Goal: Task Accomplishment & Management: Manage account settings

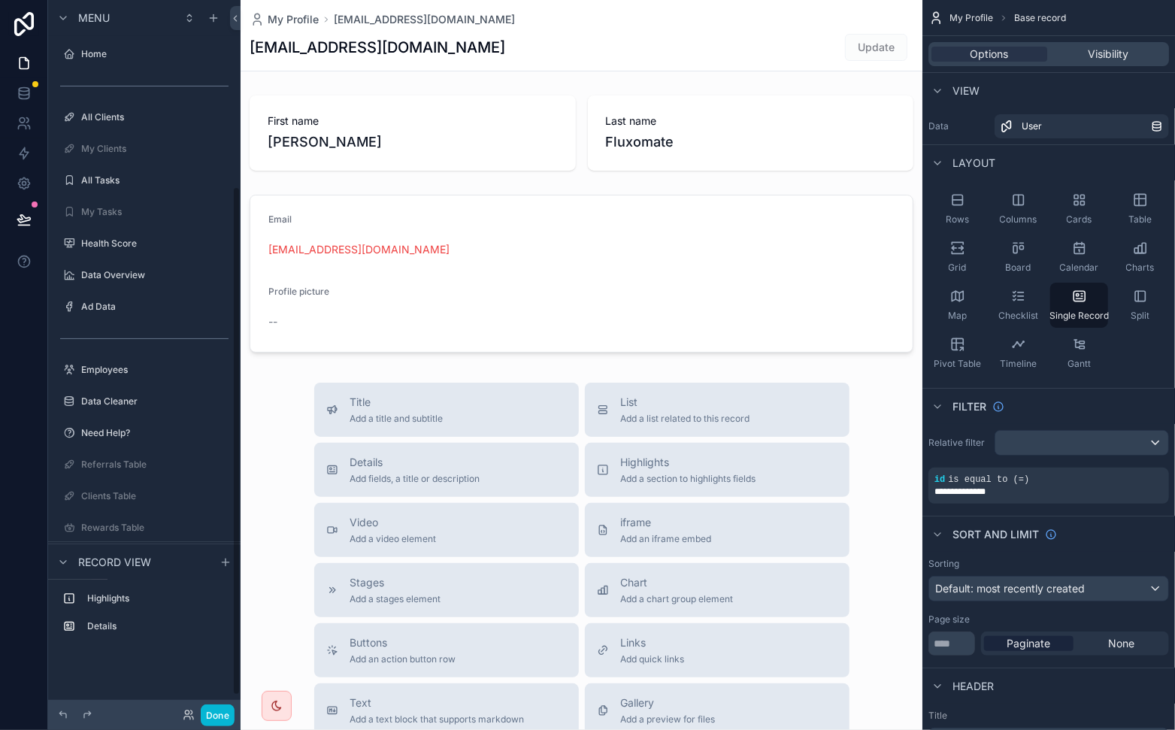
scroll to position [259, 0]
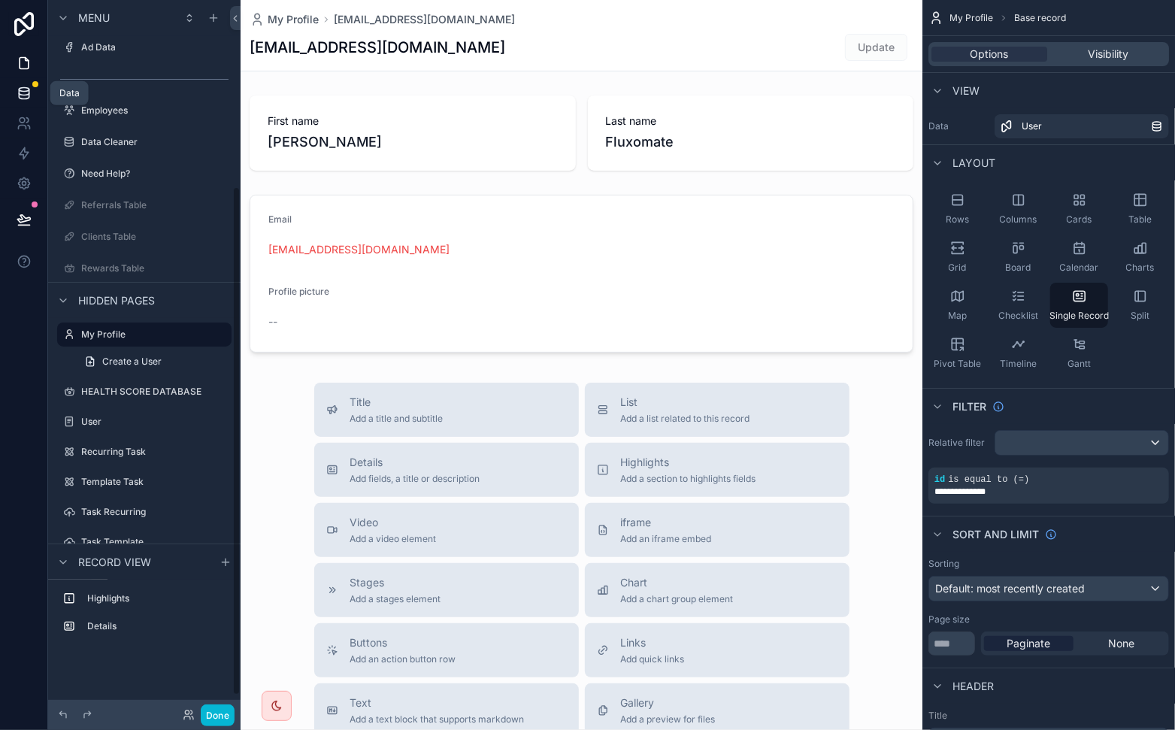
click at [21, 91] on icon at bounding box center [24, 90] width 10 height 4
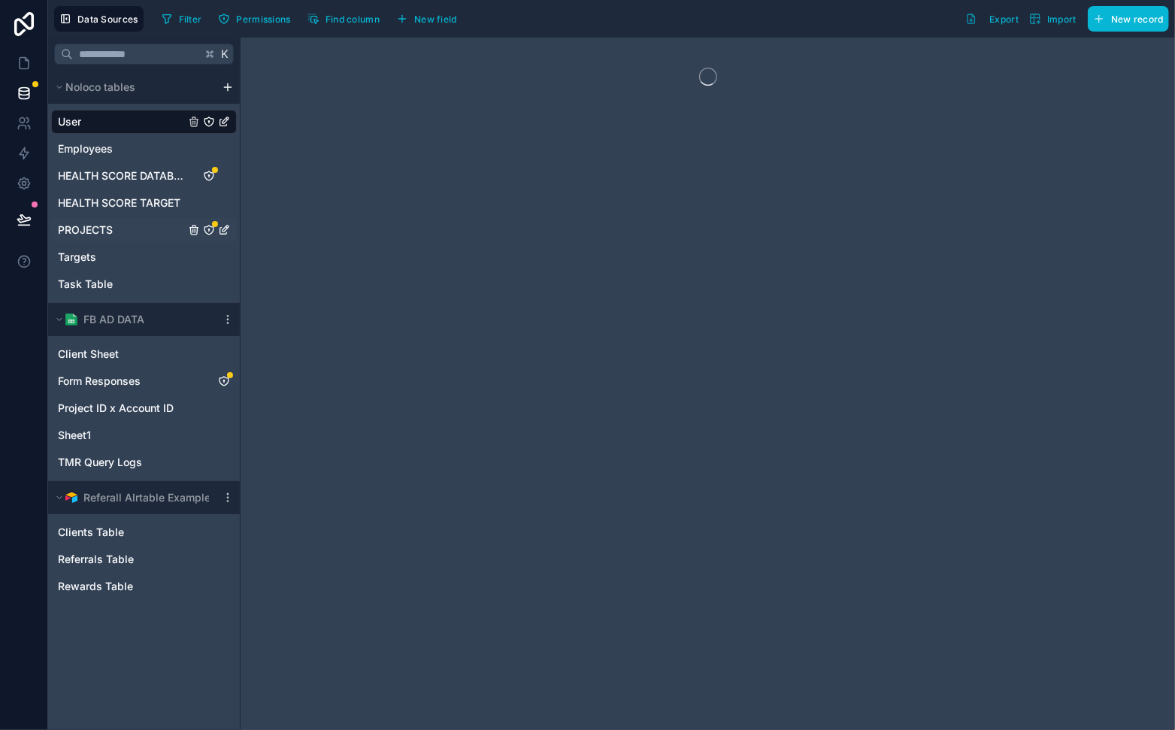
click at [132, 227] on div "PROJECTS" at bounding box center [144, 230] width 186 height 24
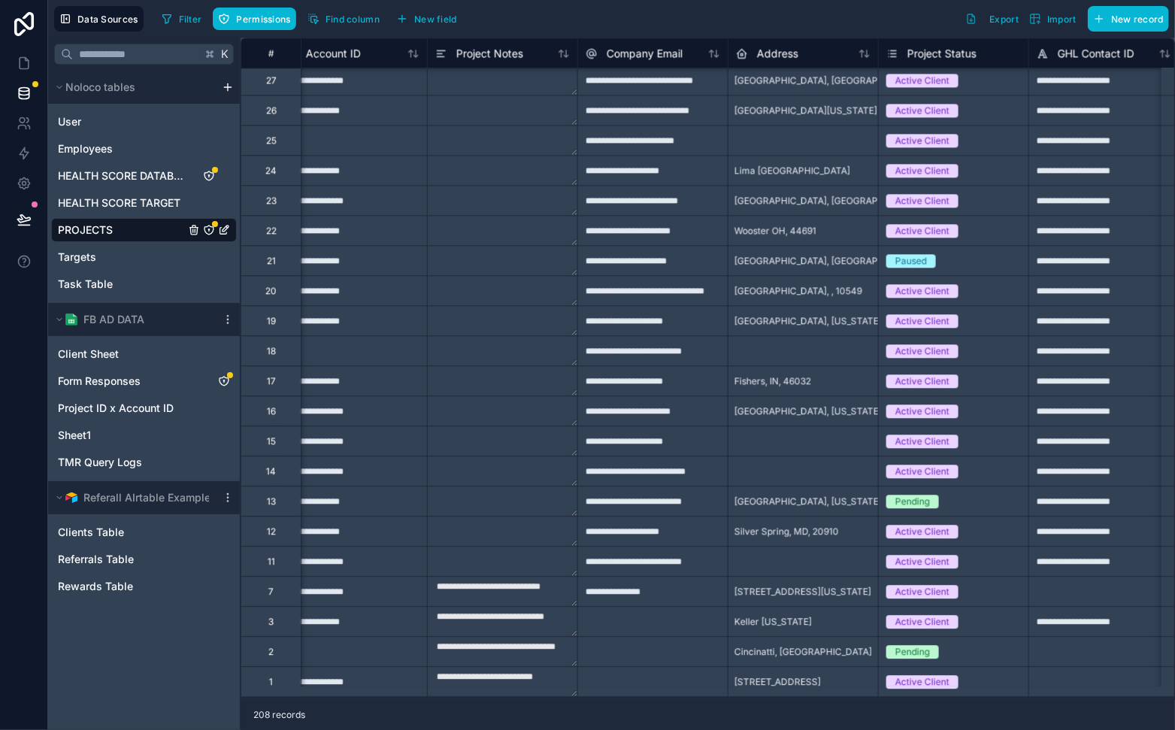
scroll to position [5639, 0]
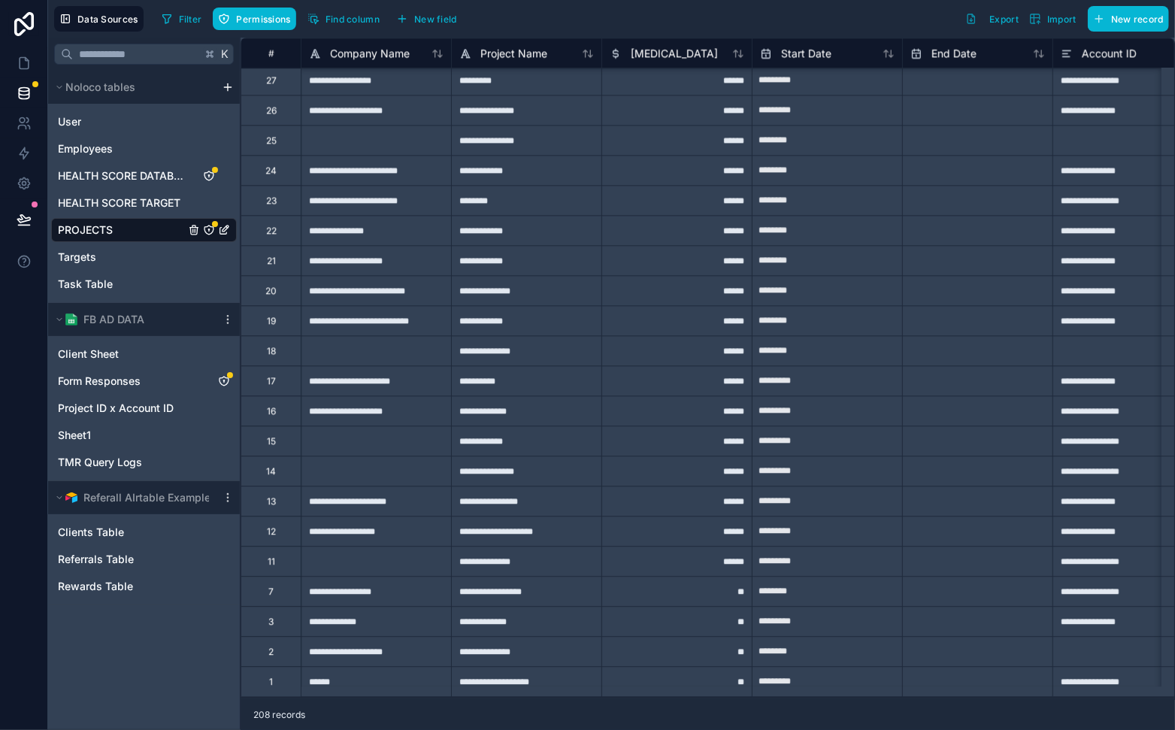
click at [275, 656] on div "1" at bounding box center [271, 681] width 60 height 30
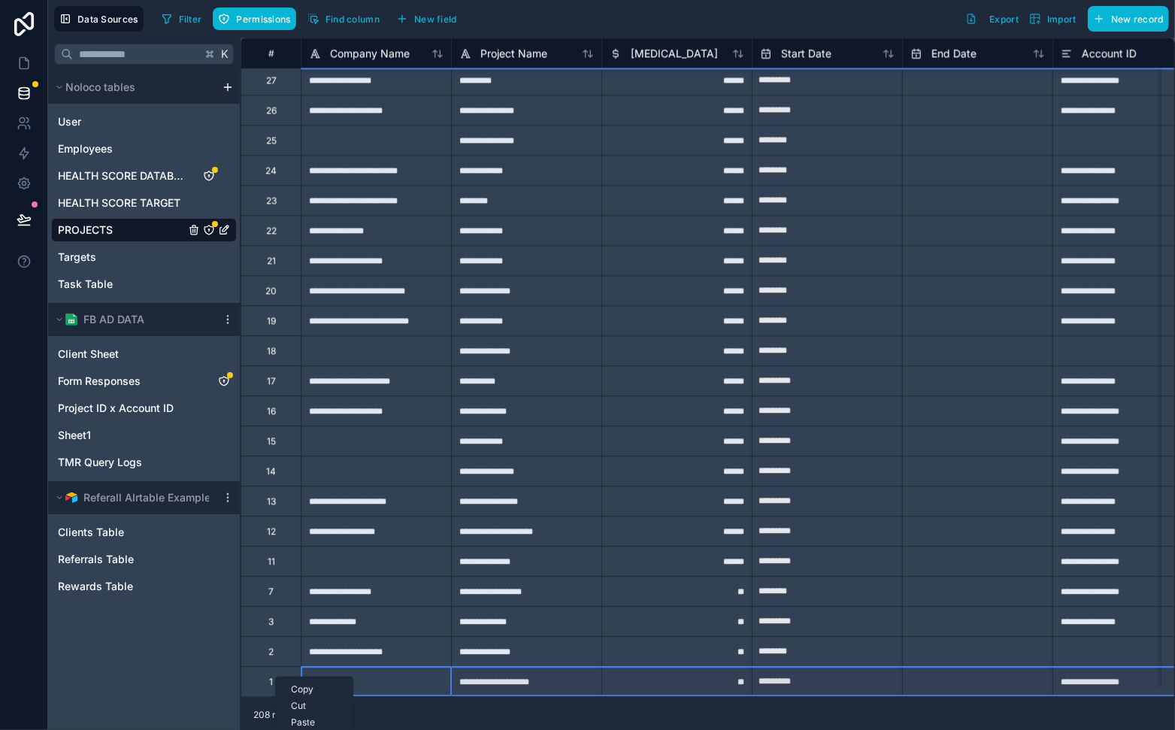
click at [280, 547] on div "11" at bounding box center [271, 561] width 60 height 30
click at [275, 426] on div "15" at bounding box center [271, 441] width 60 height 30
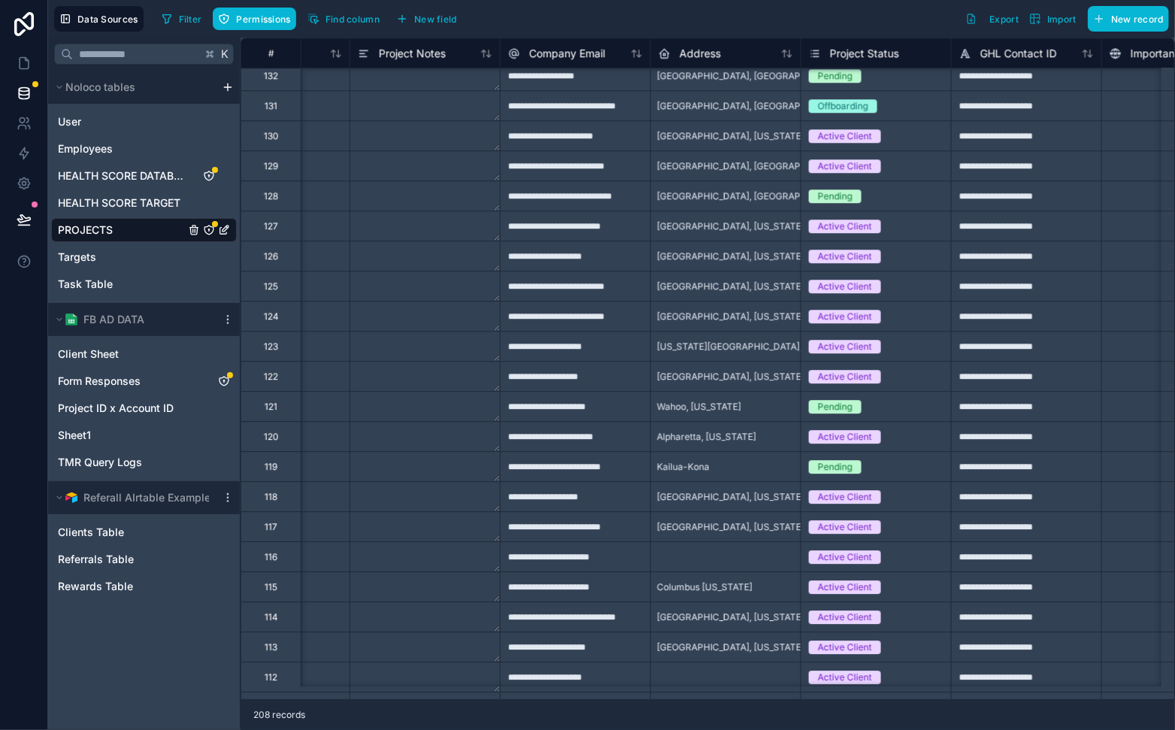
scroll to position [2474, 859]
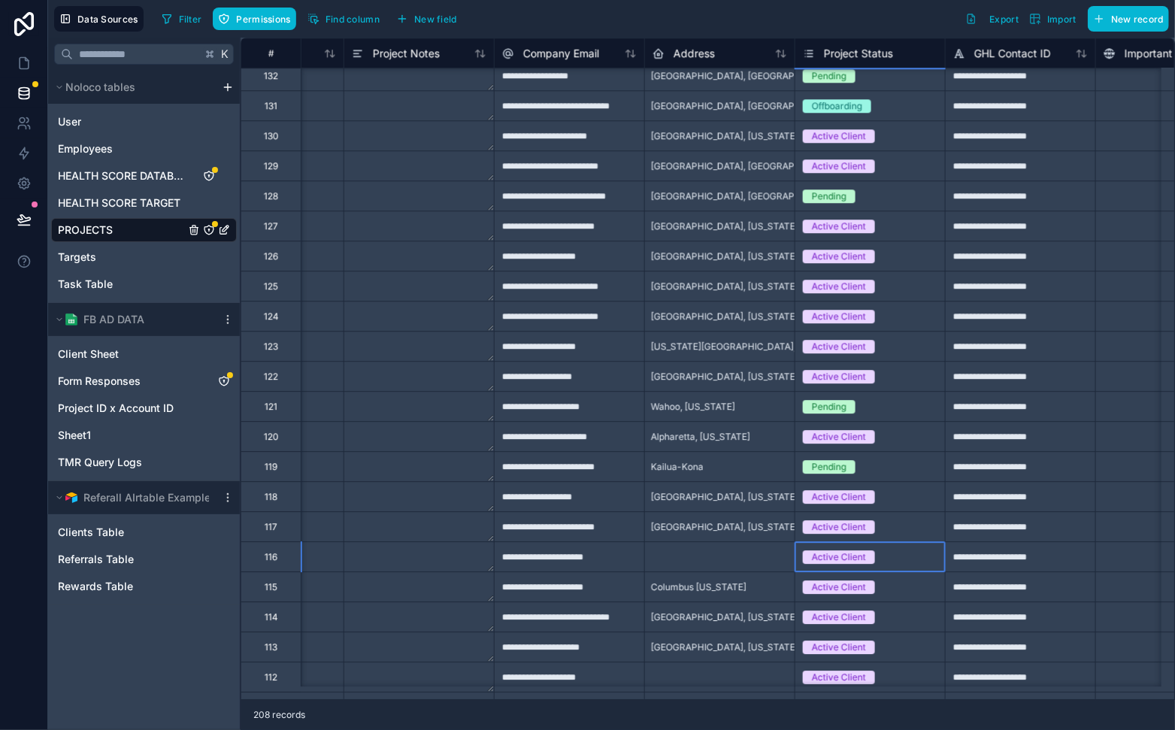
click at [816, 554] on div "Active Client" at bounding box center [839, 557] width 54 height 14
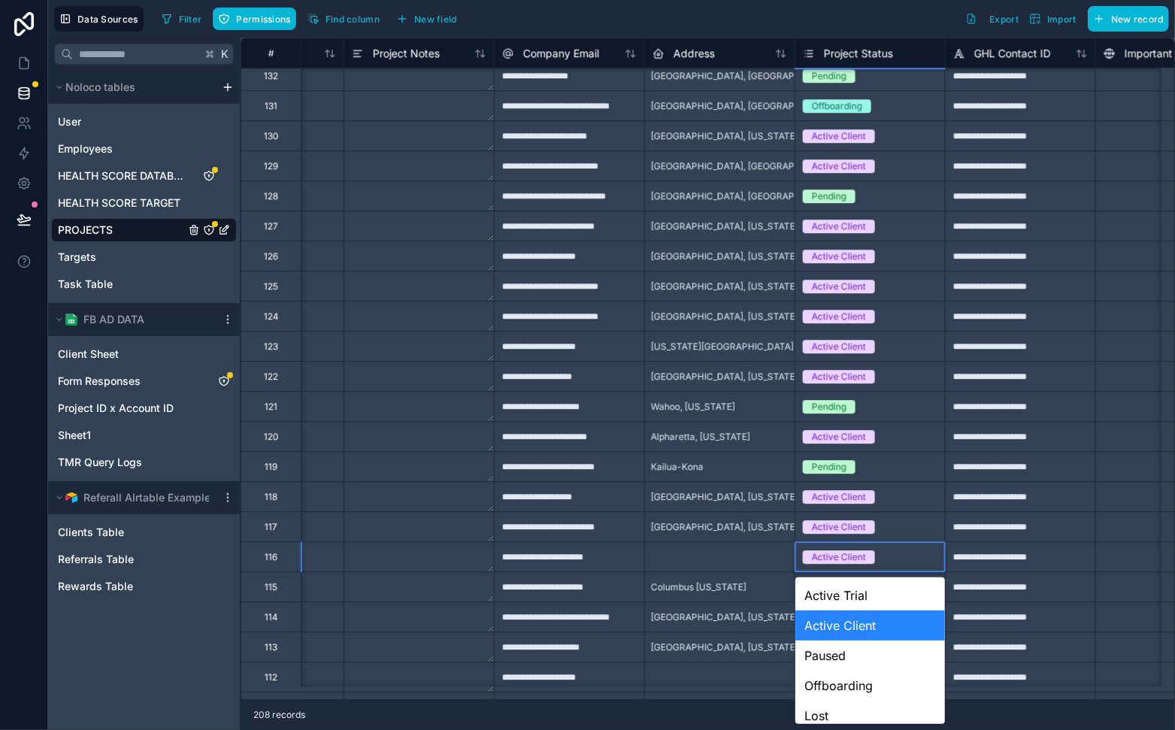
scroll to position [39, 0]
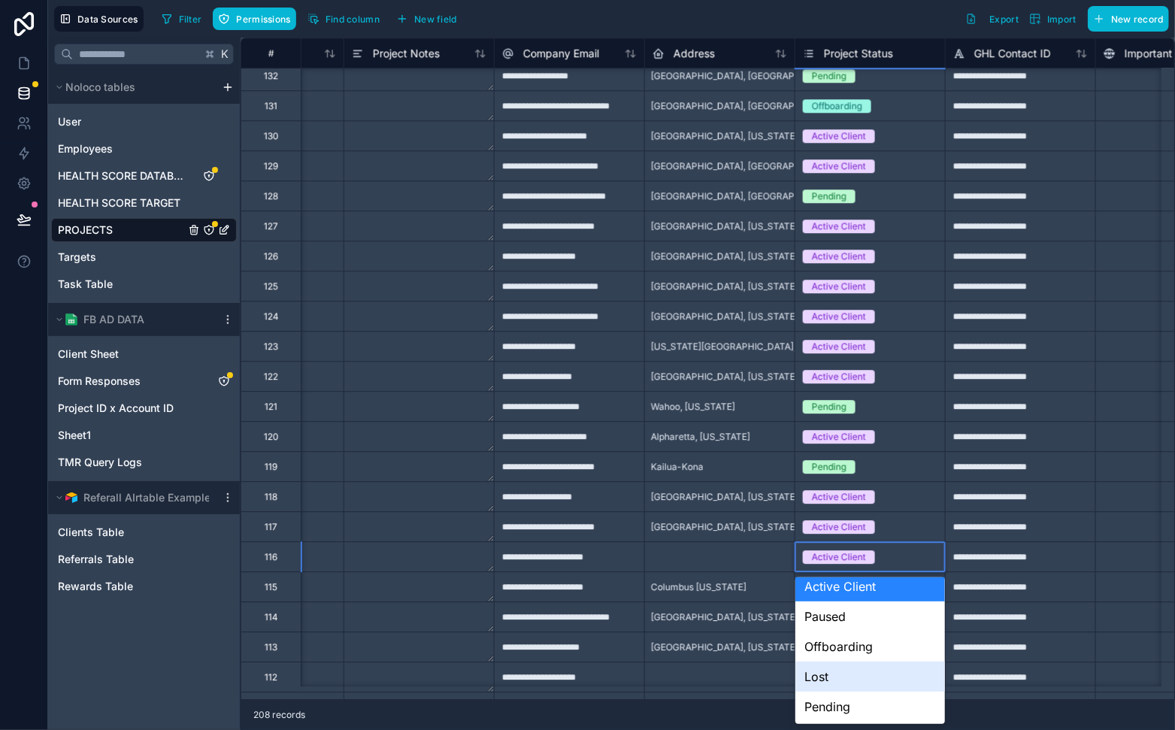
click at [836, 656] on div "Lost" at bounding box center [870, 677] width 150 height 30
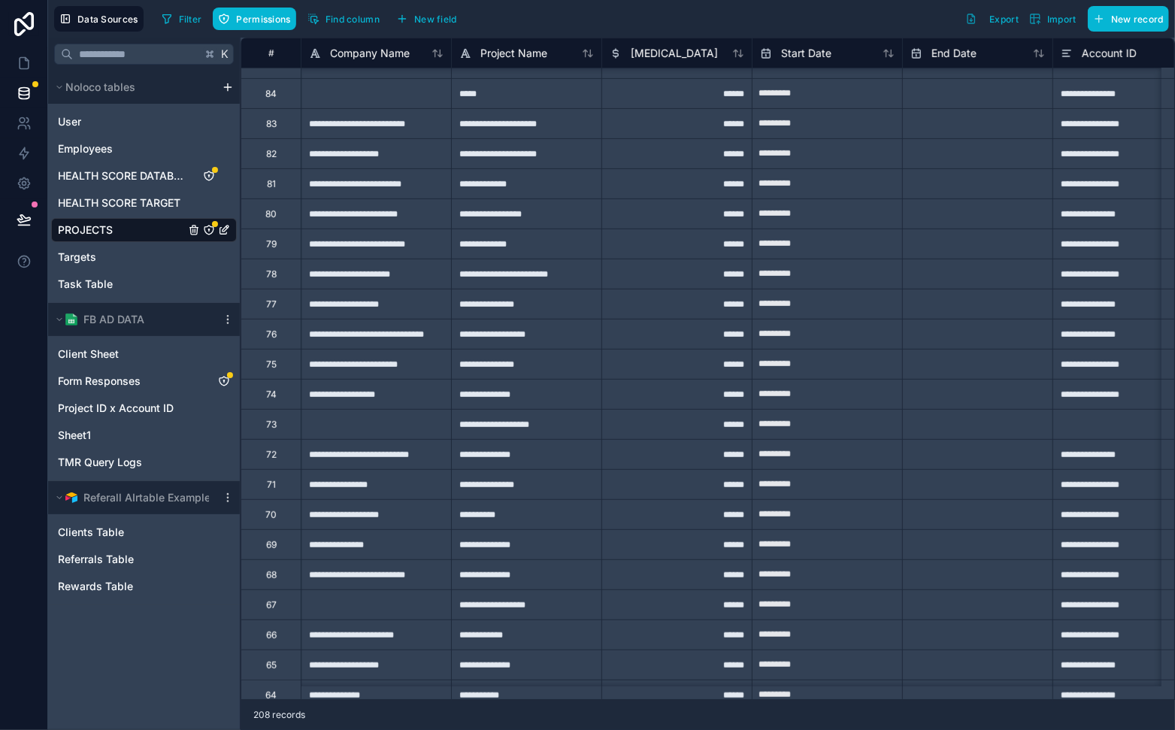
scroll to position [3922, 0]
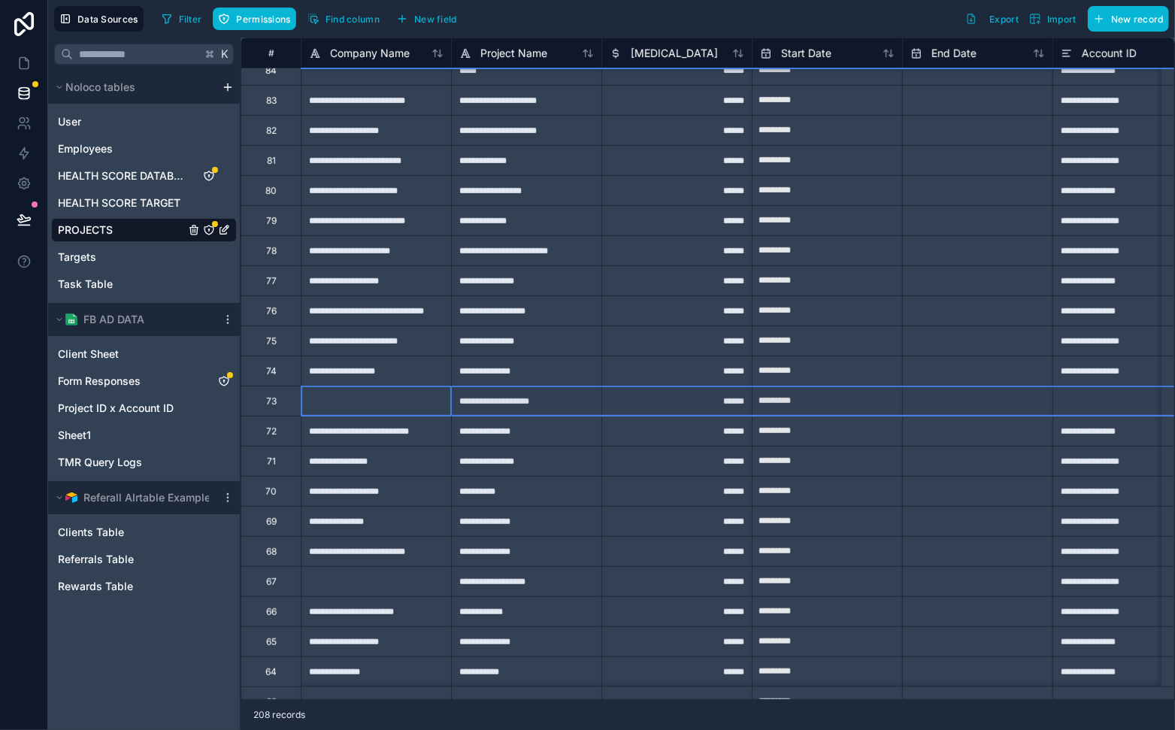
click at [289, 407] on div "73" at bounding box center [271, 401] width 60 height 30
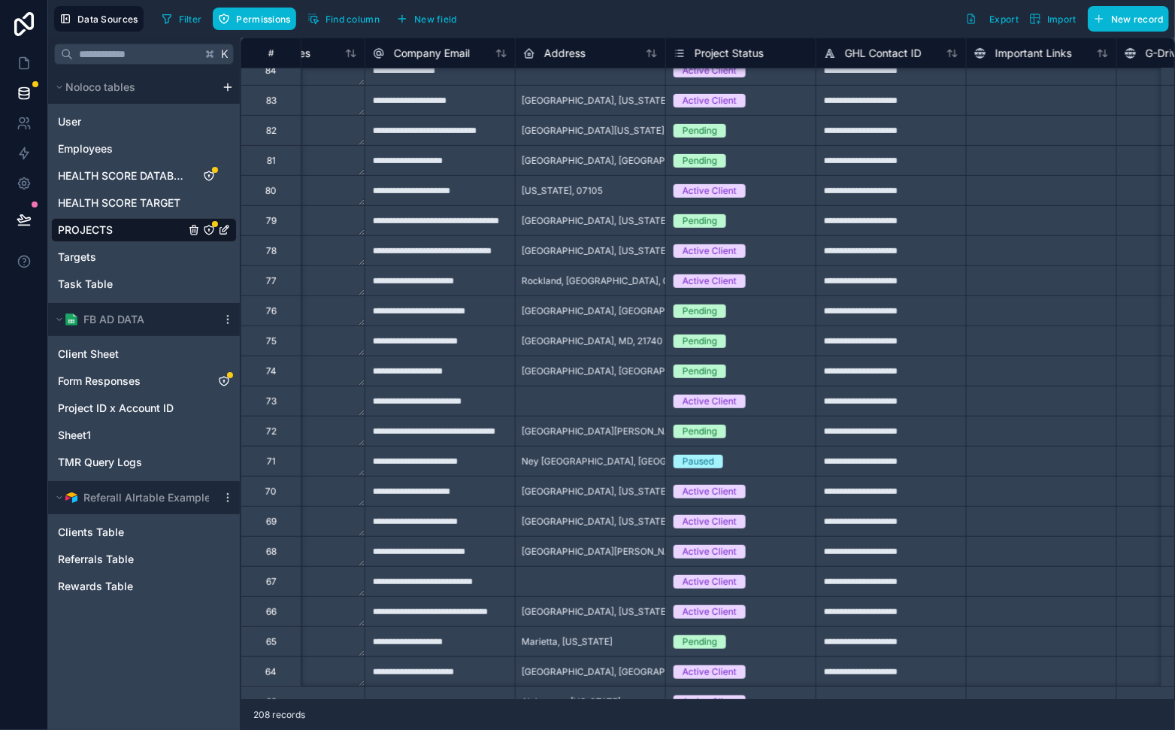
scroll to position [3922, 1034]
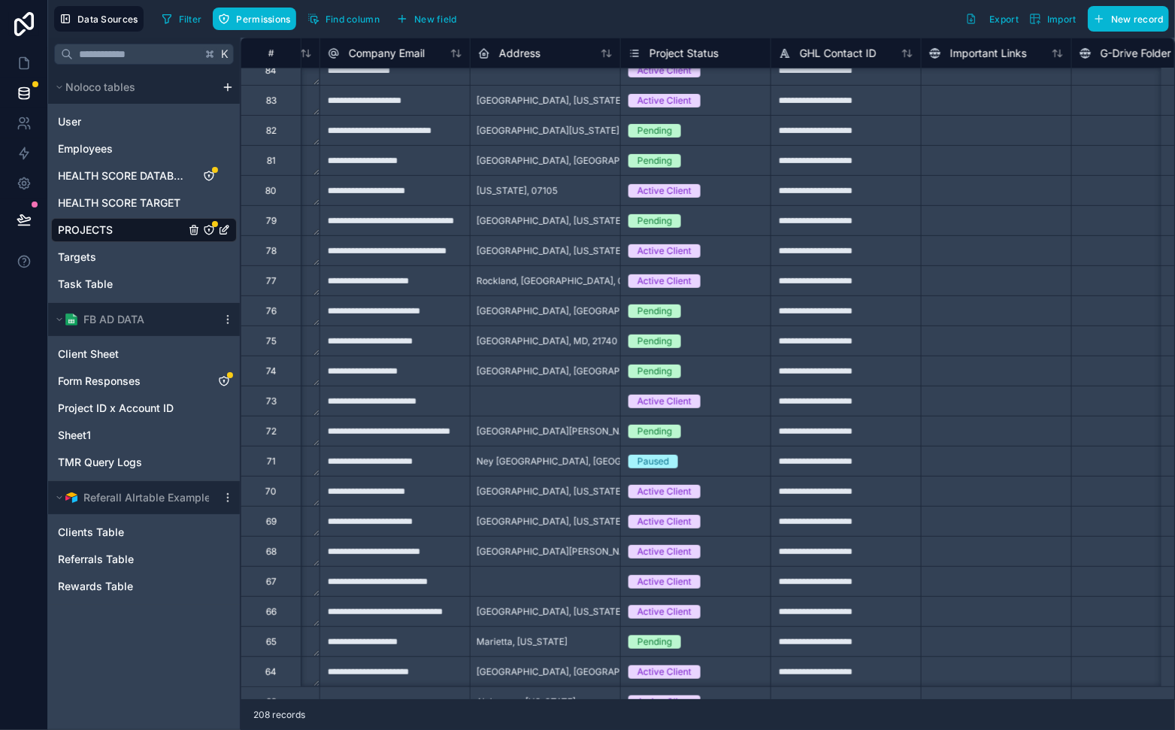
click at [685, 397] on div "Active Client" at bounding box center [665, 402] width 54 height 14
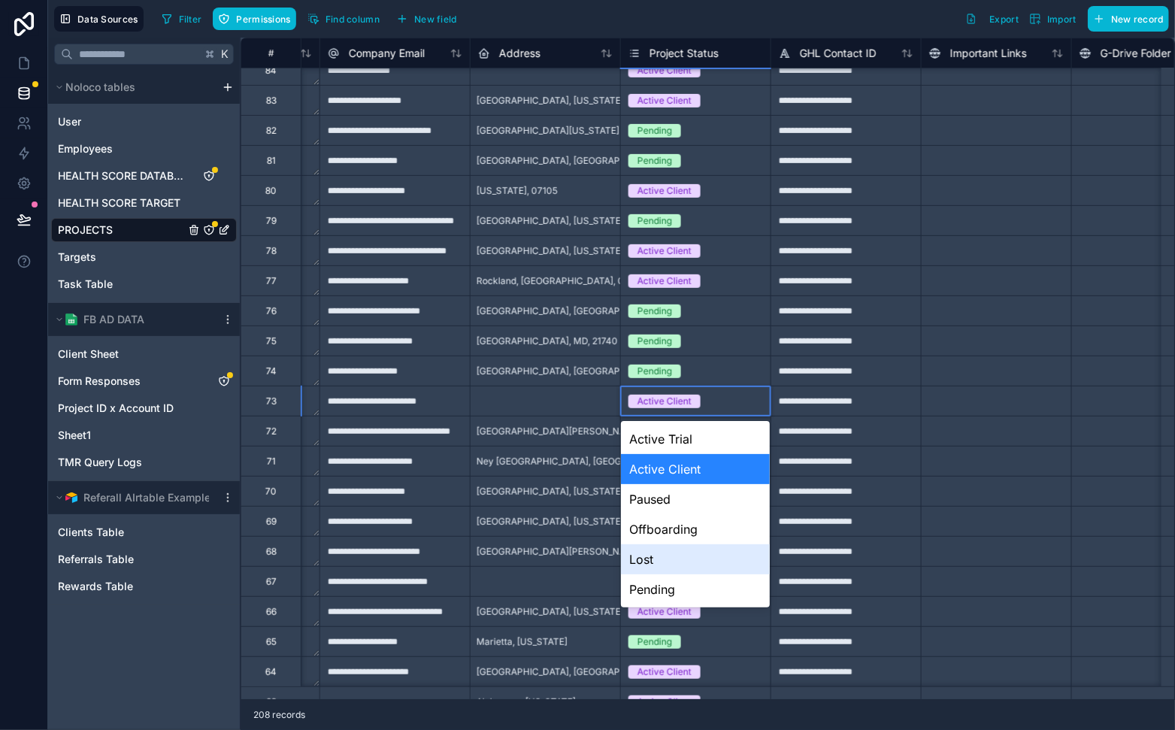
click at [681, 565] on div "Lost" at bounding box center [696, 559] width 150 height 30
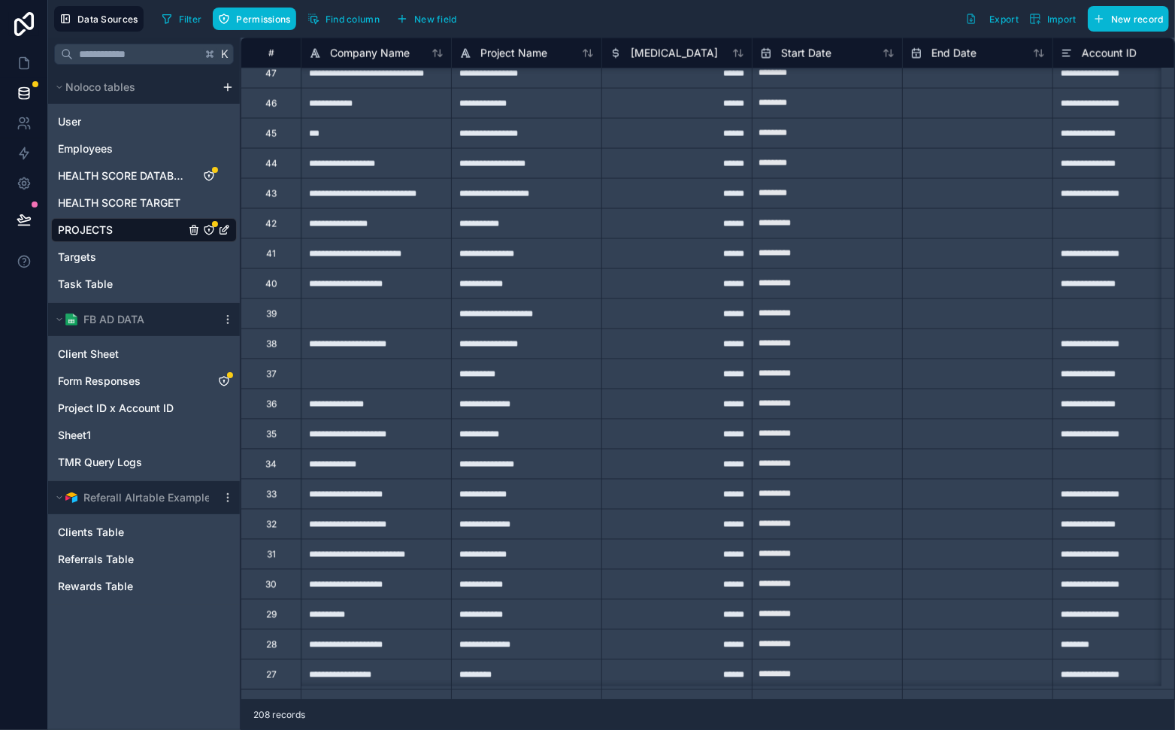
scroll to position [5028, 0]
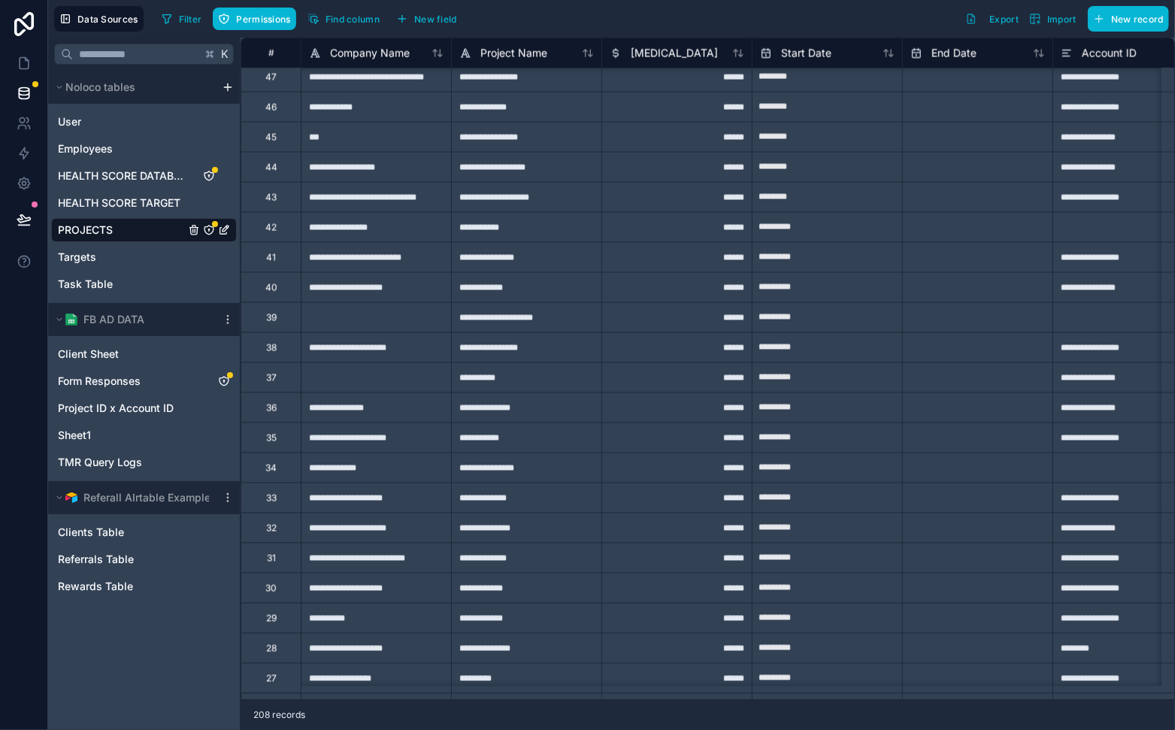
click at [272, 314] on div "39" at bounding box center [271, 318] width 11 height 12
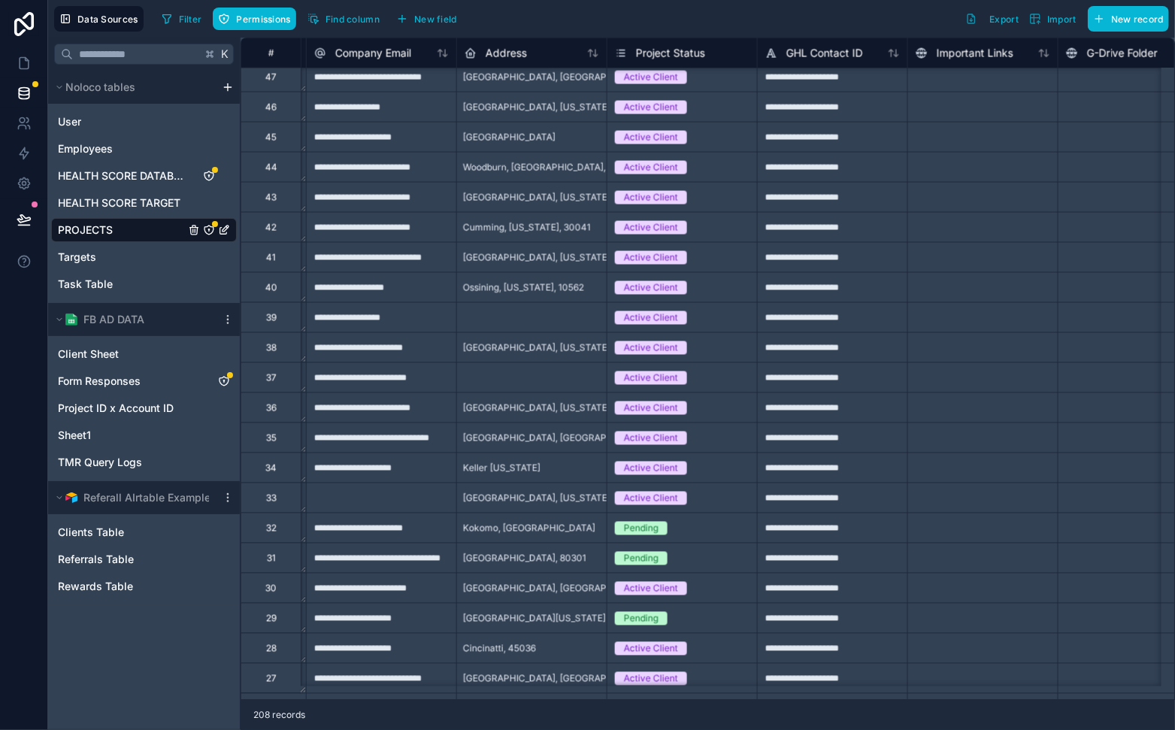
scroll to position [5028, 1260]
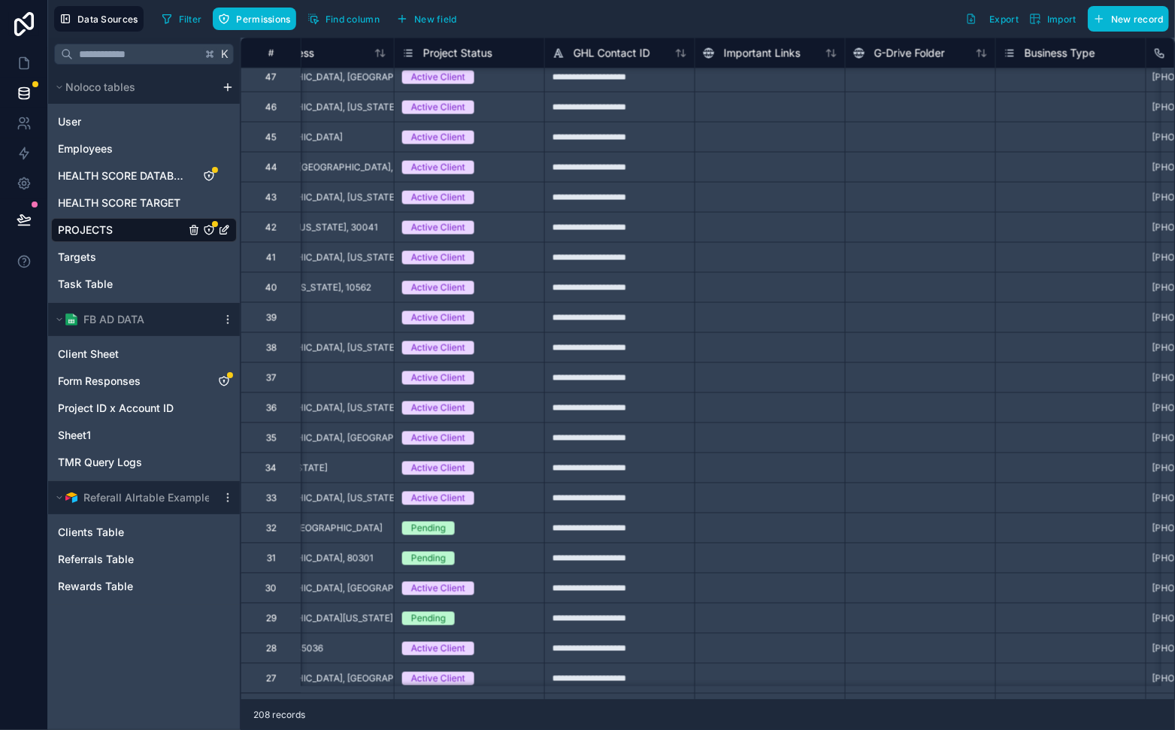
click at [419, 320] on div "Active Client" at bounding box center [438, 318] width 54 height 14
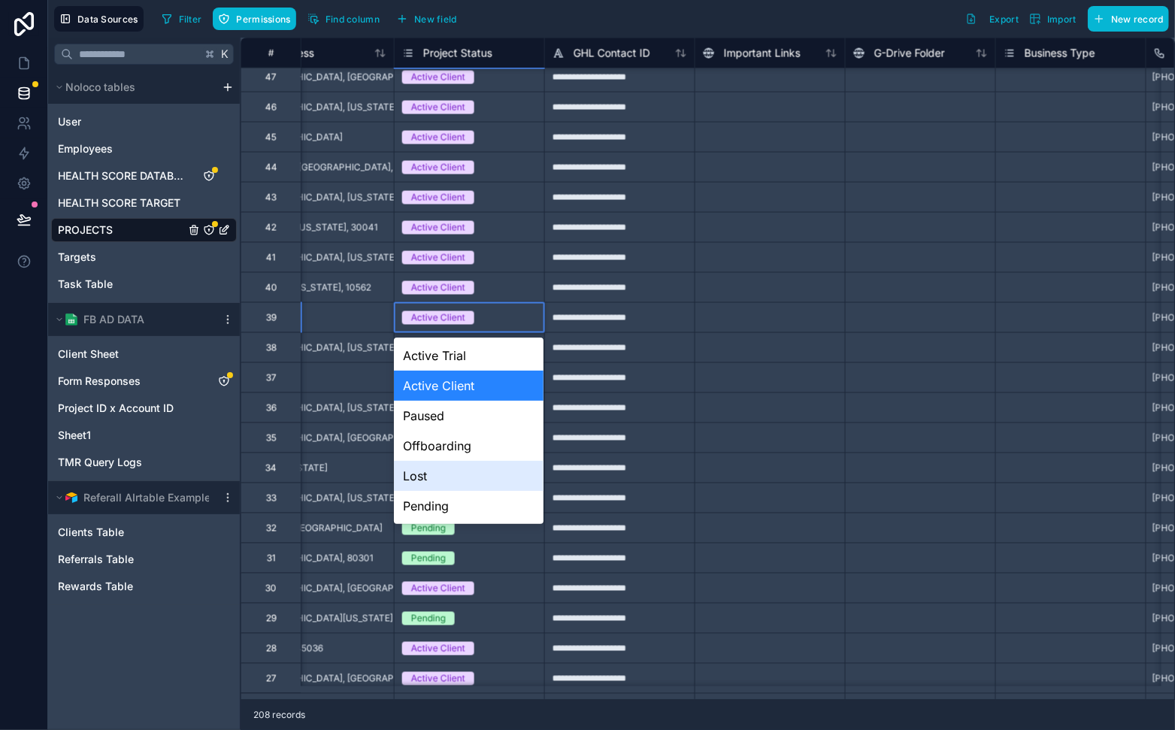
click at [471, 474] on div "Lost" at bounding box center [469, 476] width 150 height 30
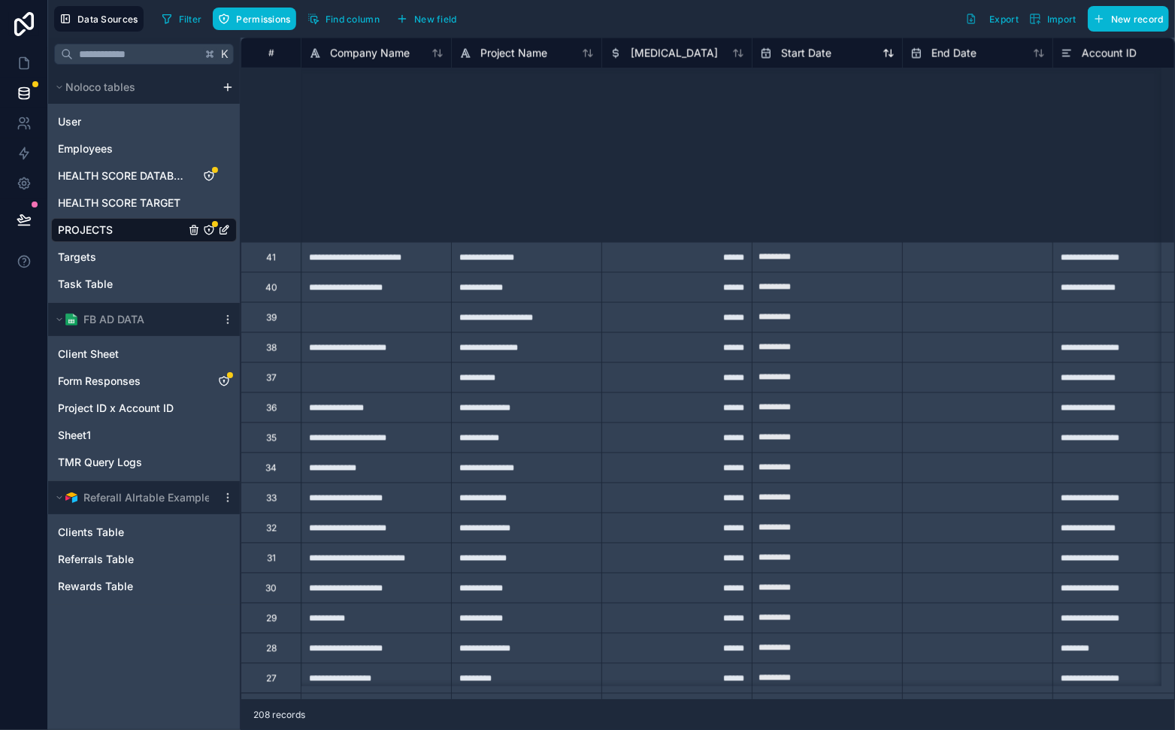
scroll to position [5404, 0]
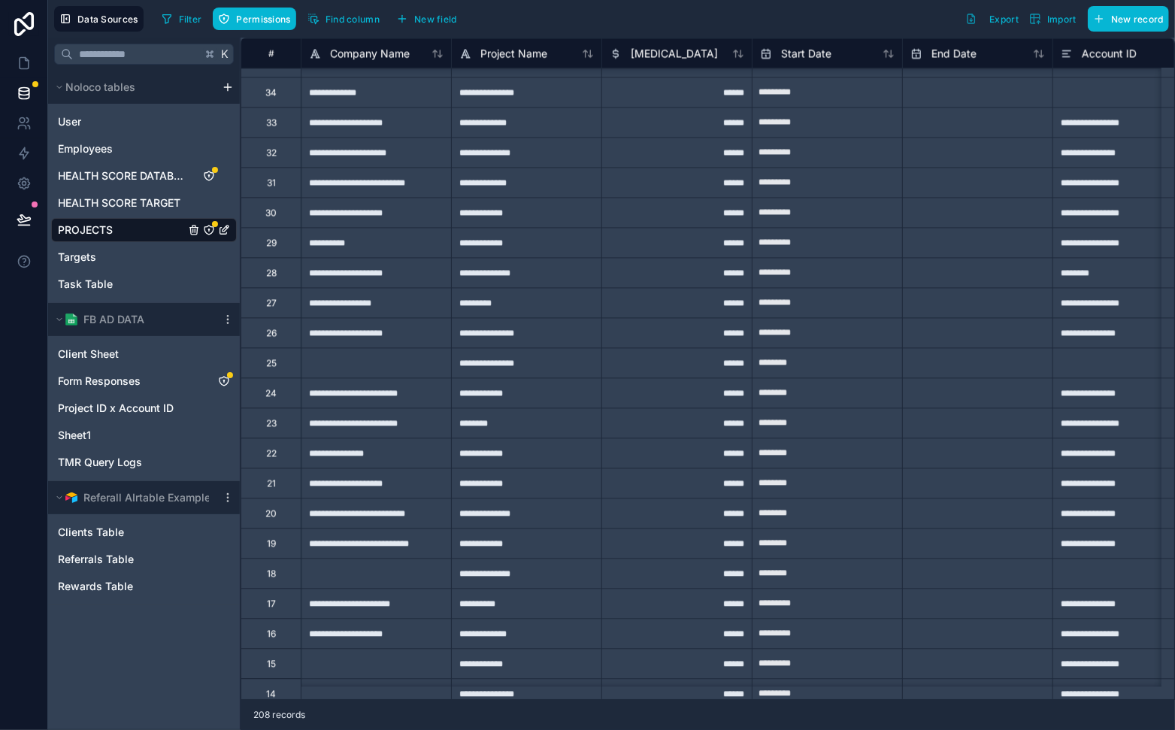
click at [268, 361] on div "25" at bounding box center [271, 363] width 11 height 12
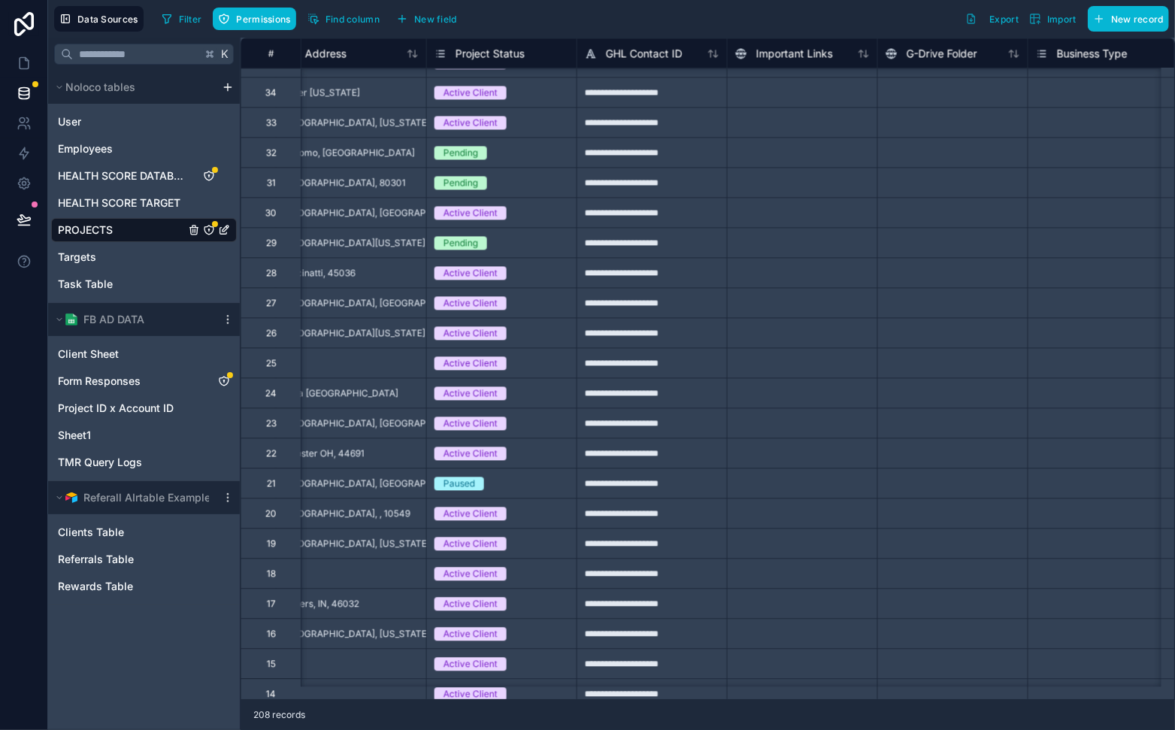
scroll to position [5404, 1274]
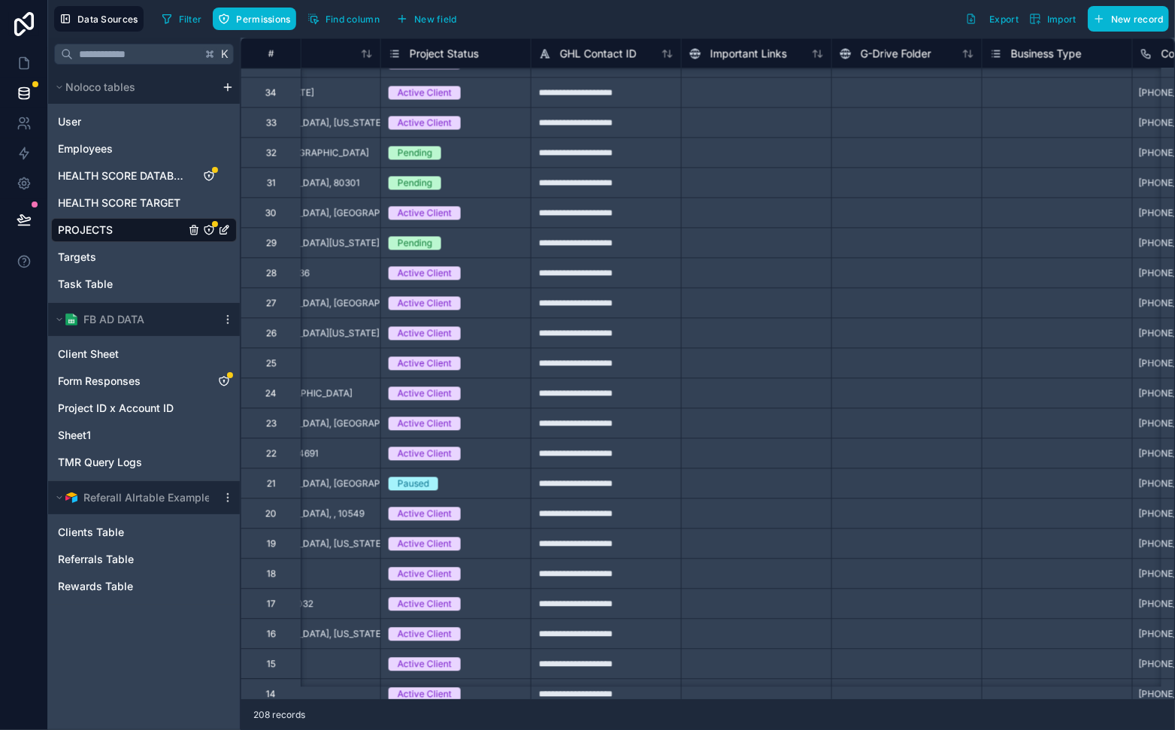
click at [435, 368] on div "Active Client" at bounding box center [425, 363] width 54 height 14
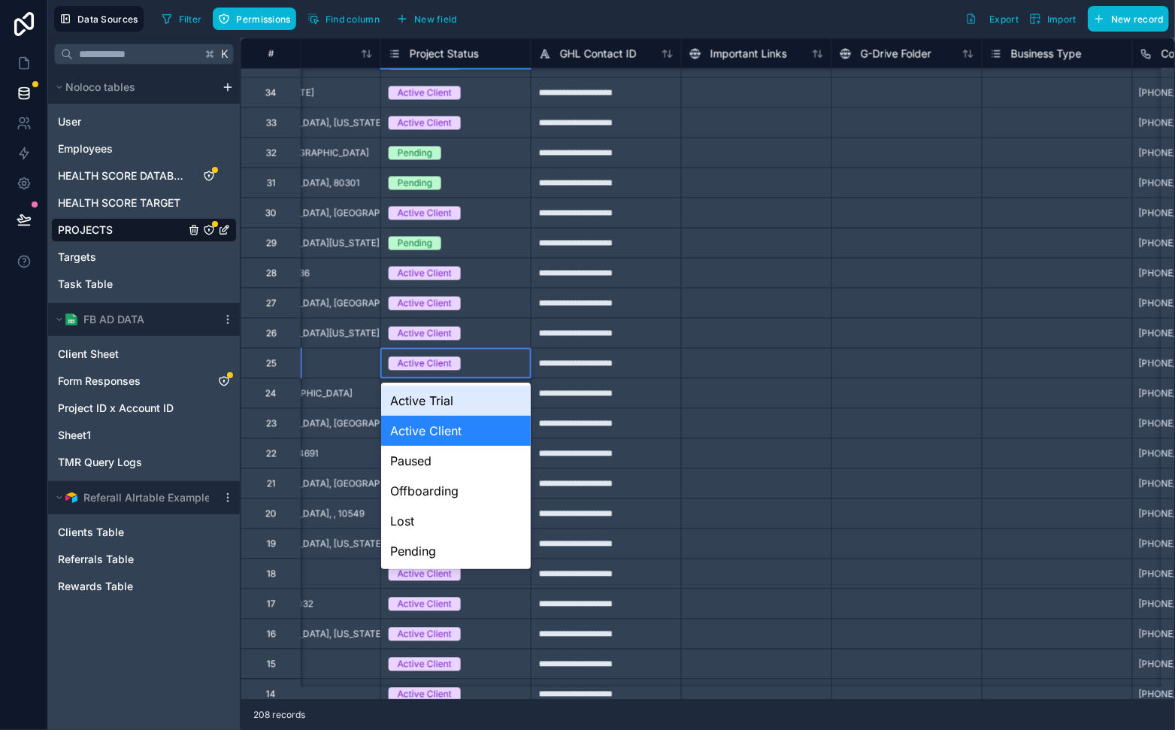
click at [435, 364] on div "Active Client" at bounding box center [425, 363] width 54 height 14
click at [445, 525] on div "Lost" at bounding box center [456, 521] width 150 height 30
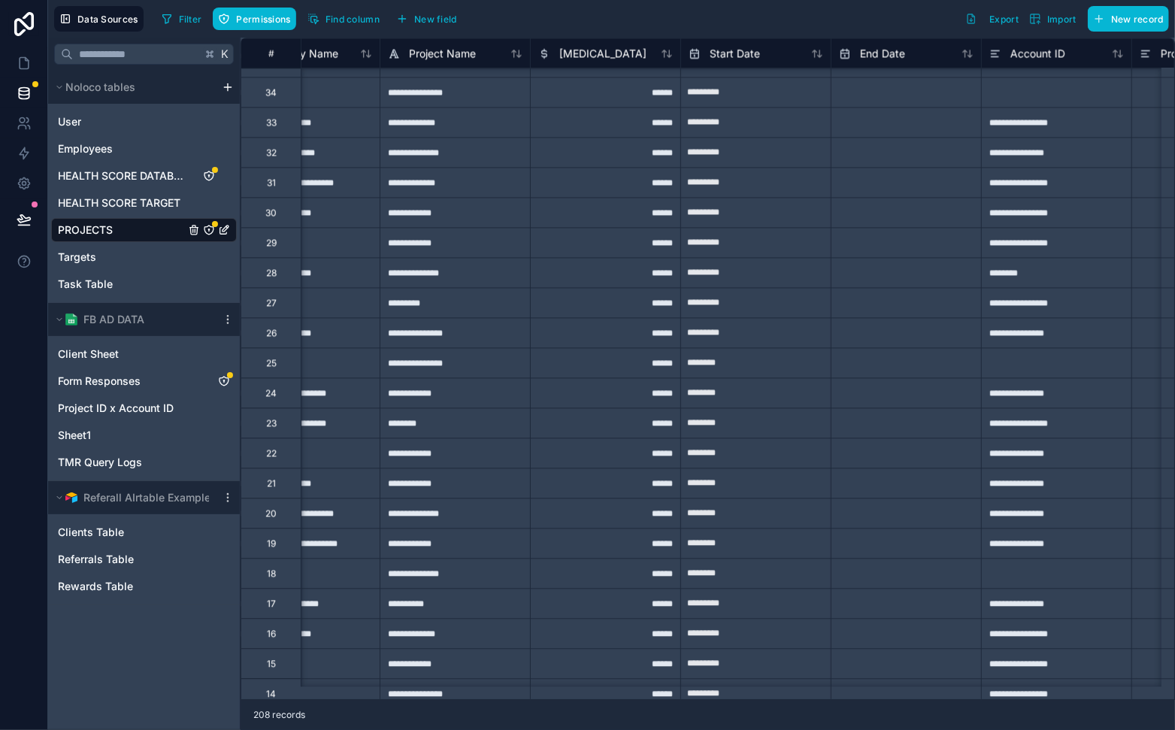
scroll to position [5404, 0]
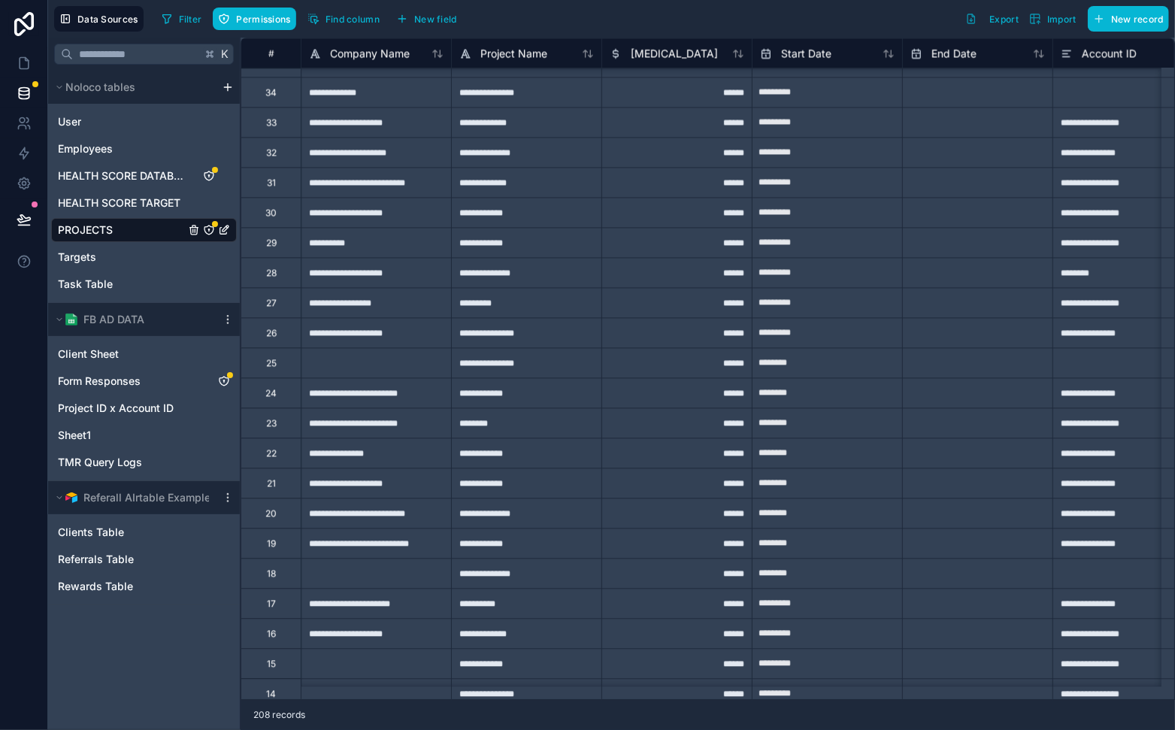
click at [280, 566] on div "18" at bounding box center [271, 573] width 60 height 30
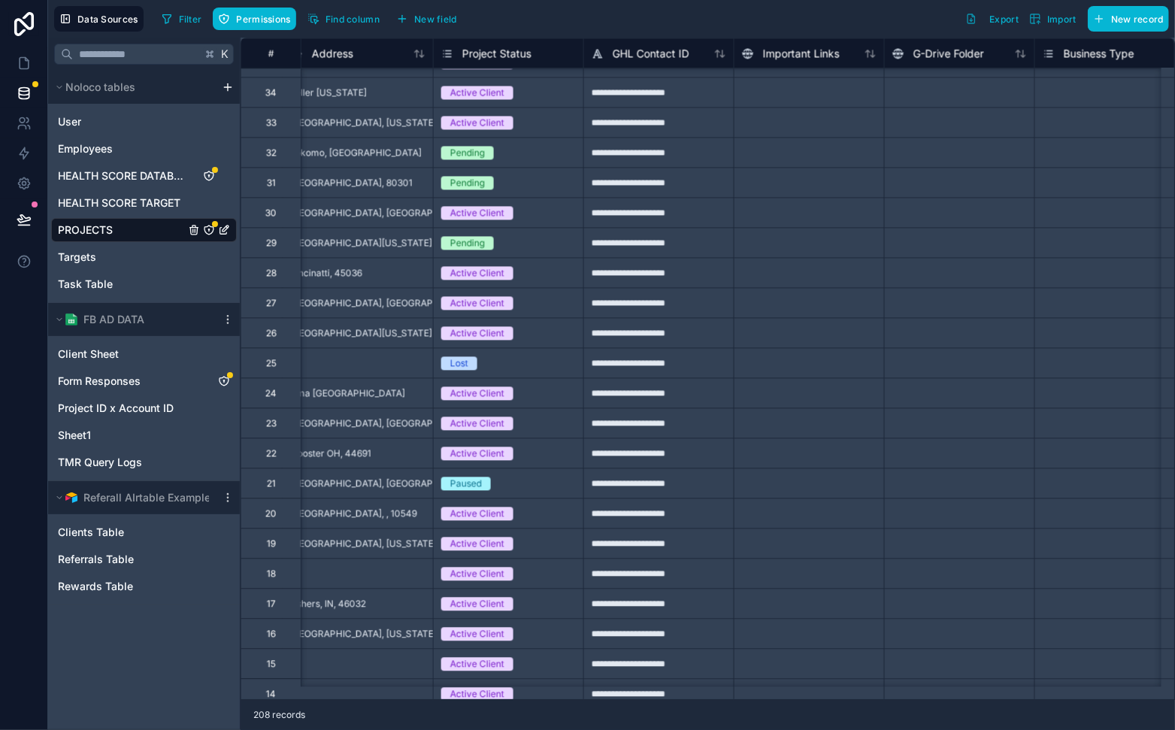
scroll to position [5404, 1253]
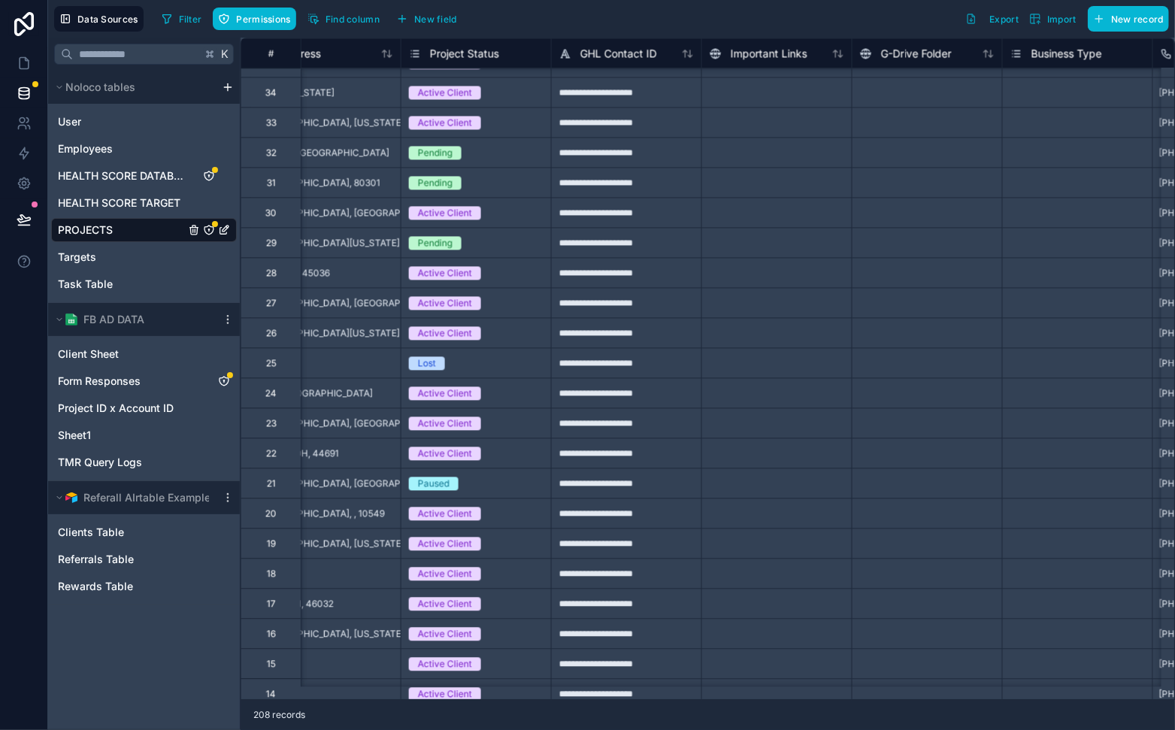
click at [450, 576] on div "Active Client" at bounding box center [445, 574] width 54 height 14
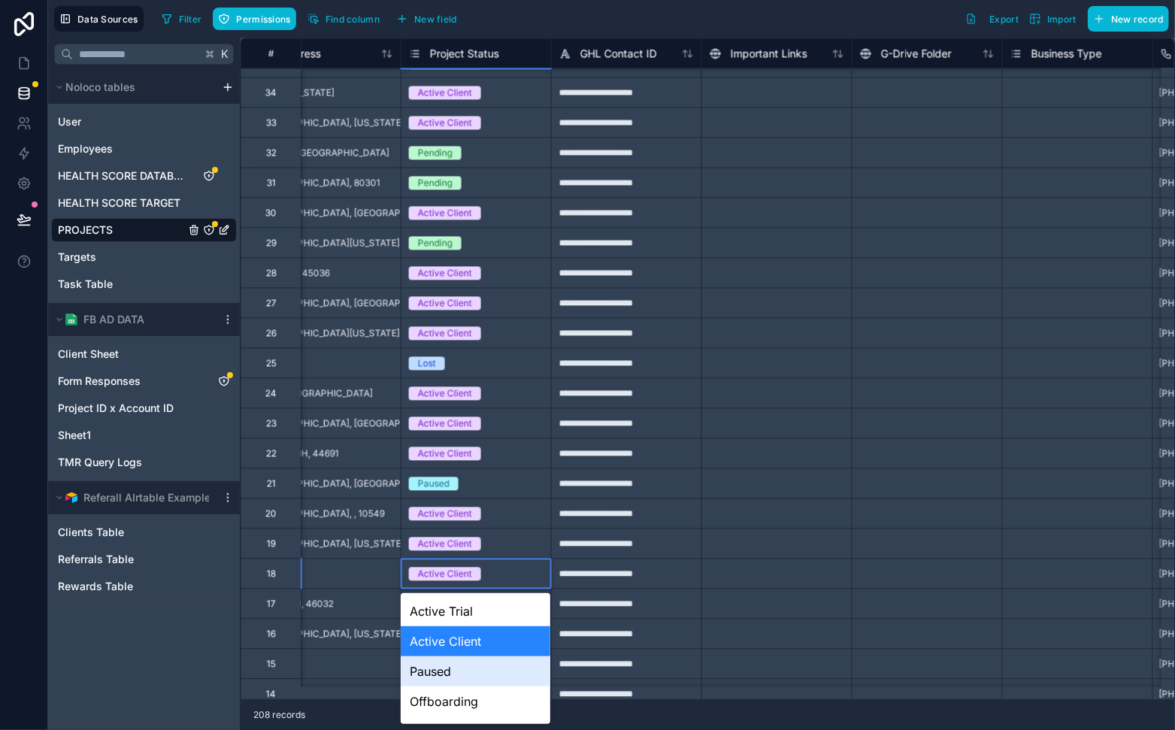
scroll to position [55, 0]
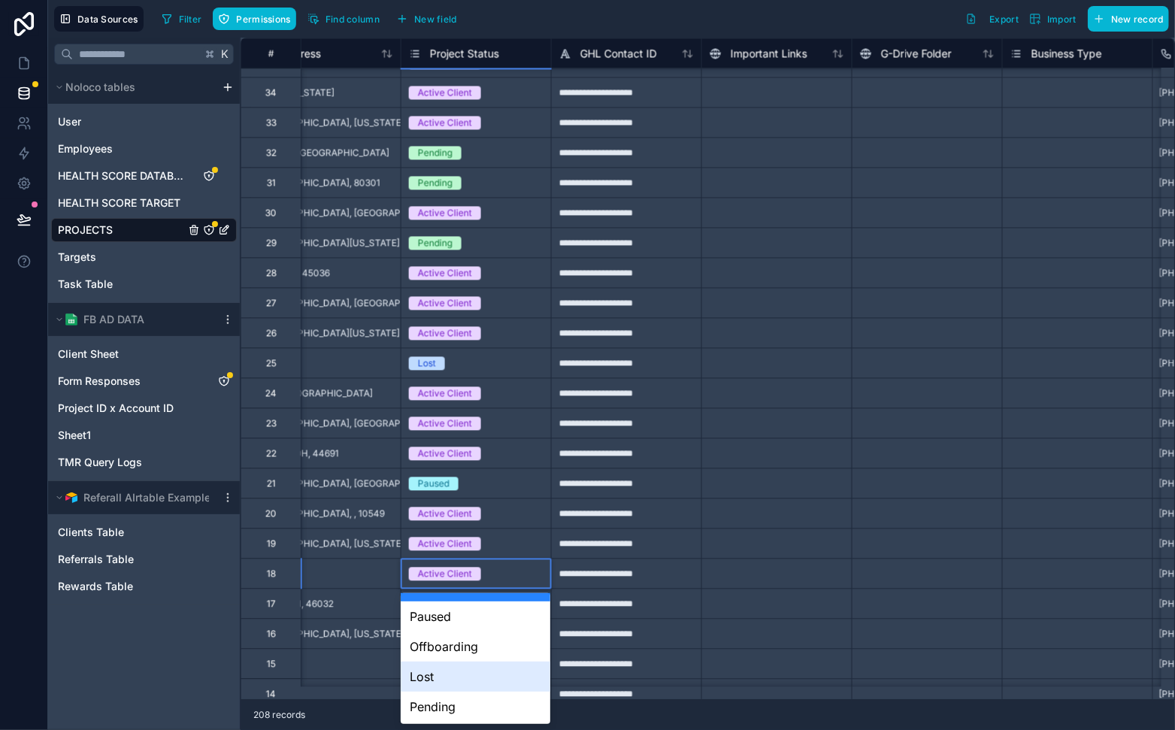
click at [468, 656] on div "Lost" at bounding box center [476, 677] width 150 height 30
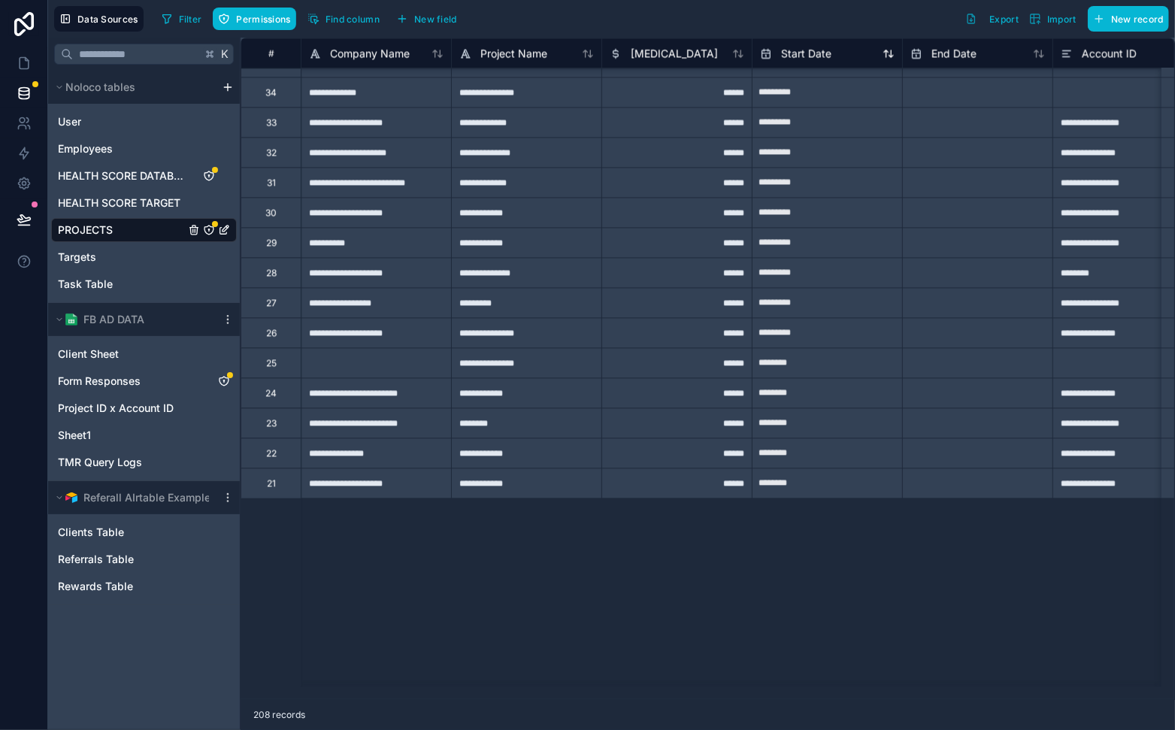
scroll to position [5043, 0]
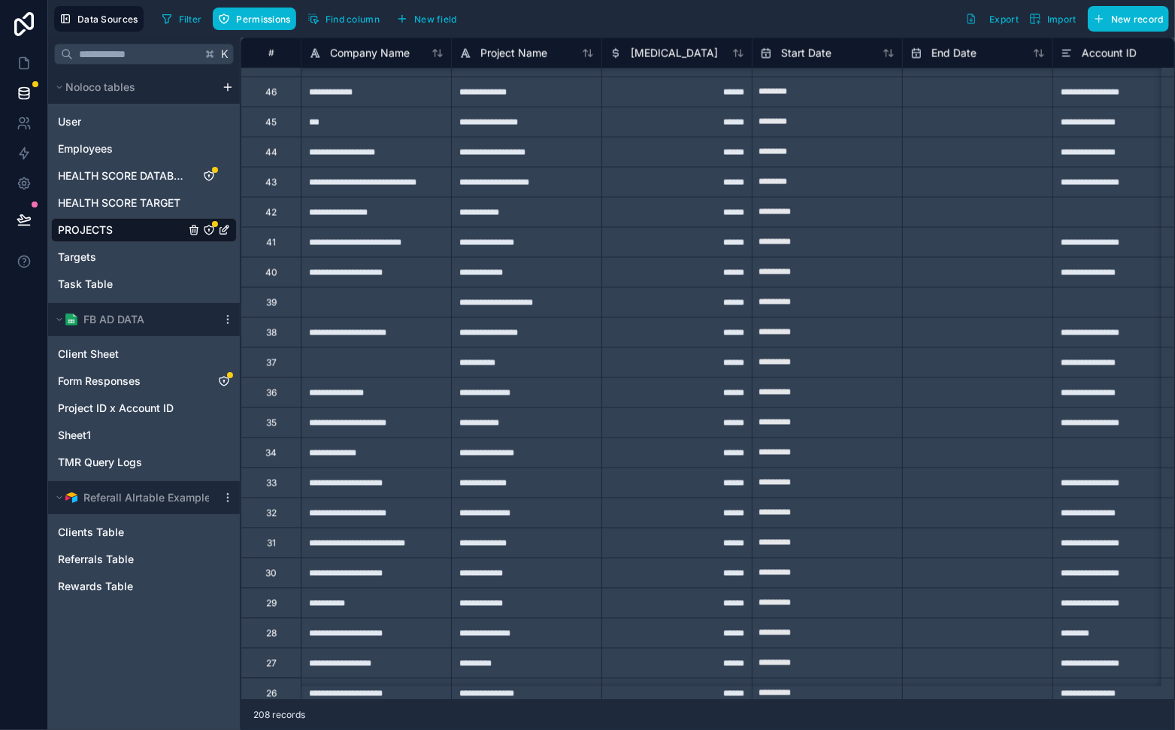
click at [287, 362] on div "37" at bounding box center [271, 362] width 60 height 30
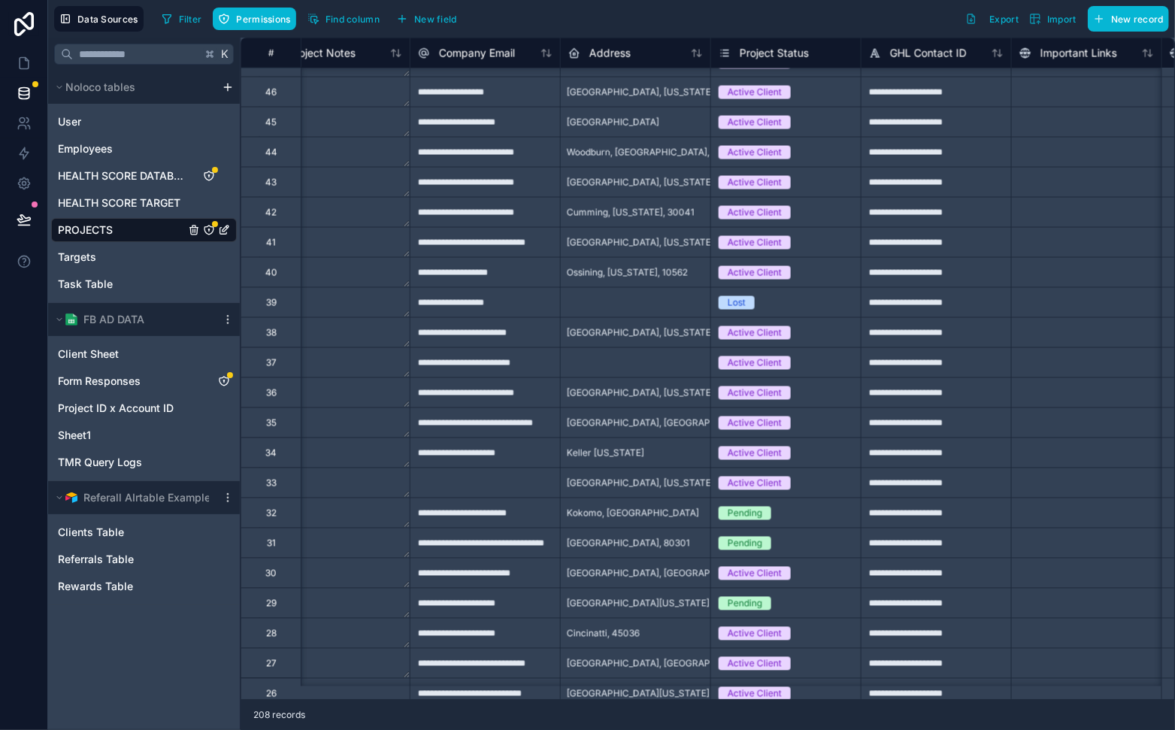
scroll to position [5043, 1009]
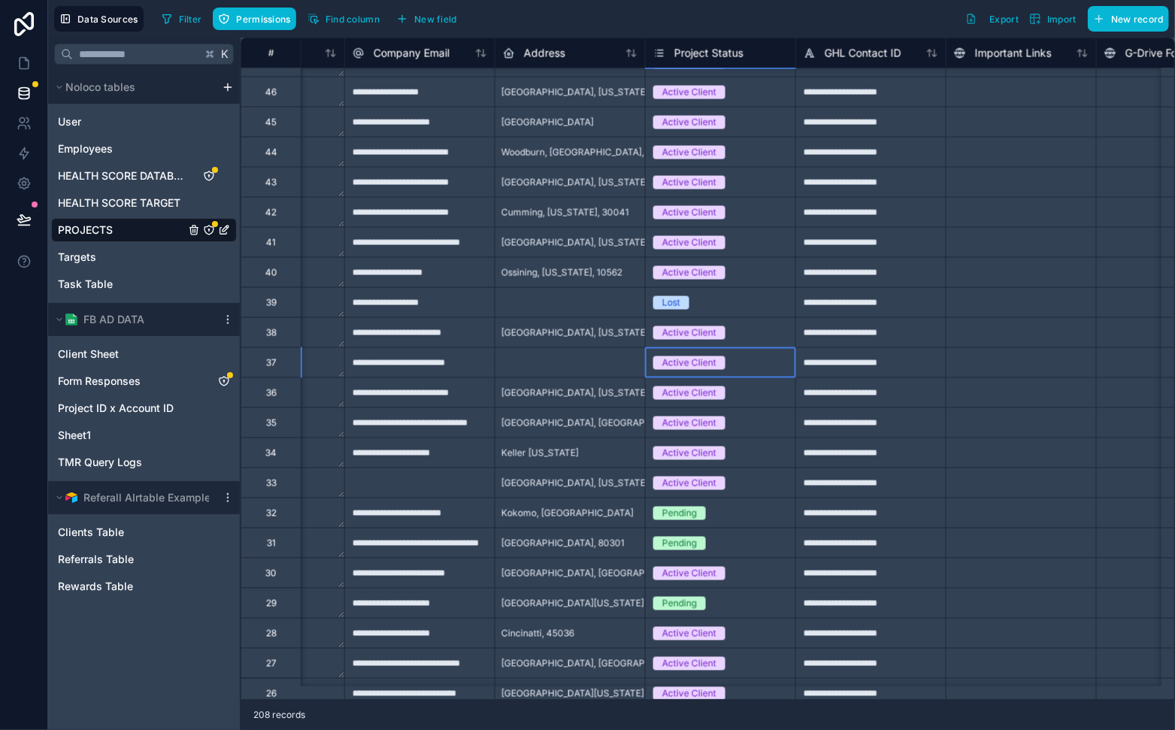
click at [683, 361] on div "Active Client" at bounding box center [689, 363] width 54 height 14
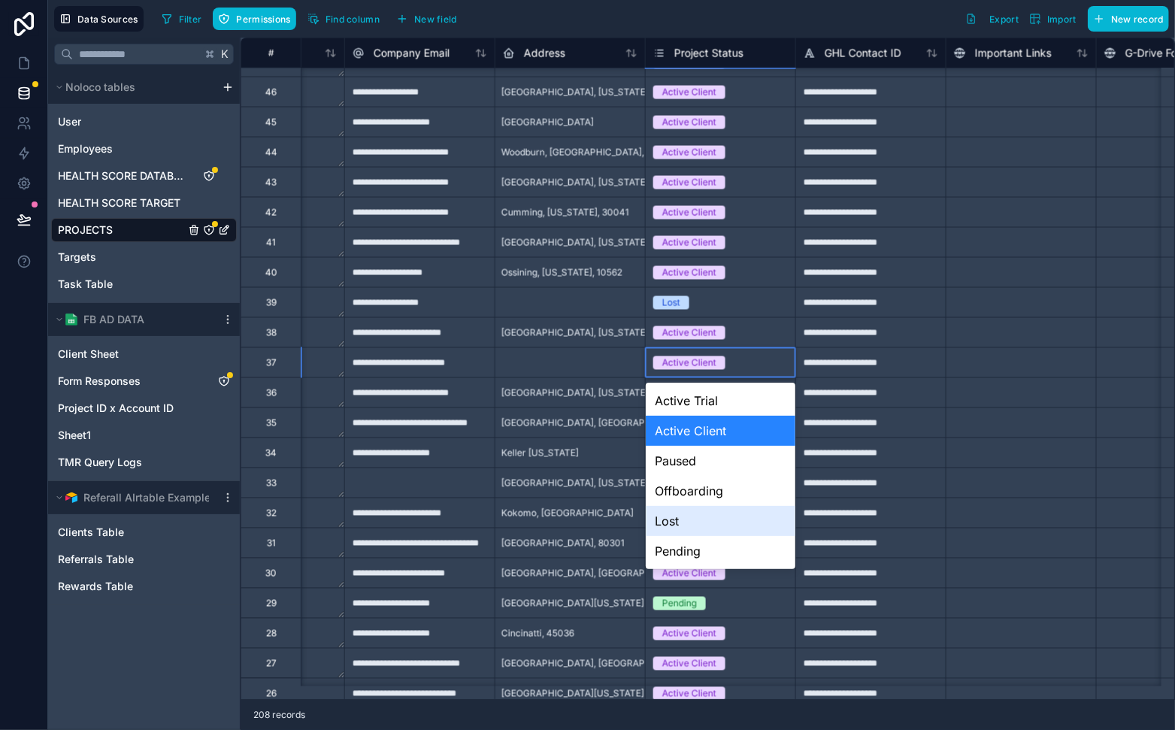
click at [695, 523] on div "Lost" at bounding box center [721, 521] width 150 height 30
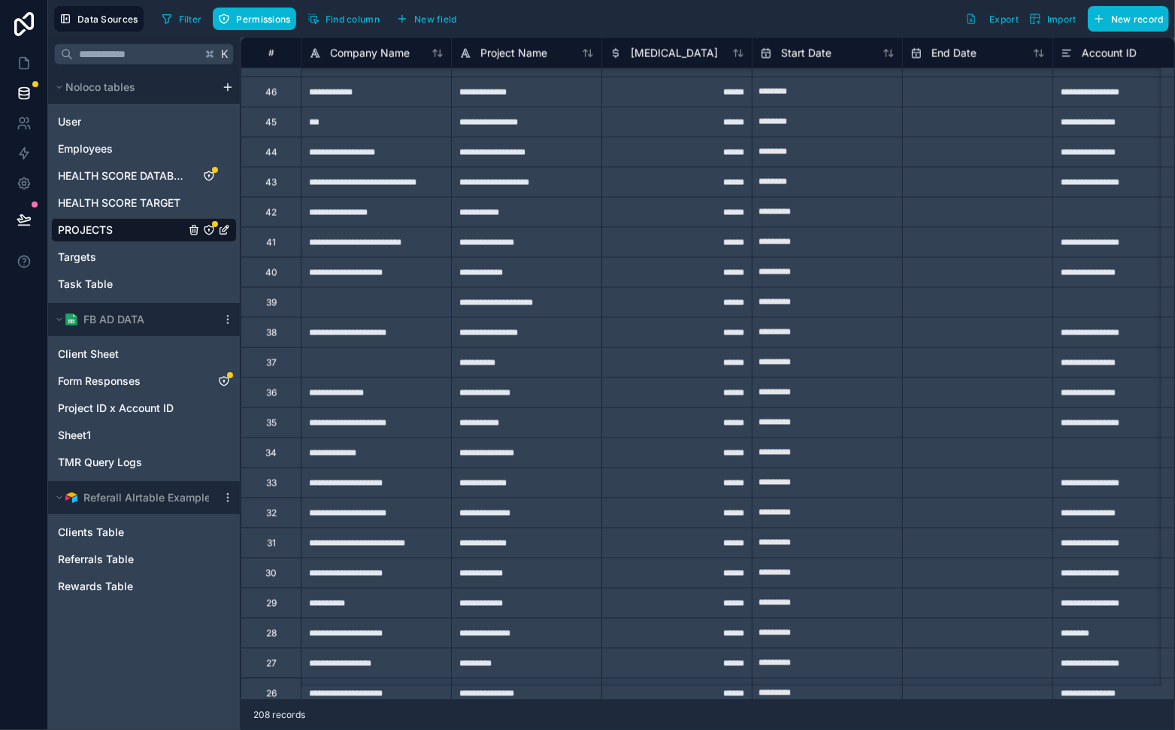
scroll to position [4682, 0]
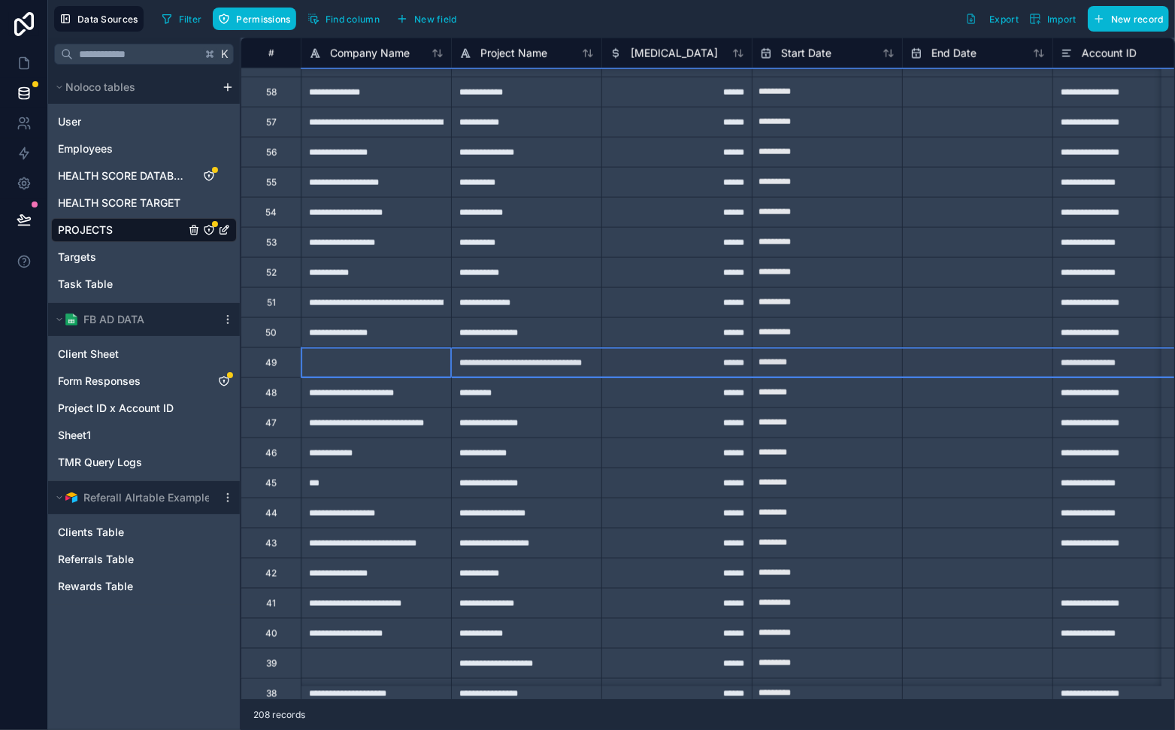
click at [277, 356] on div "49" at bounding box center [271, 362] width 60 height 30
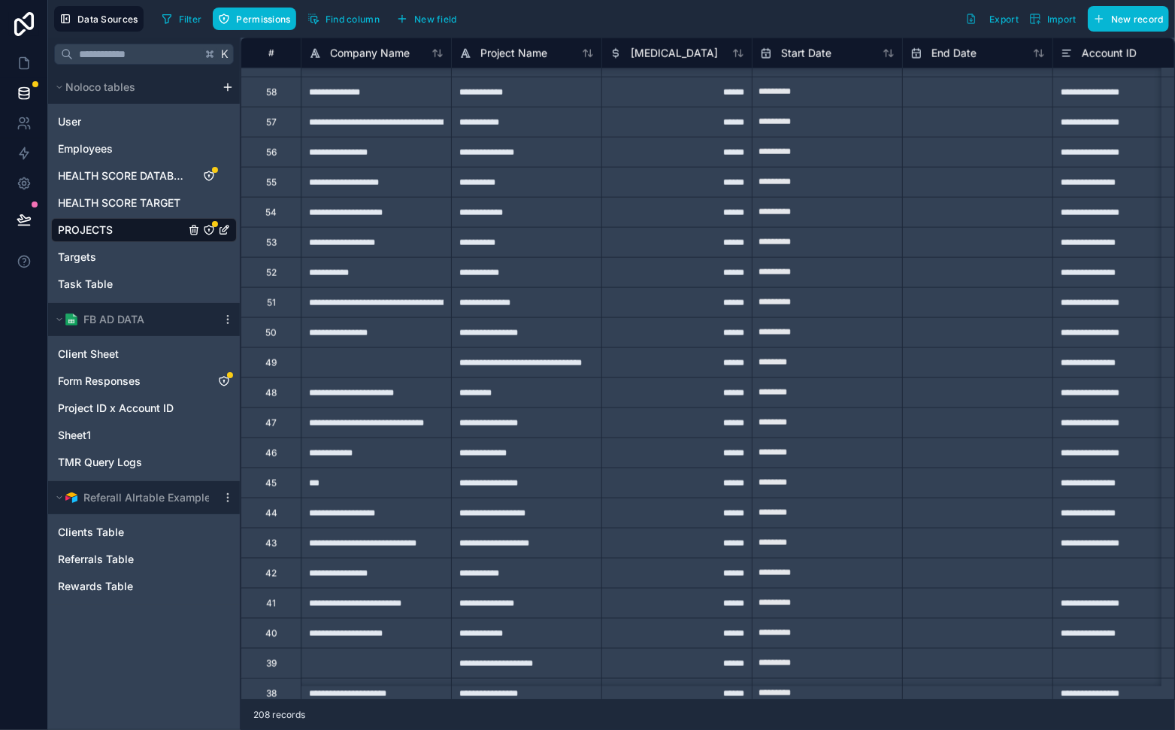
click at [280, 365] on div "49" at bounding box center [271, 362] width 60 height 30
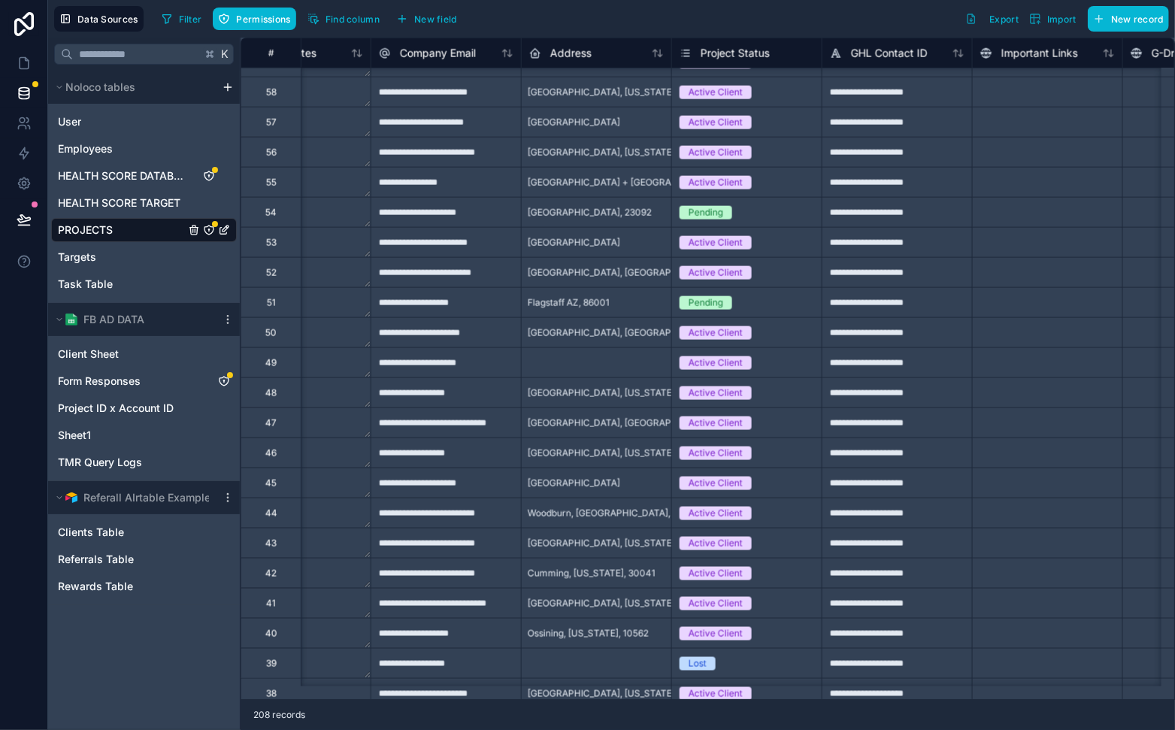
scroll to position [4682, 1028]
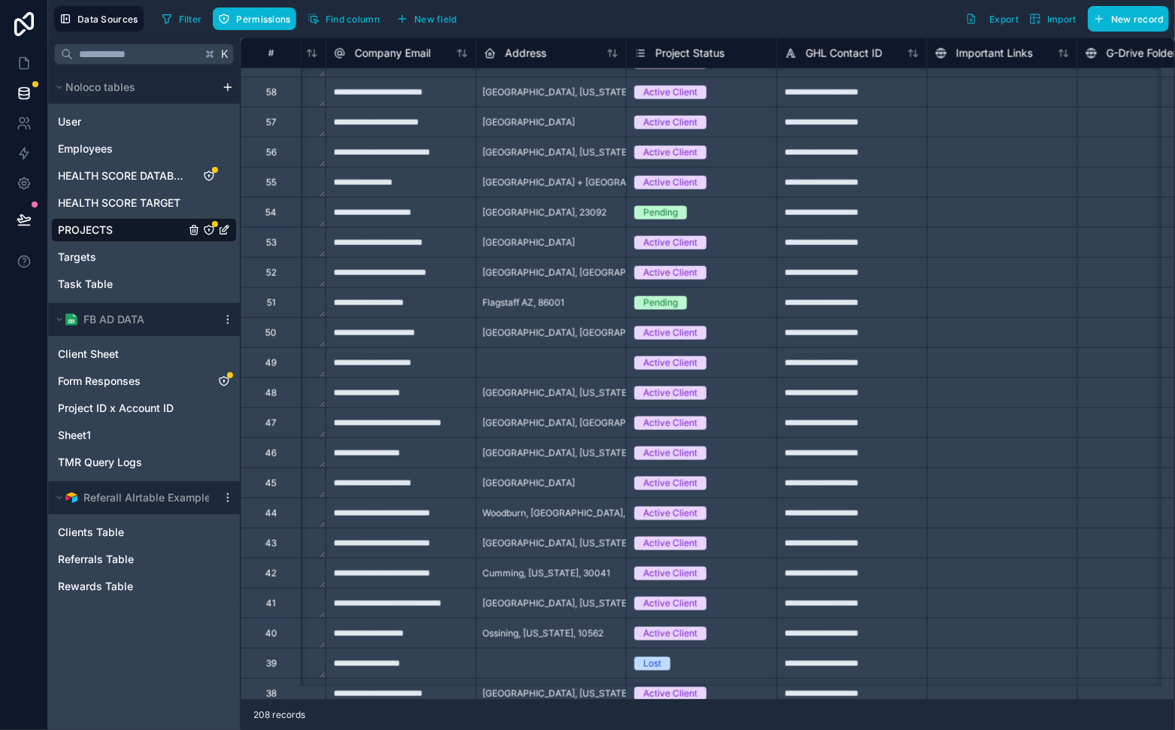
click at [674, 362] on div "Active Client" at bounding box center [671, 363] width 54 height 14
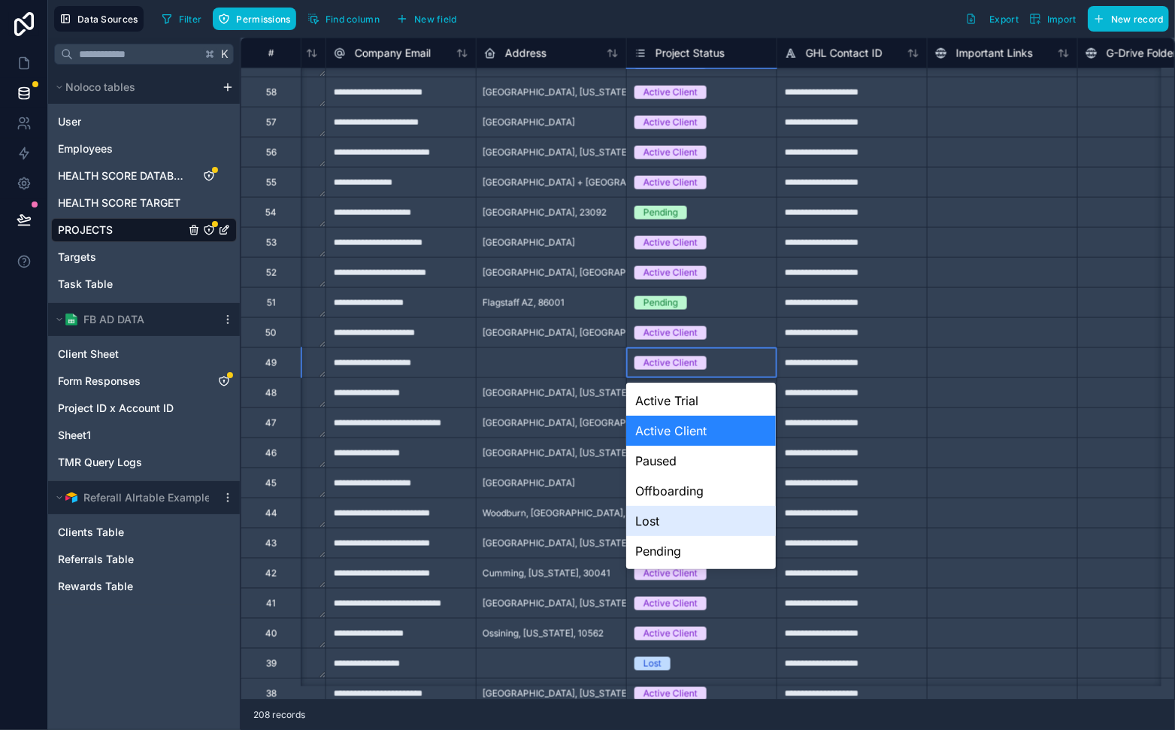
click at [671, 519] on div "Lost" at bounding box center [701, 521] width 150 height 30
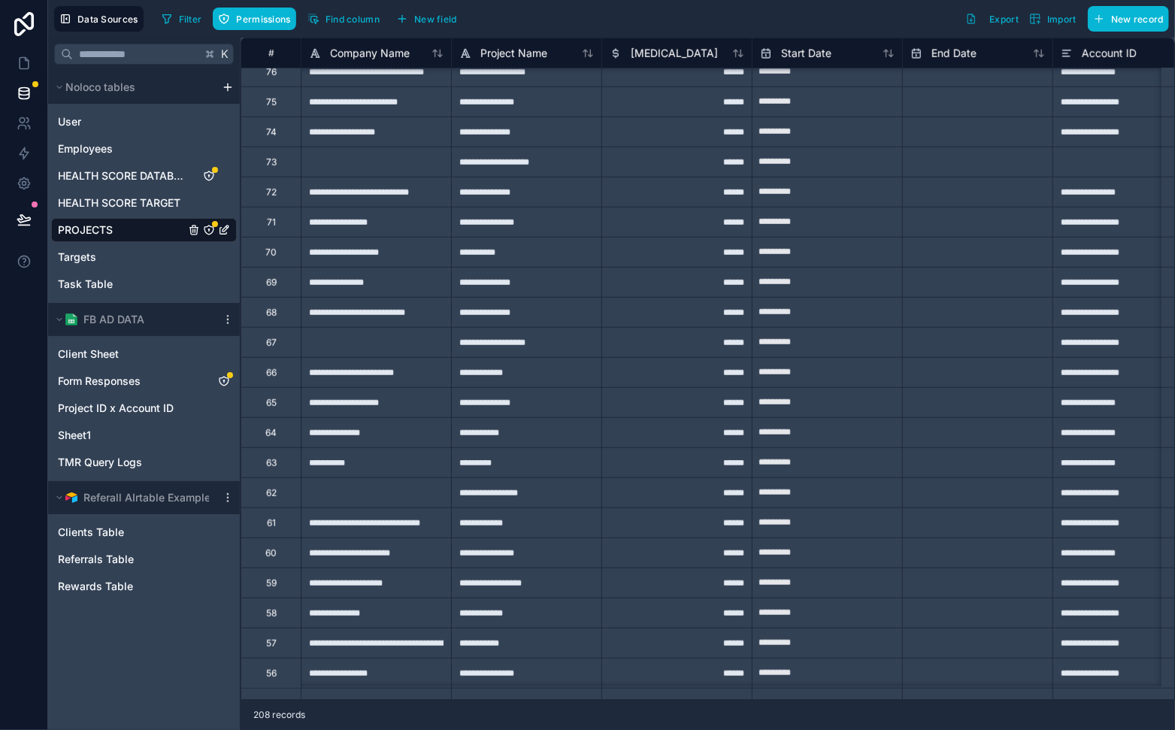
scroll to position [4164, 0]
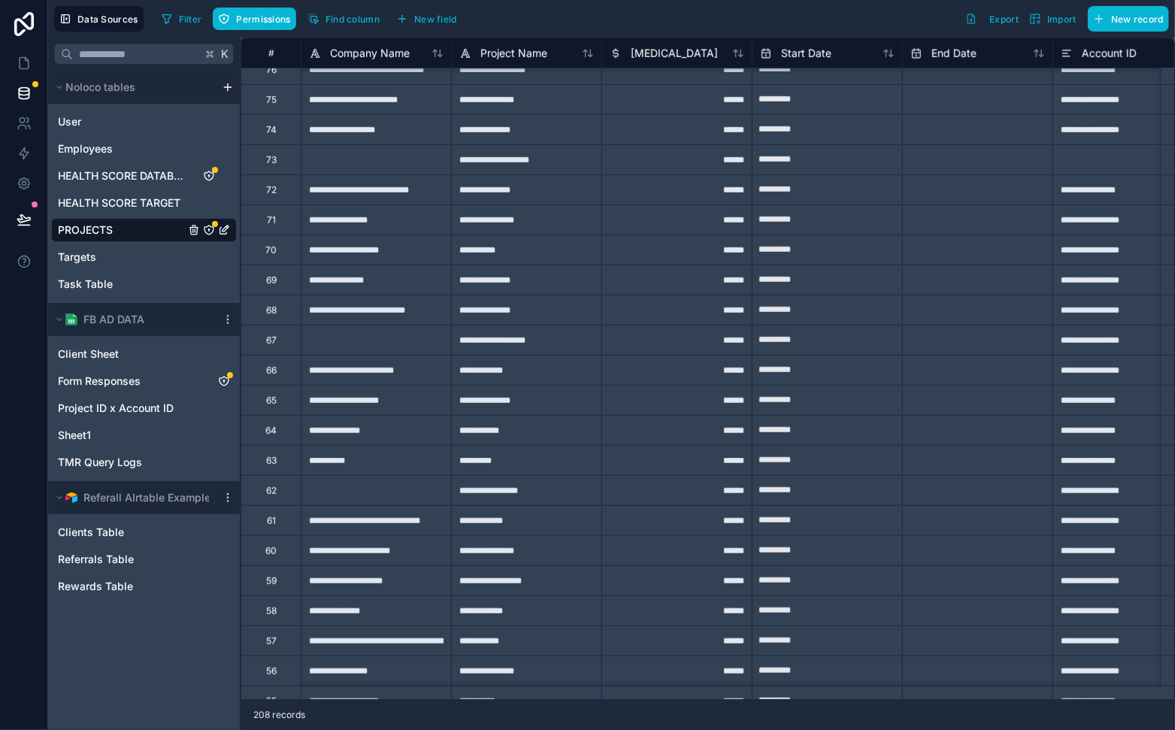
click at [286, 489] on div "62" at bounding box center [271, 490] width 60 height 30
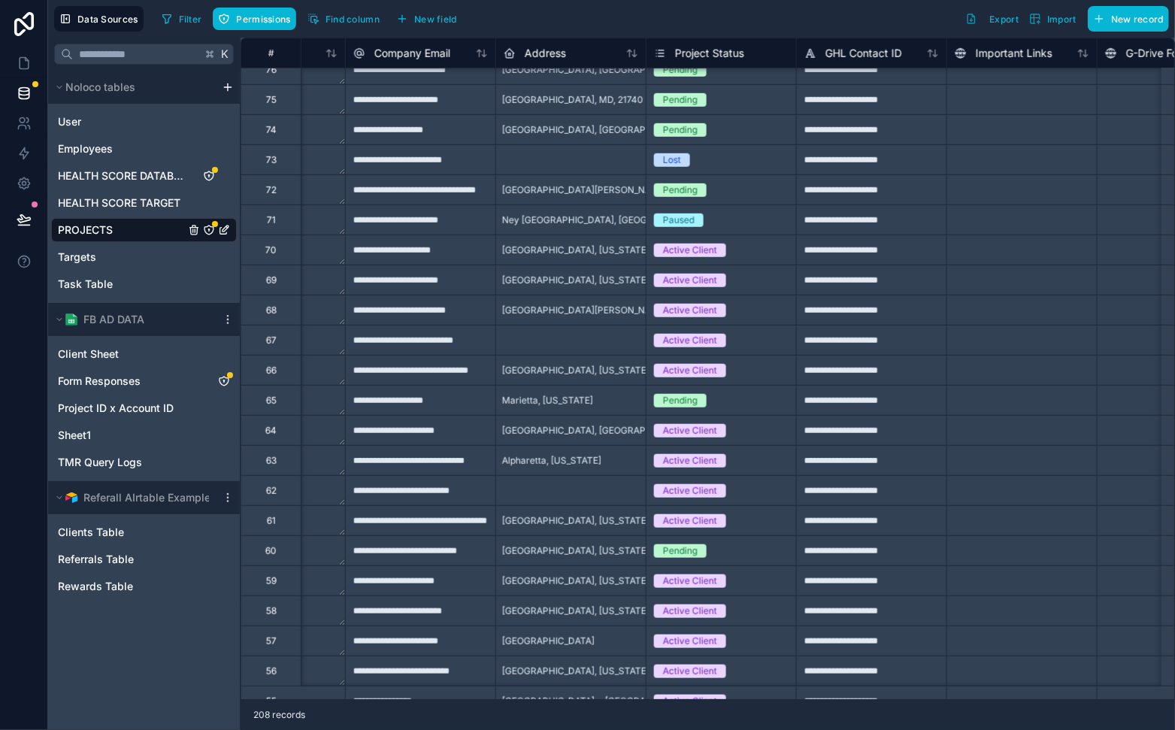
scroll to position [4164, 1035]
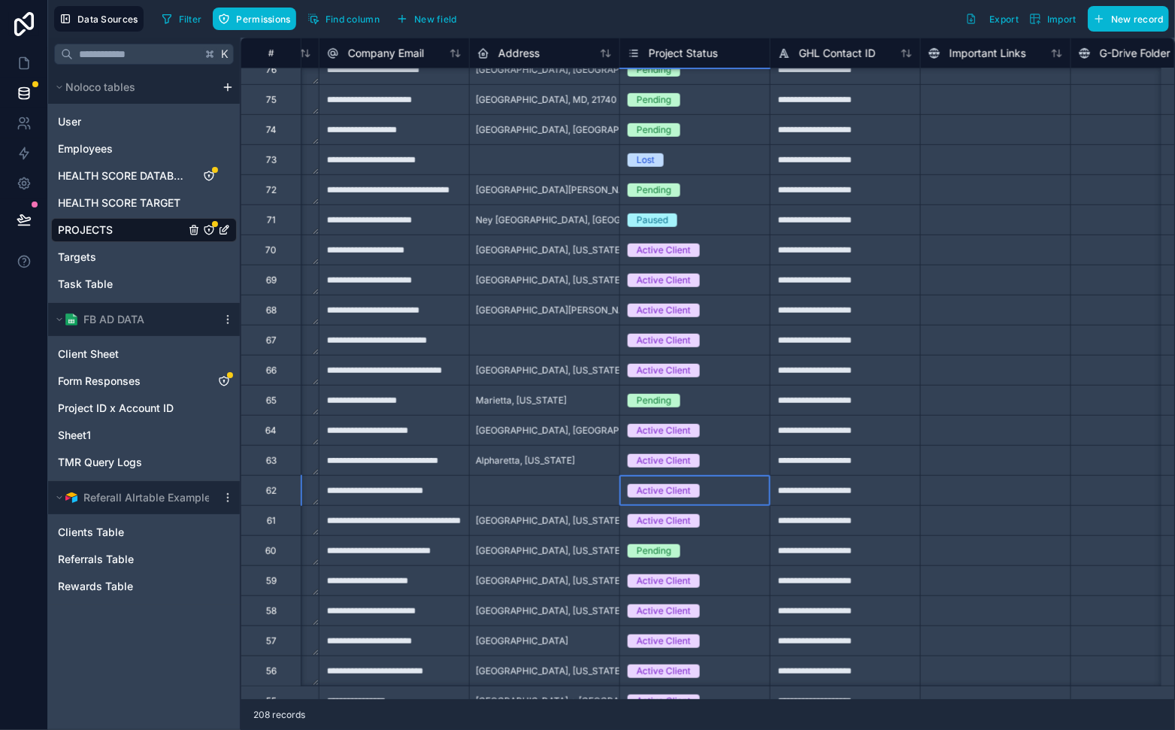
click at [653, 489] on div "Active Client" at bounding box center [664, 491] width 54 height 14
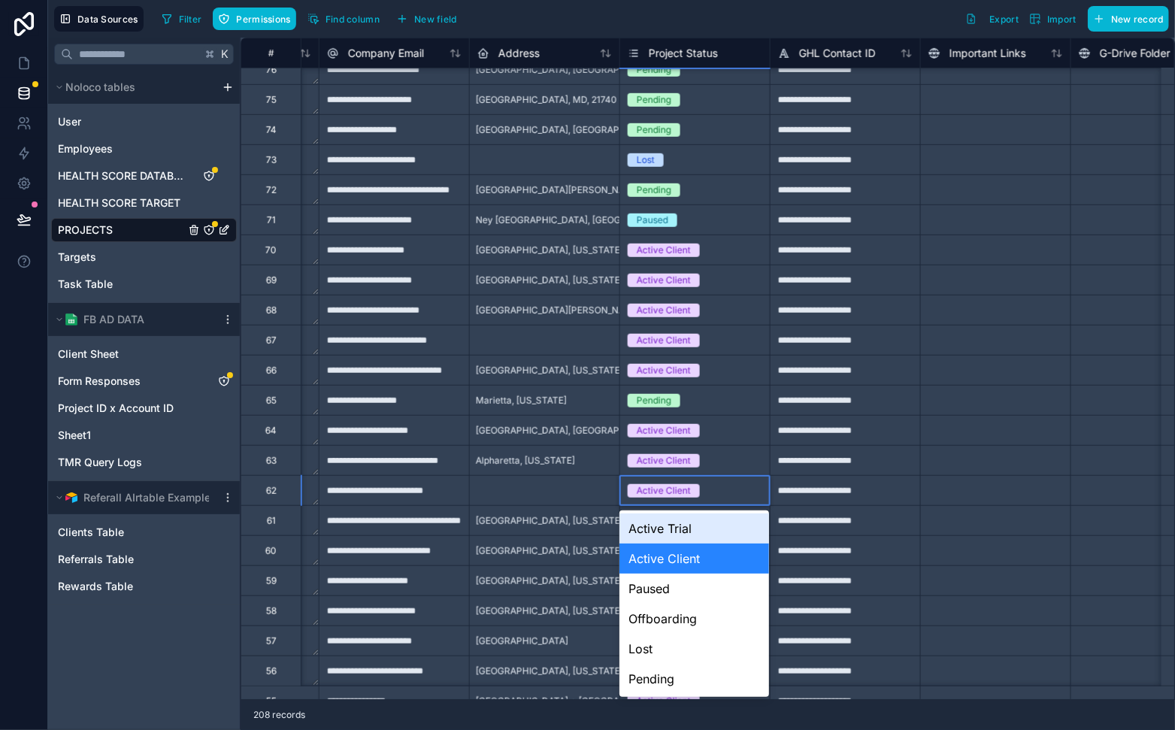
click at [653, 489] on div "Active Client" at bounding box center [664, 491] width 54 height 14
drag, startPoint x: 654, startPoint y: 678, endPoint x: 662, endPoint y: 644, distance: 34.8
click at [662, 644] on div "Active Trial Active Client Paused Offboarding Lost Pending" at bounding box center [695, 603] width 150 height 186
click at [662, 645] on div "Lost" at bounding box center [695, 649] width 150 height 30
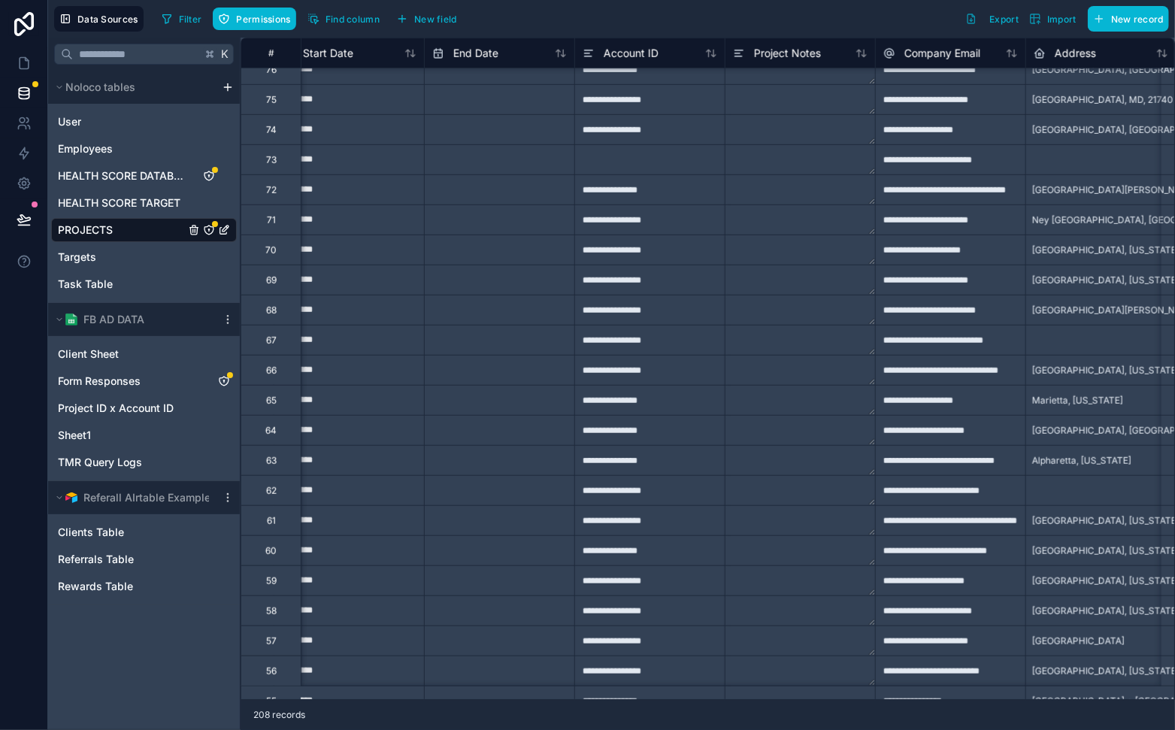
scroll to position [4164, 0]
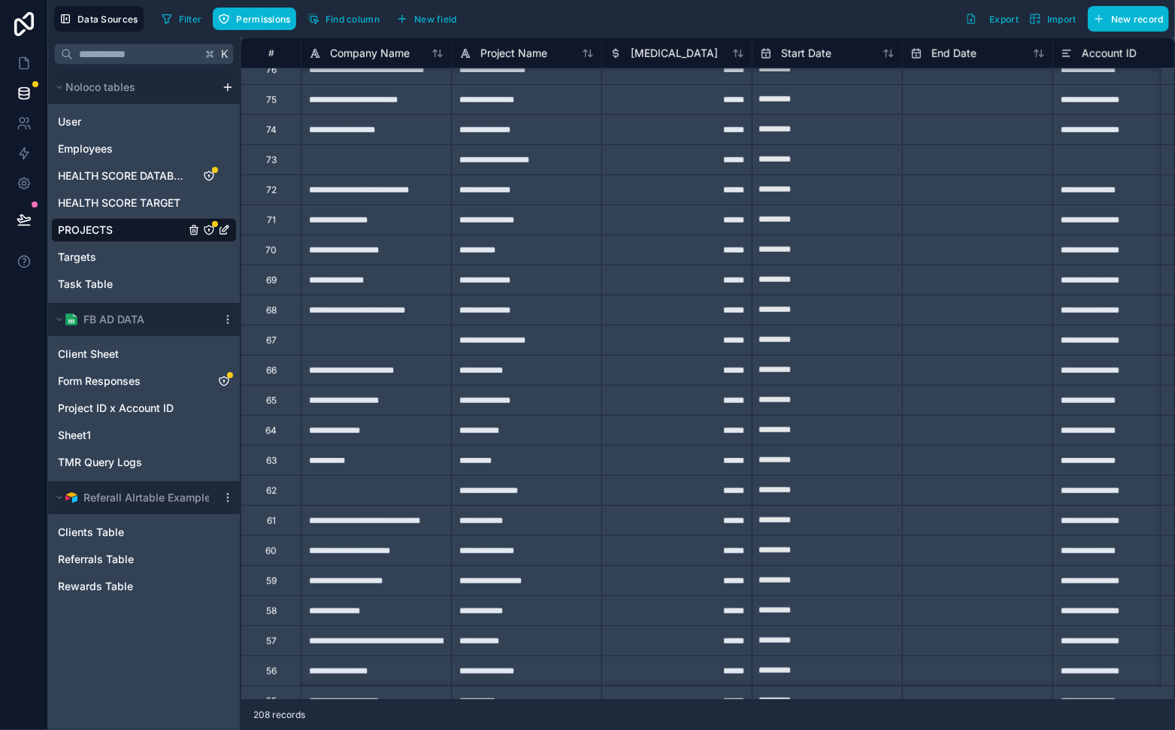
click at [266, 335] on div "67" at bounding box center [271, 341] width 11 height 12
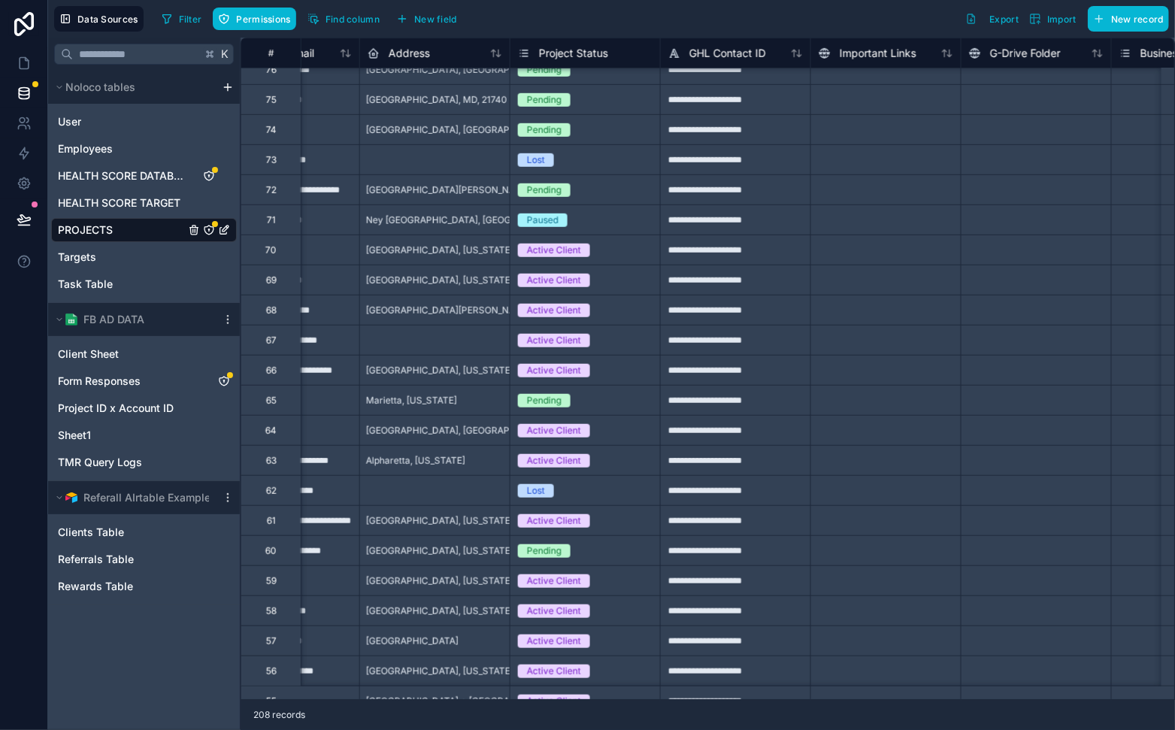
scroll to position [4164, 1138]
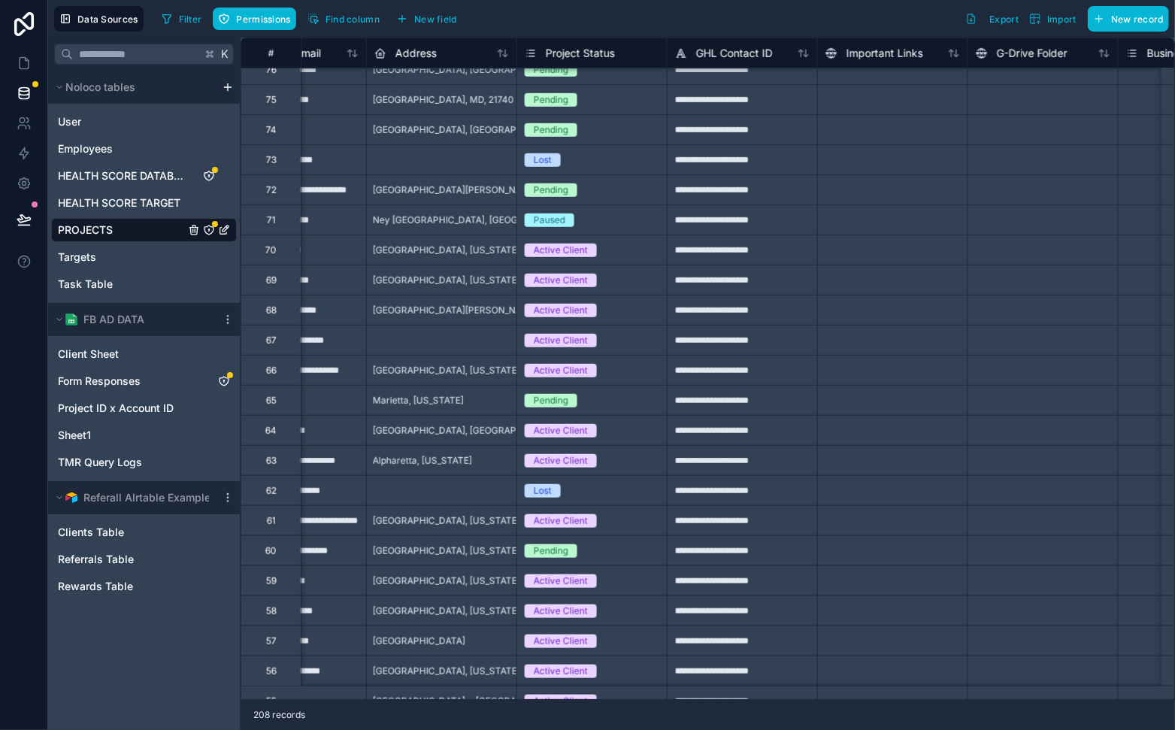
click at [586, 345] on span "Active Client" at bounding box center [561, 341] width 72 height 14
click at [582, 344] on div "Active Client" at bounding box center [561, 341] width 54 height 14
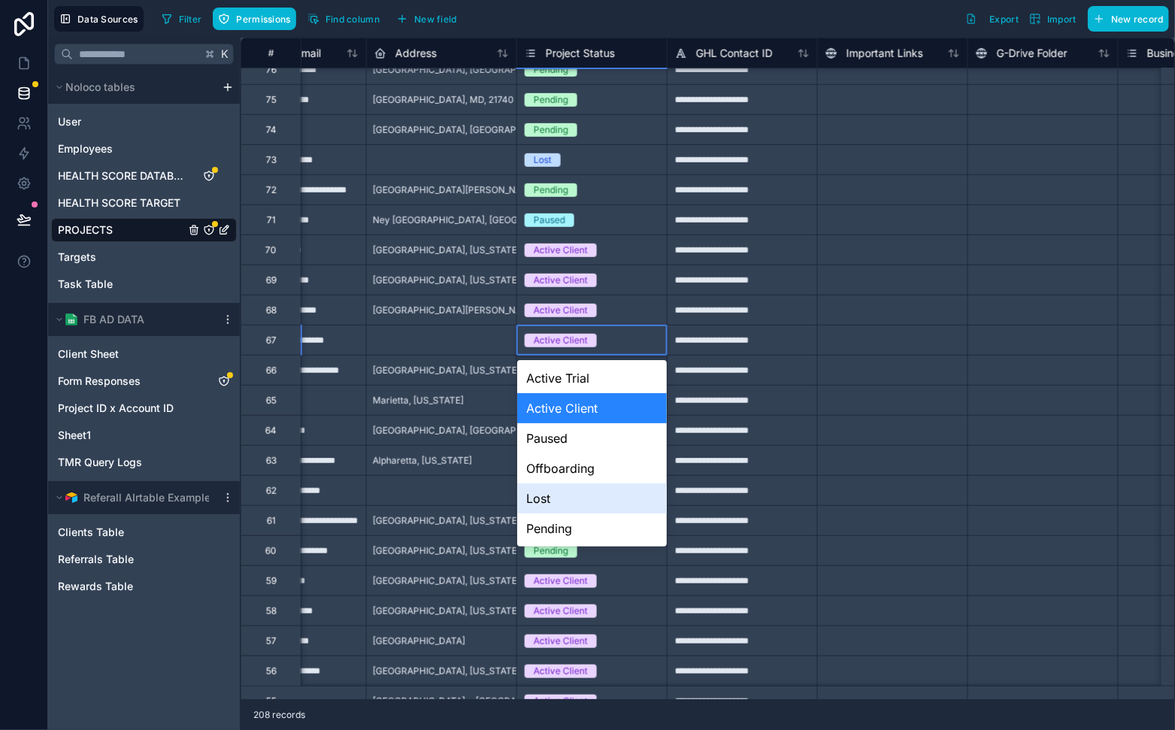
click at [583, 495] on div "Lost" at bounding box center [592, 498] width 150 height 30
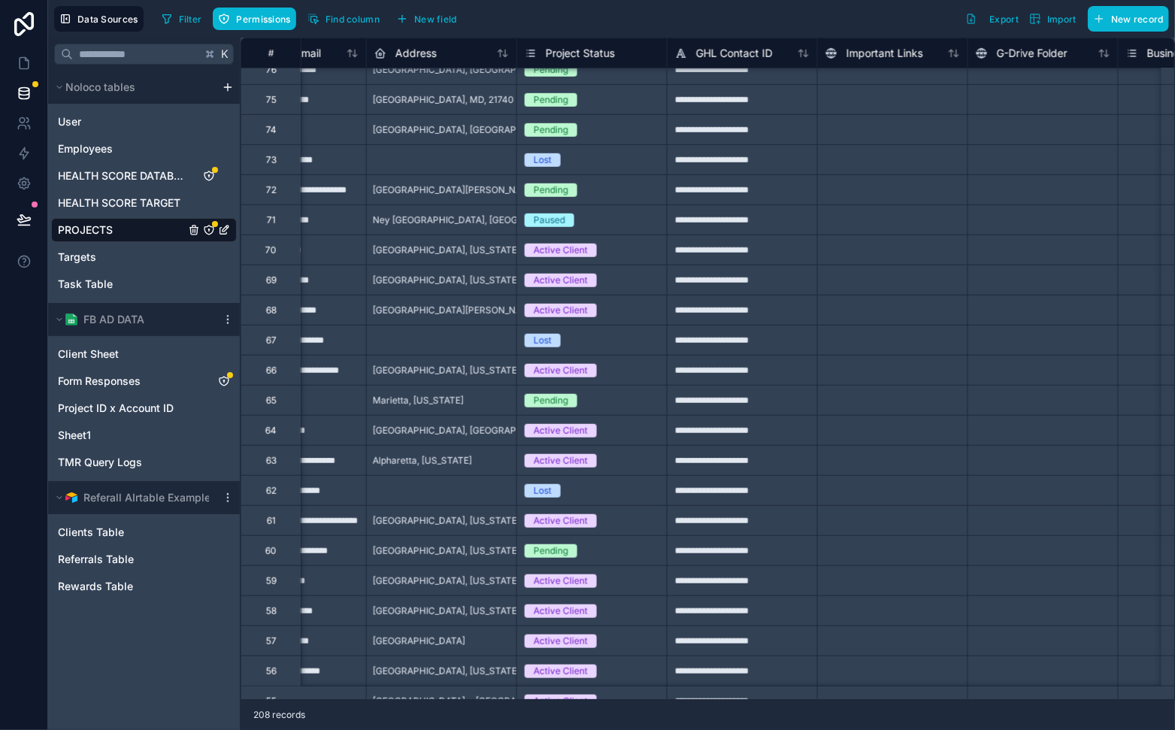
scroll to position [4164, 0]
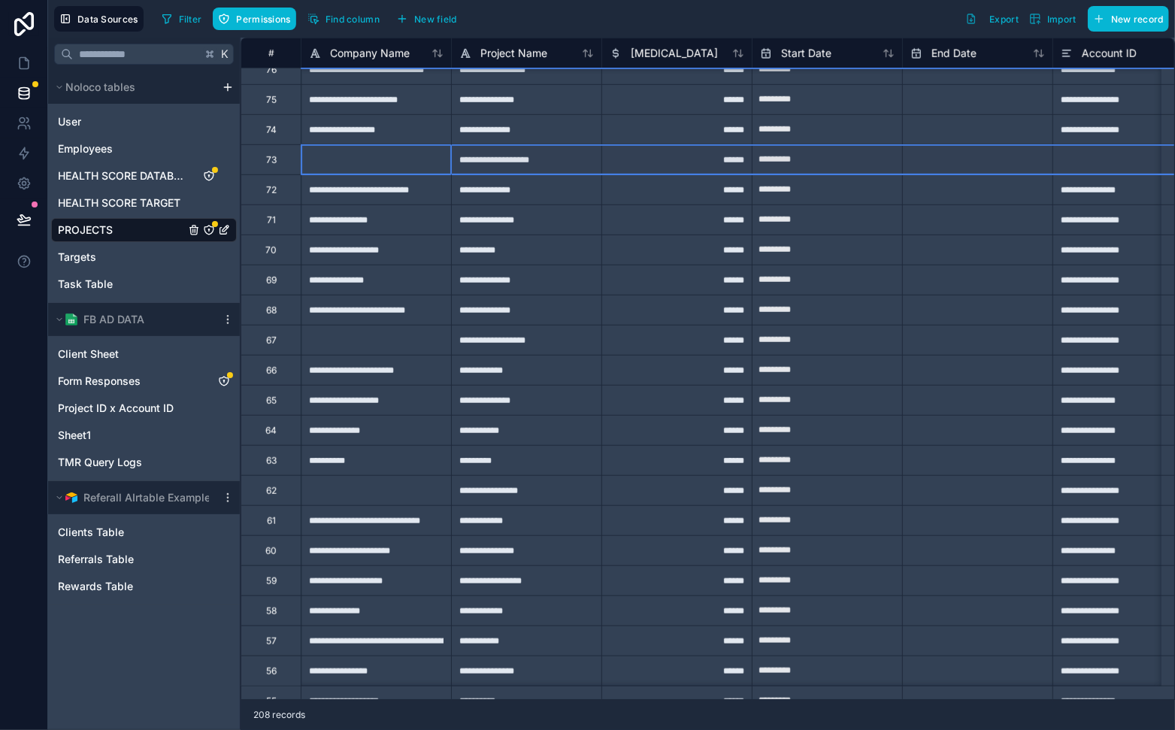
click at [267, 162] on div "73" at bounding box center [271, 160] width 11 height 12
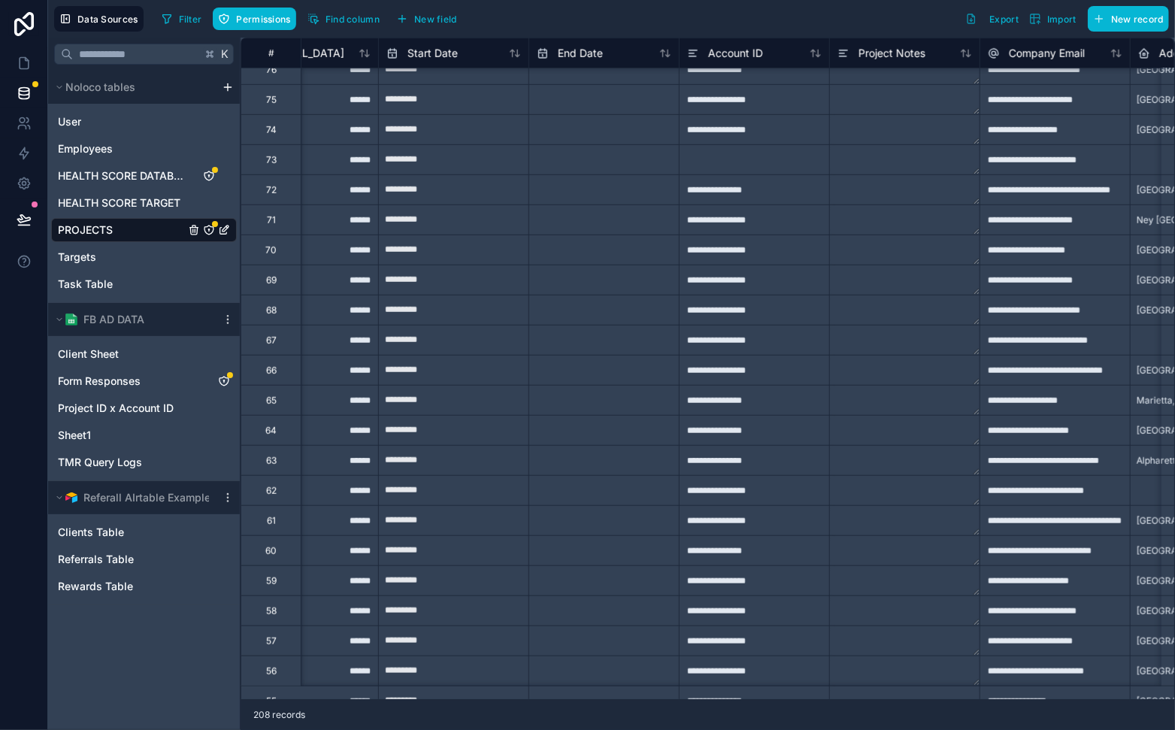
scroll to position [4164, 414]
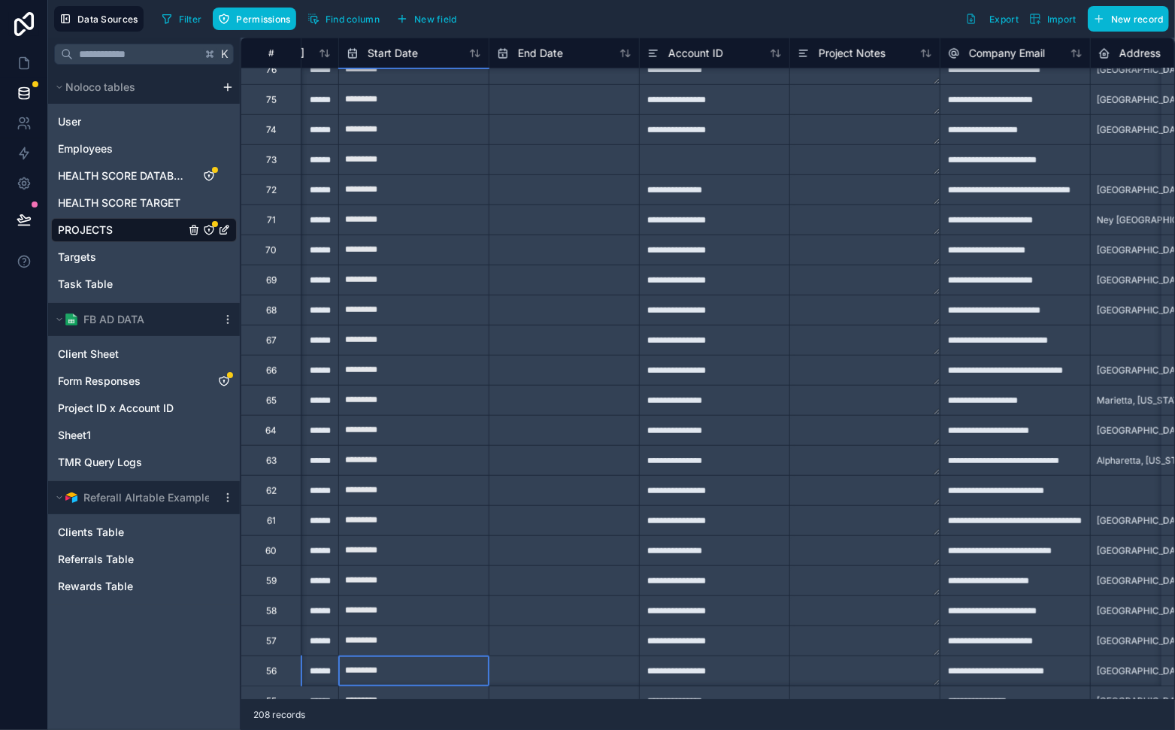
select select "****"
select select "*"
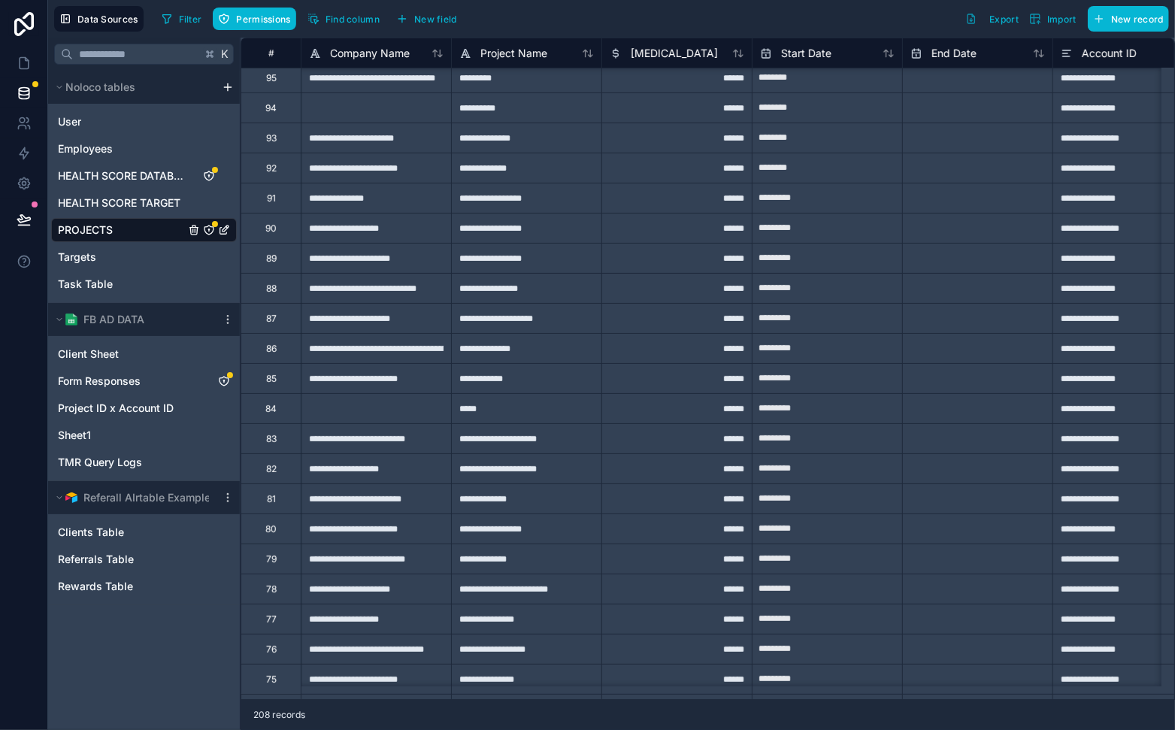
scroll to position [3604, 0]
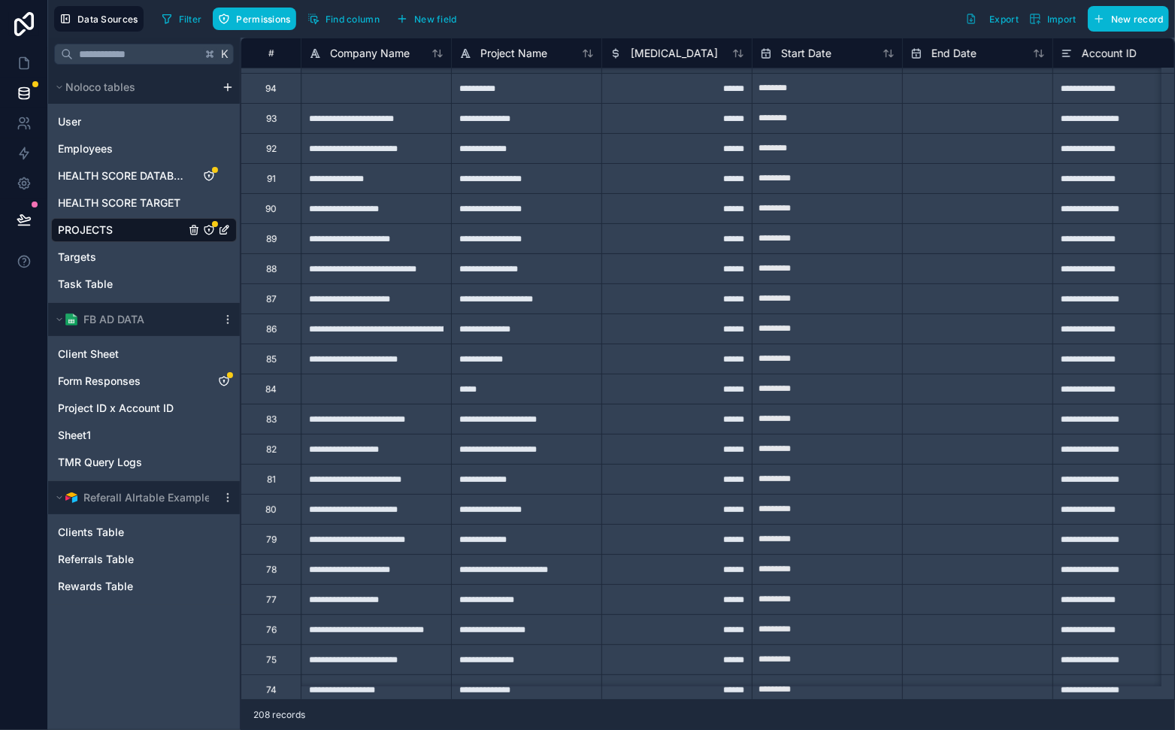
click at [289, 392] on div "84" at bounding box center [271, 389] width 60 height 30
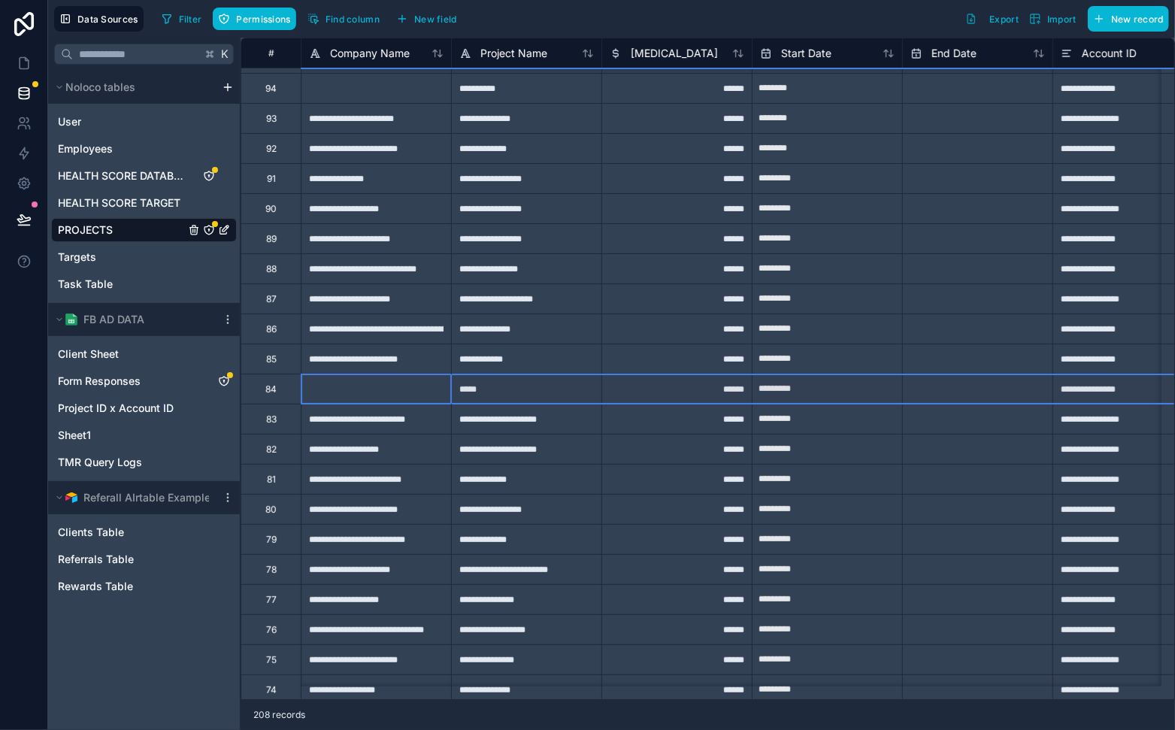
click at [278, 381] on div "84" at bounding box center [271, 389] width 60 height 30
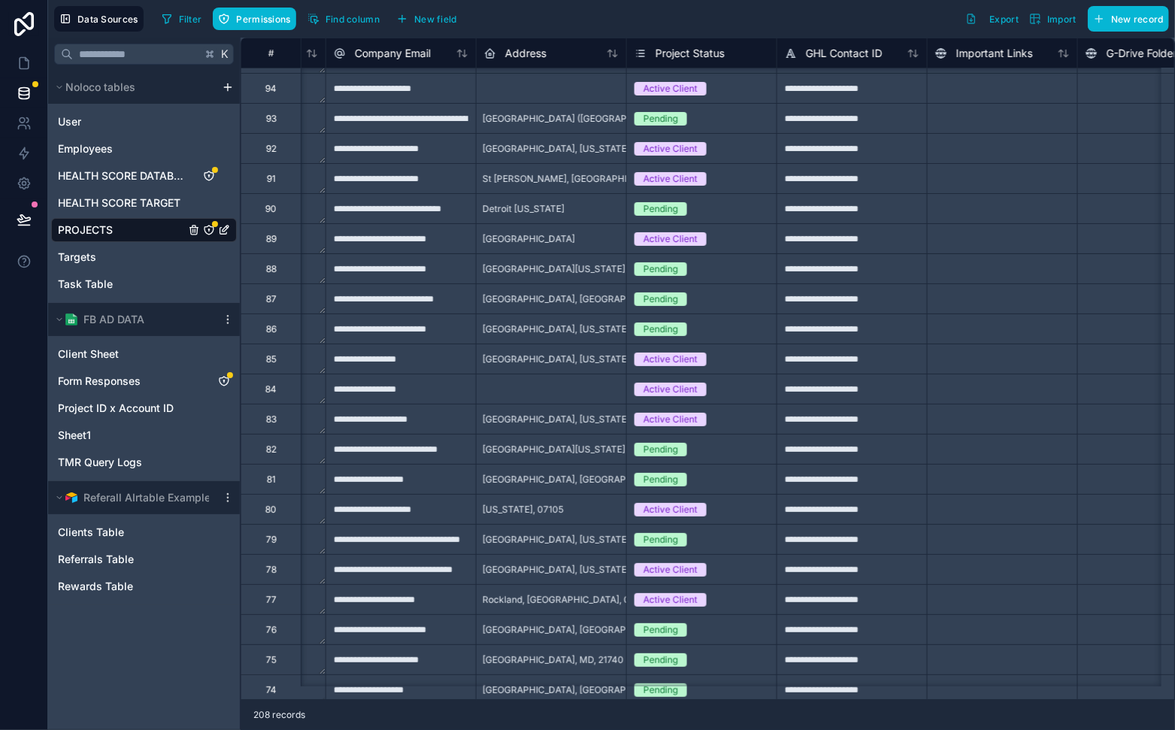
scroll to position [3604, 1034]
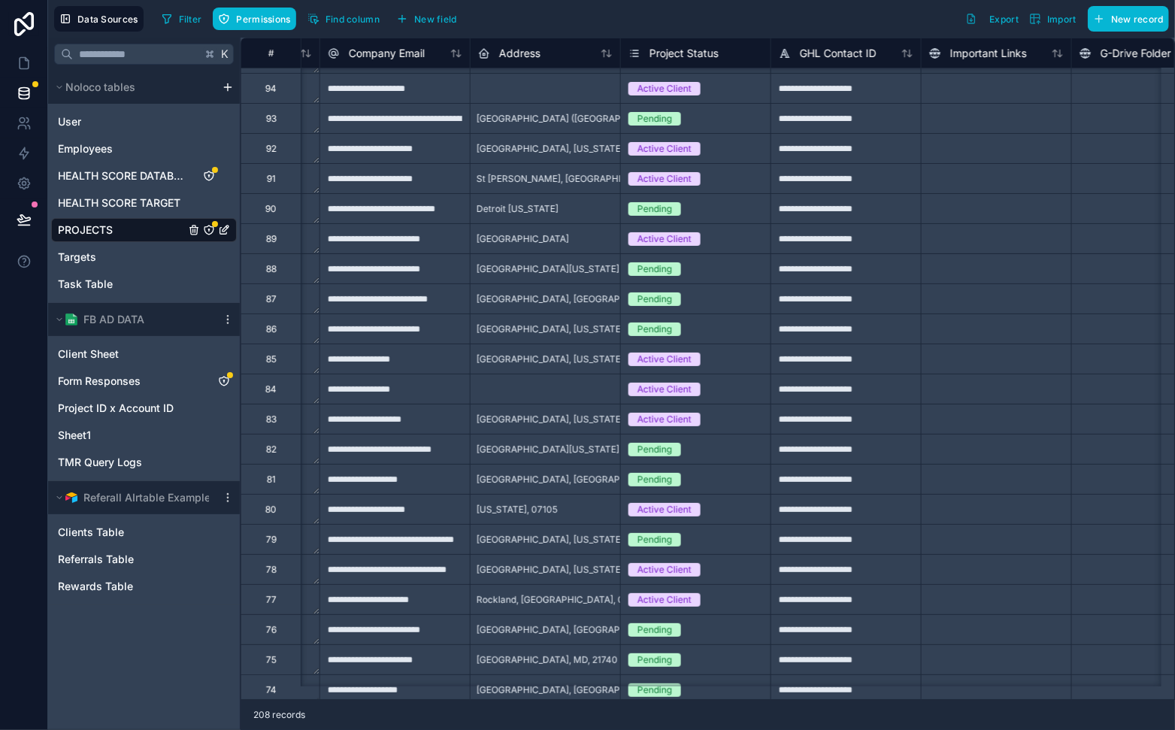
click at [664, 386] on div "Active Client" at bounding box center [665, 390] width 54 height 14
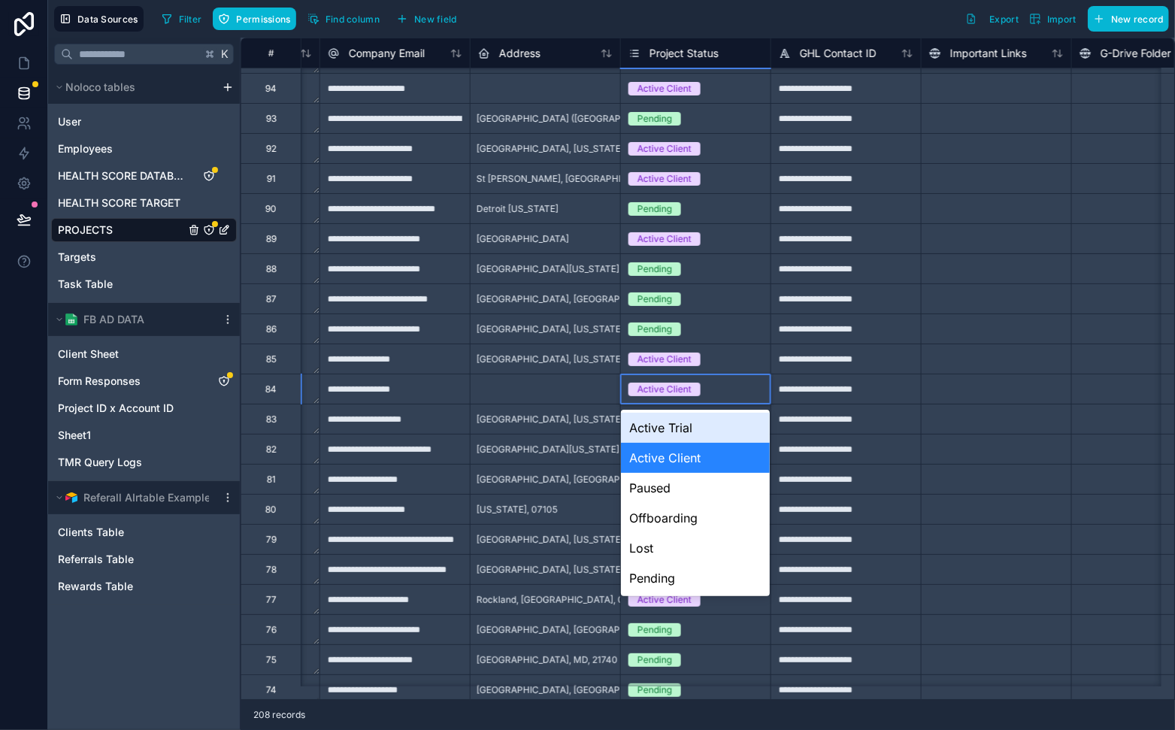
click at [664, 386] on div "Active Client" at bounding box center [665, 390] width 54 height 14
click at [682, 549] on div "Lost" at bounding box center [696, 548] width 150 height 30
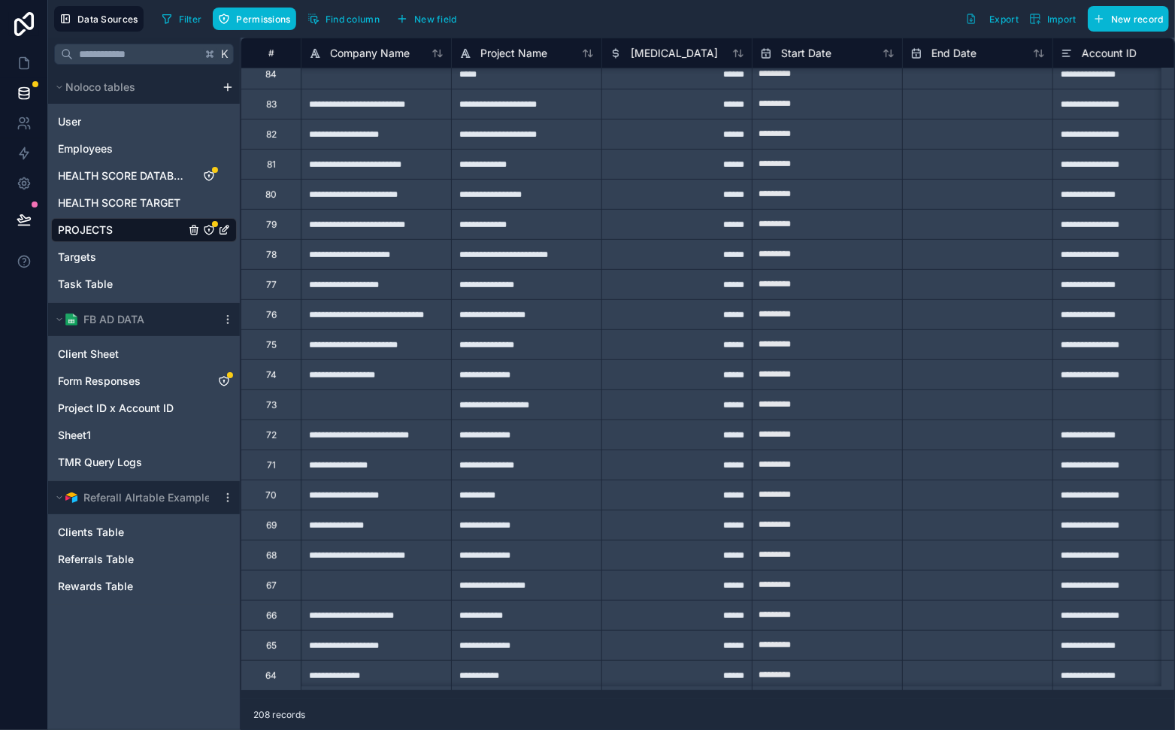
scroll to position [3329, 0]
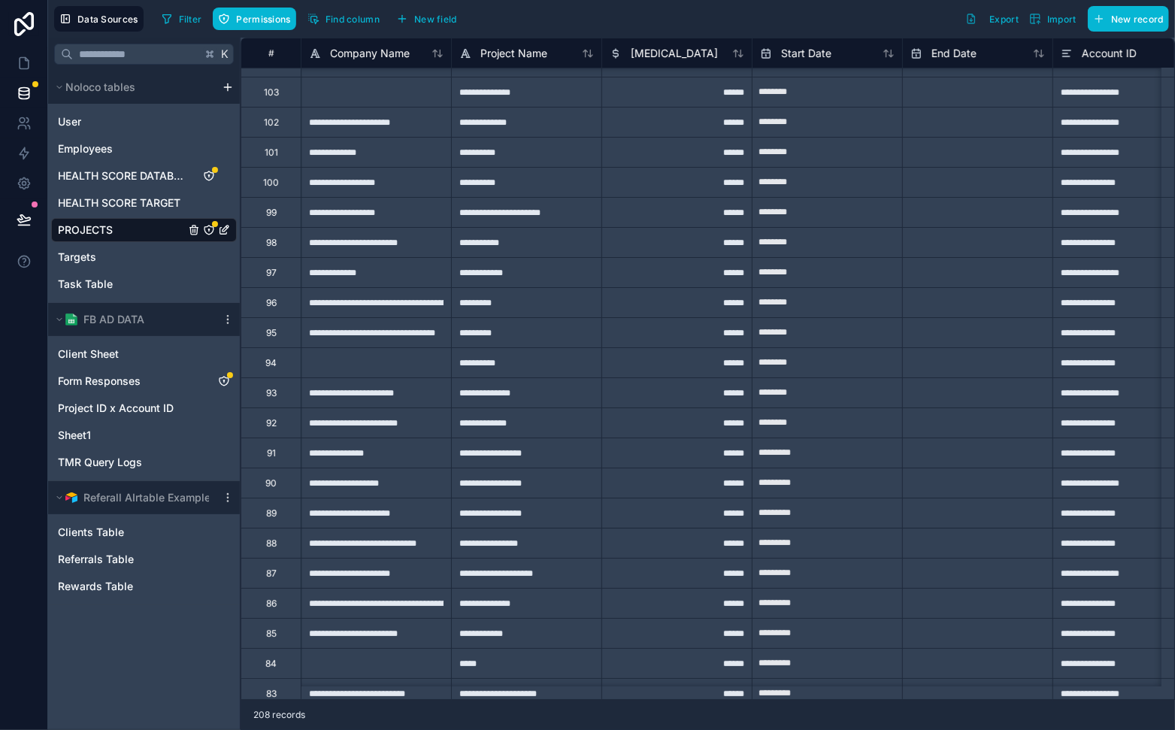
click at [259, 361] on div "94" at bounding box center [271, 362] width 60 height 30
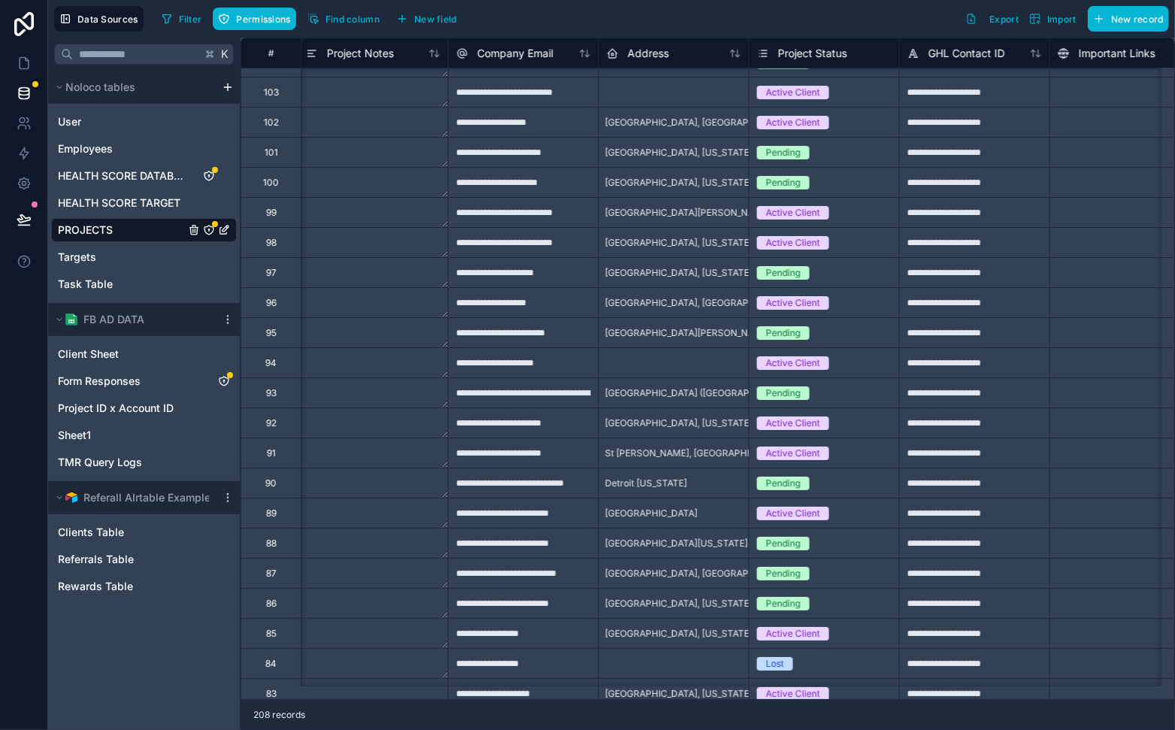
scroll to position [3329, 918]
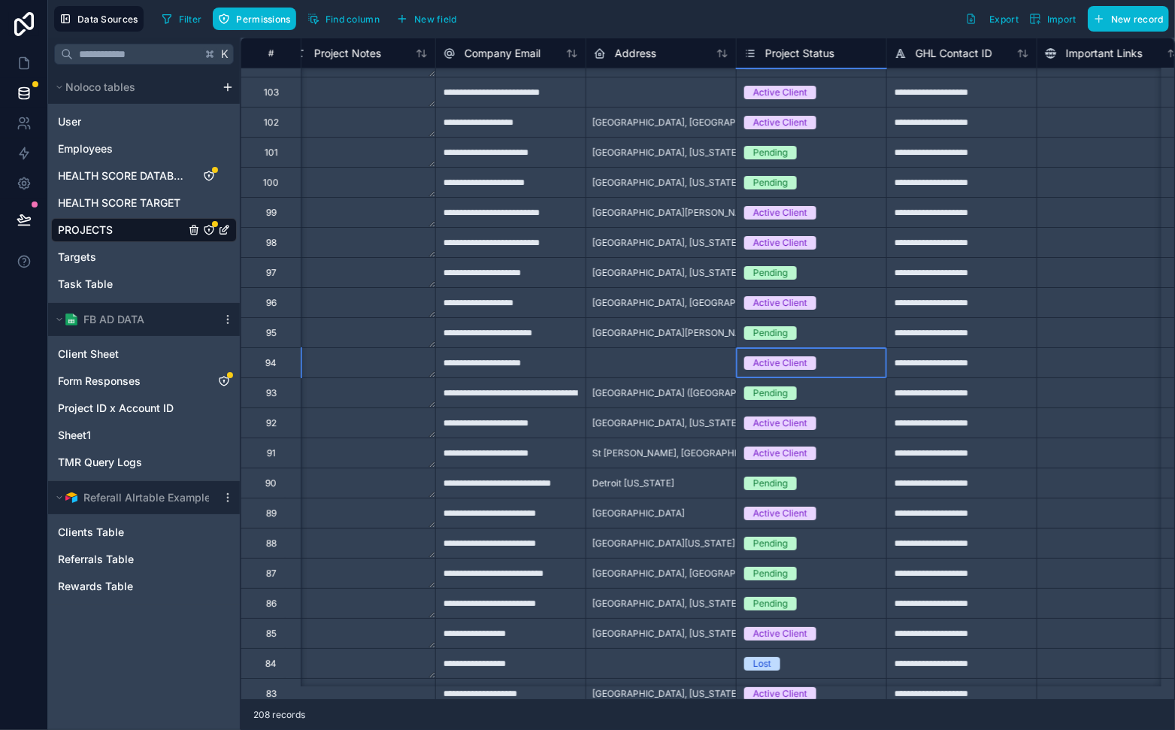
click at [774, 368] on div "Active Client" at bounding box center [780, 363] width 54 height 14
click at [777, 362] on div "Active Client" at bounding box center [780, 363] width 54 height 14
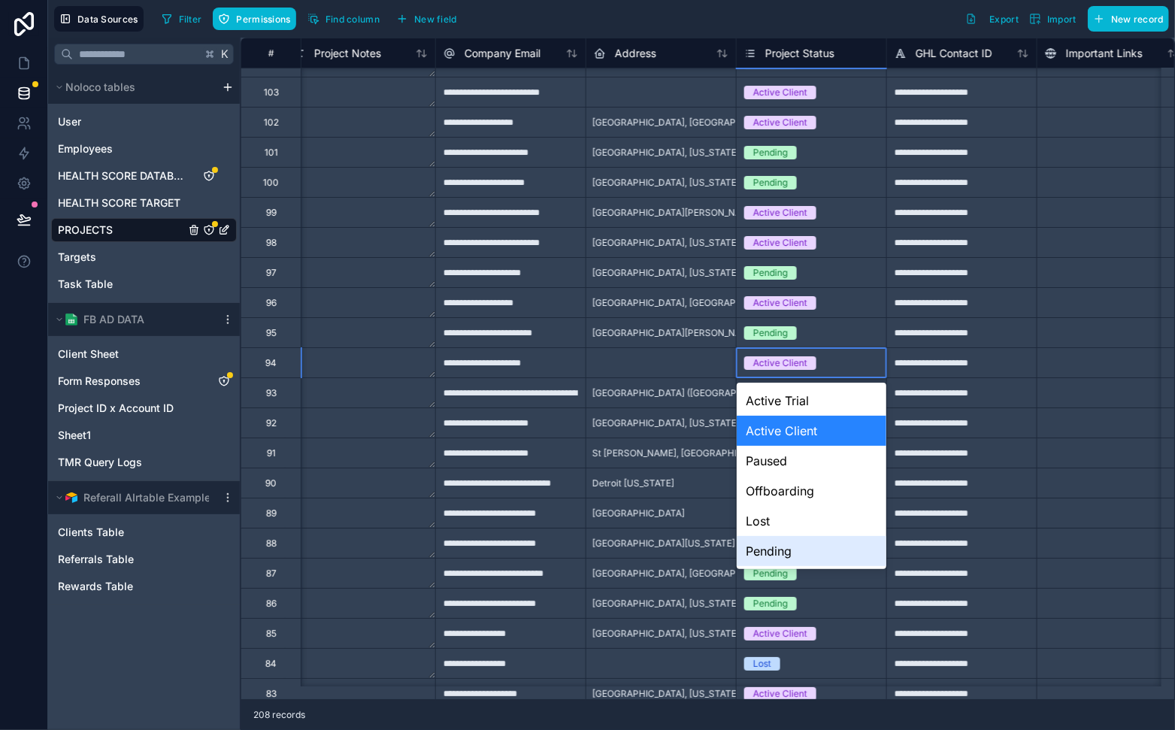
click at [807, 515] on div "Lost" at bounding box center [812, 521] width 150 height 30
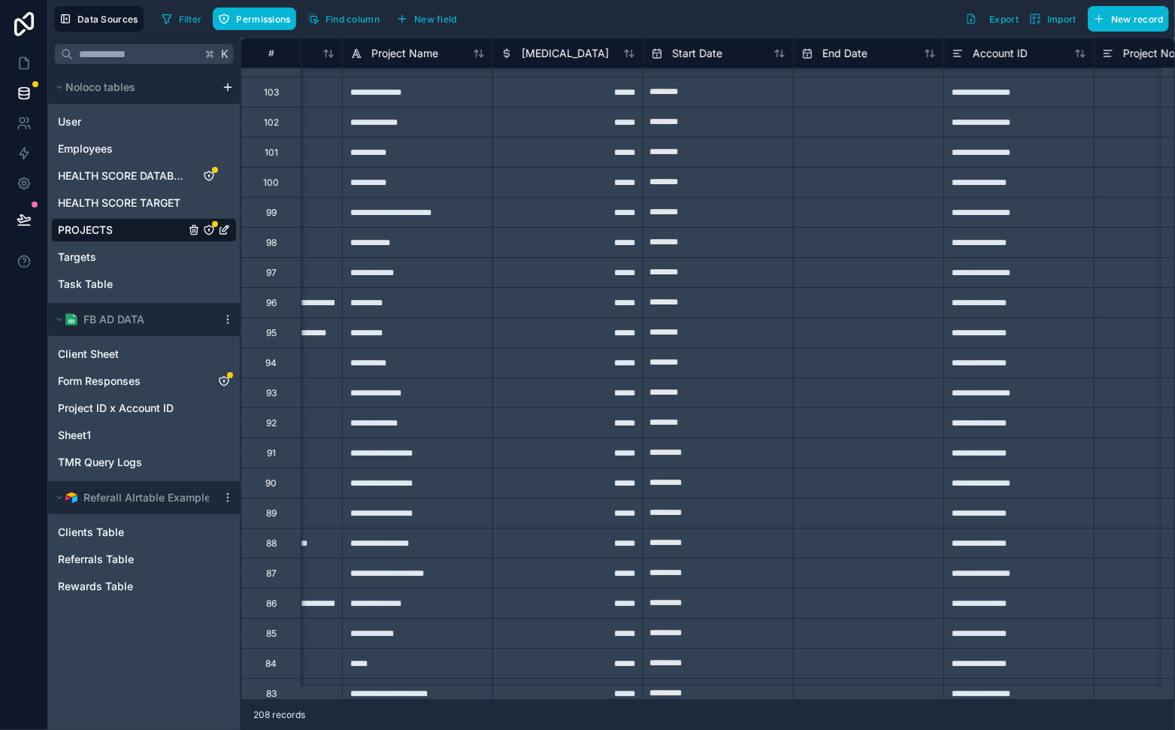
scroll to position [3329, 0]
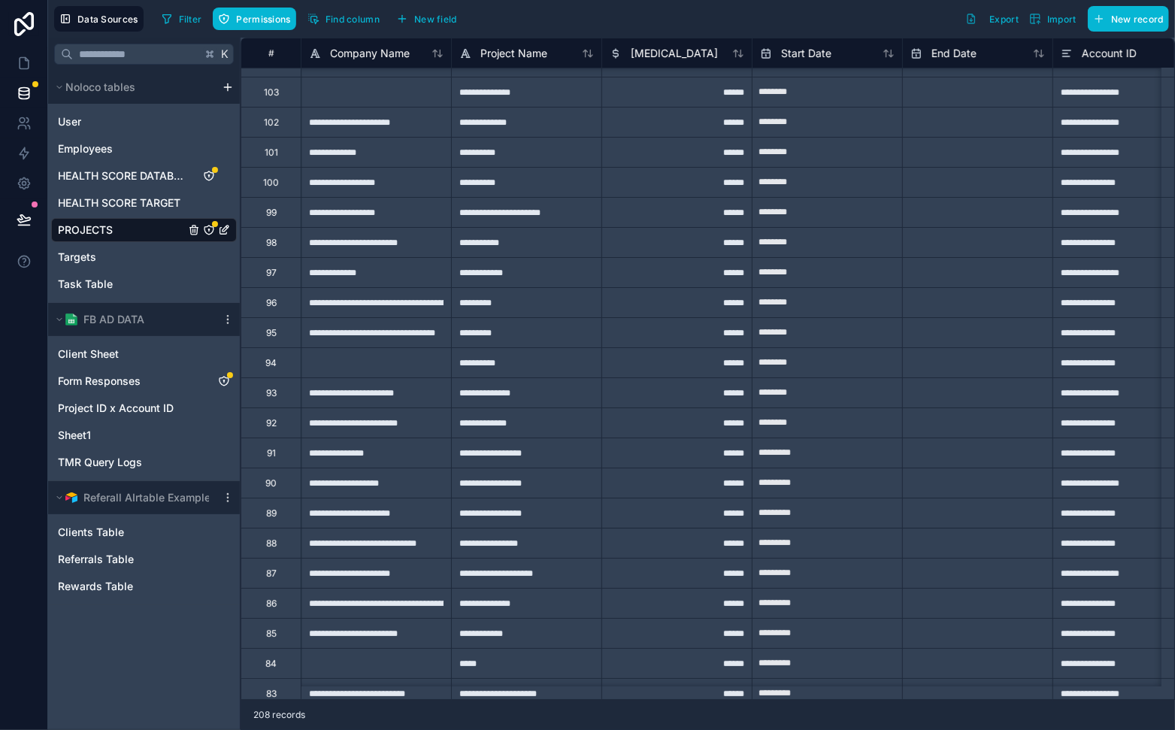
click at [280, 85] on div "103" at bounding box center [271, 92] width 60 height 30
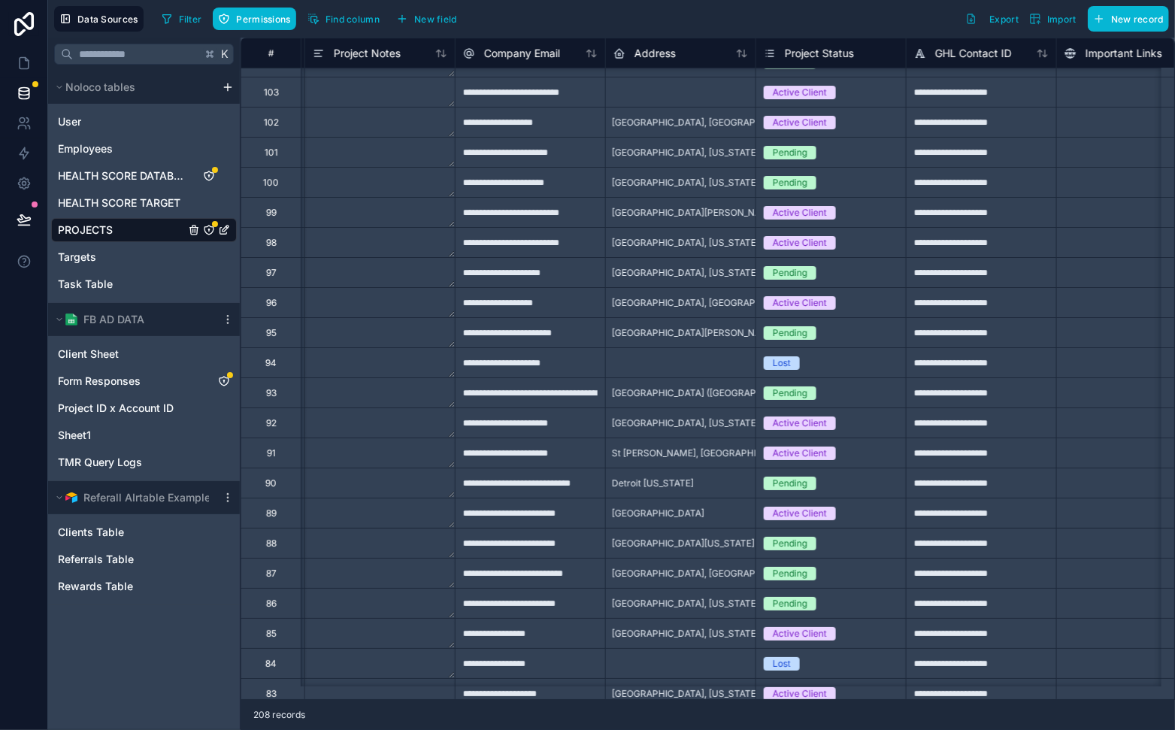
scroll to position [3329, 950]
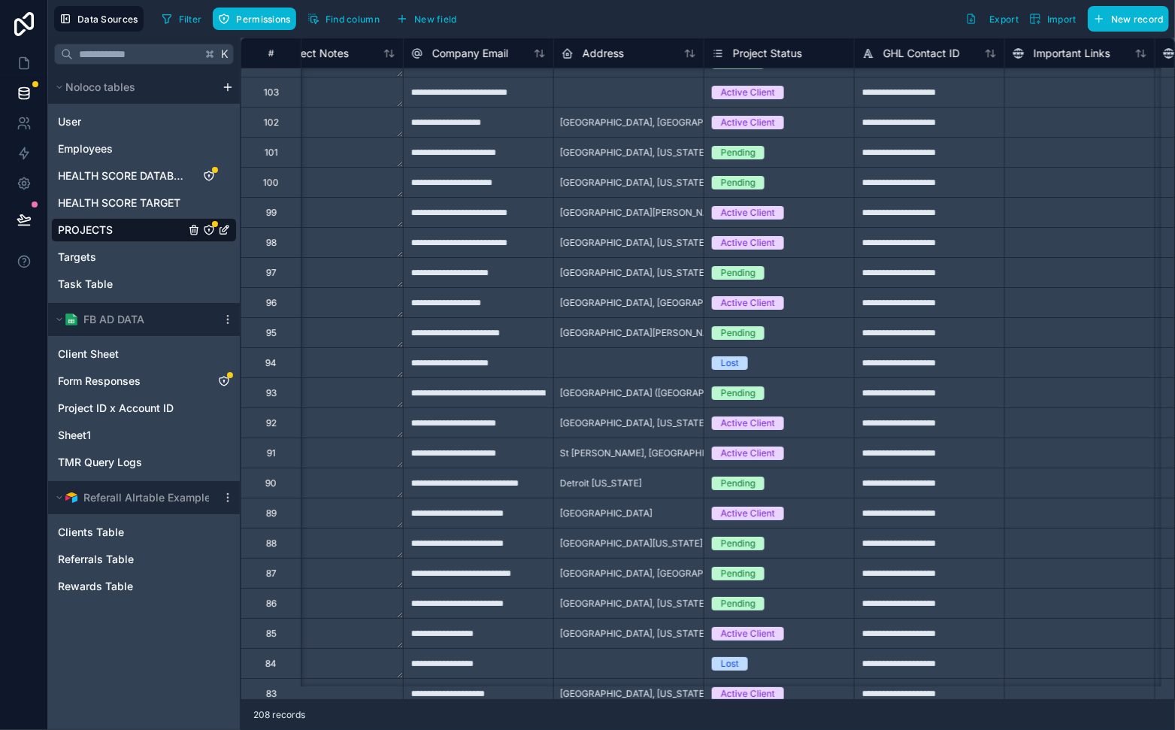
click at [751, 89] on div "Active Client" at bounding box center [748, 93] width 54 height 14
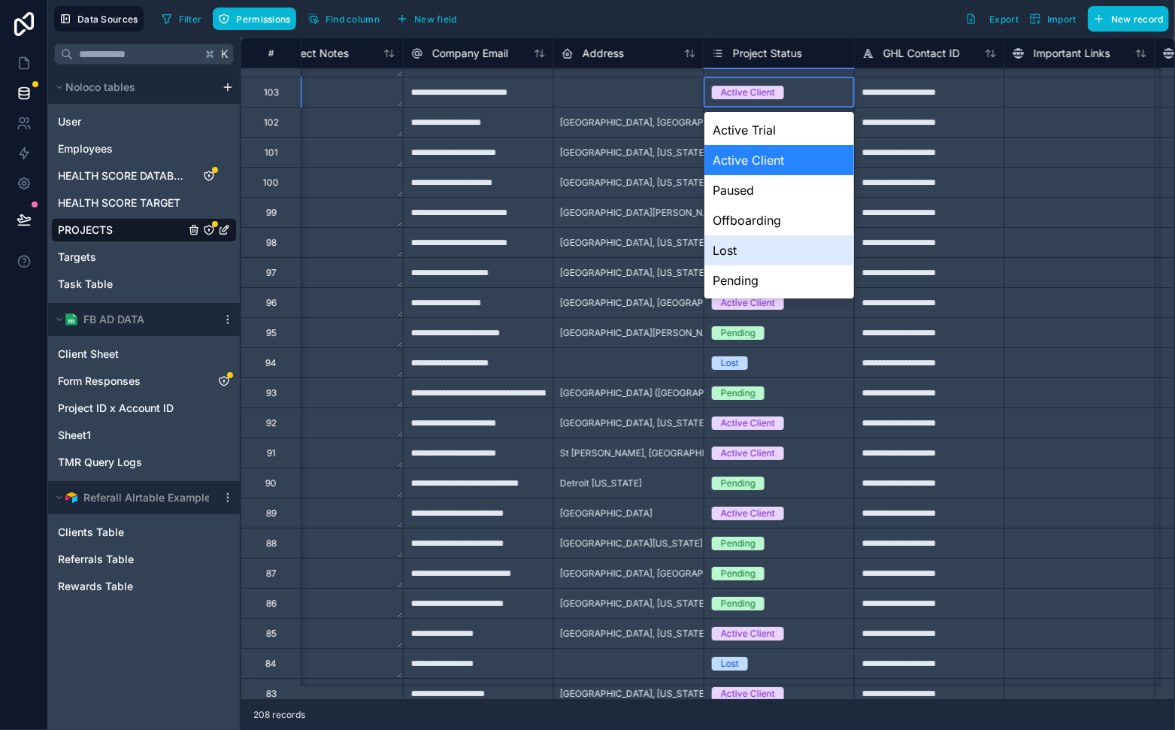
click at [757, 245] on div "Lost" at bounding box center [779, 250] width 150 height 30
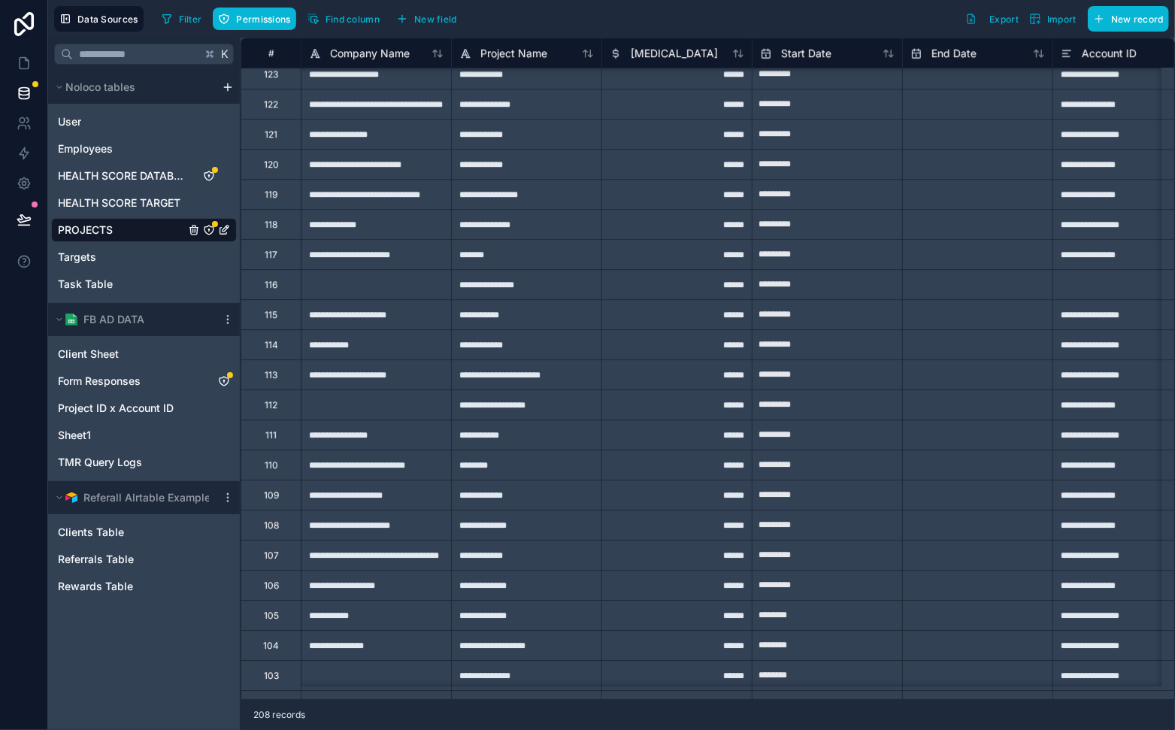
scroll to position [2742, 0]
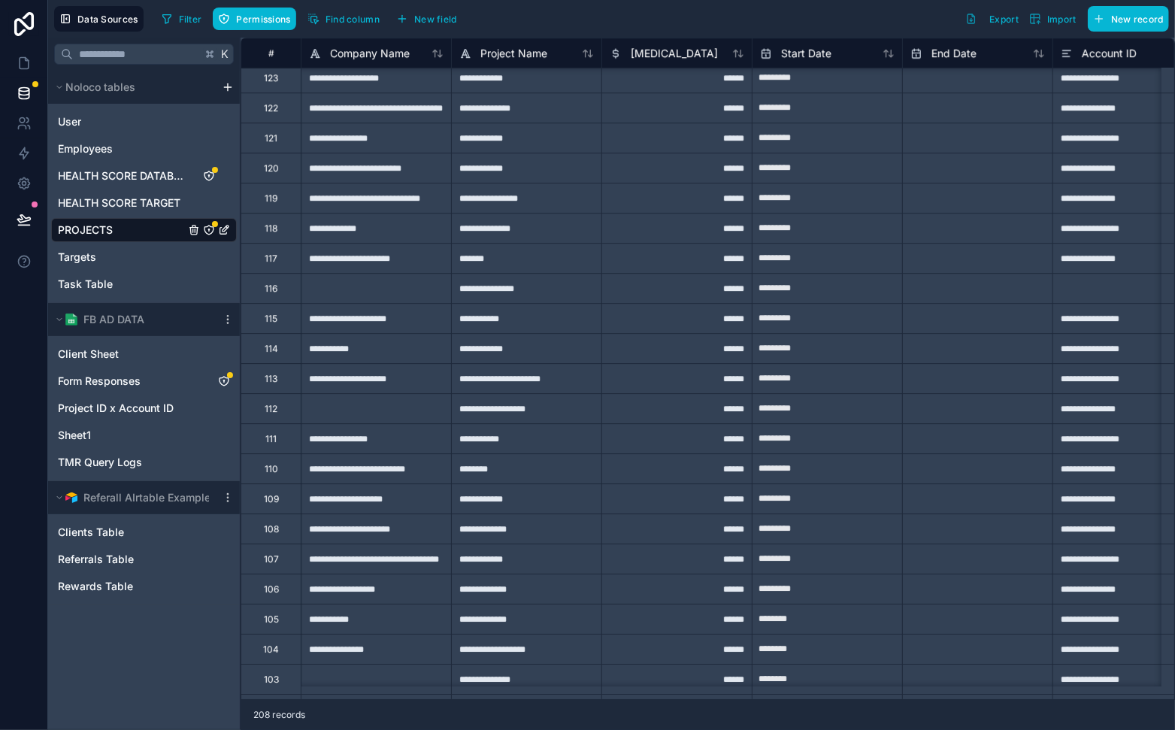
click at [283, 414] on div "112" at bounding box center [271, 408] width 60 height 30
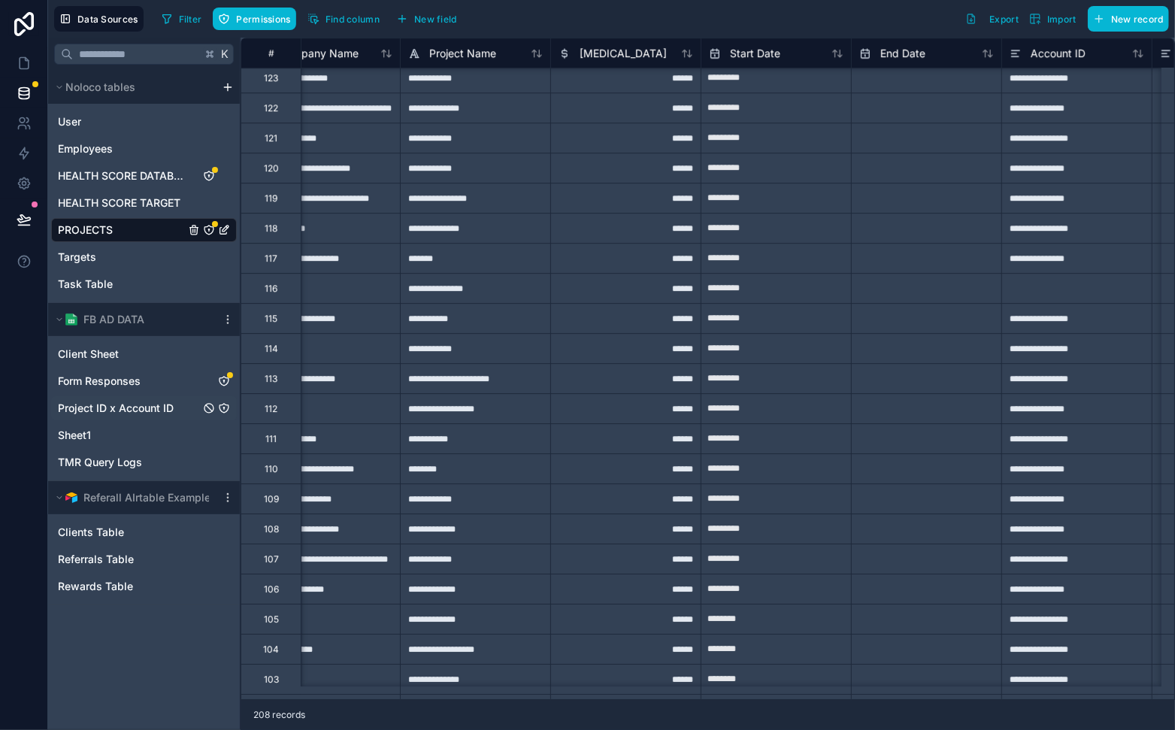
scroll to position [2742, 38]
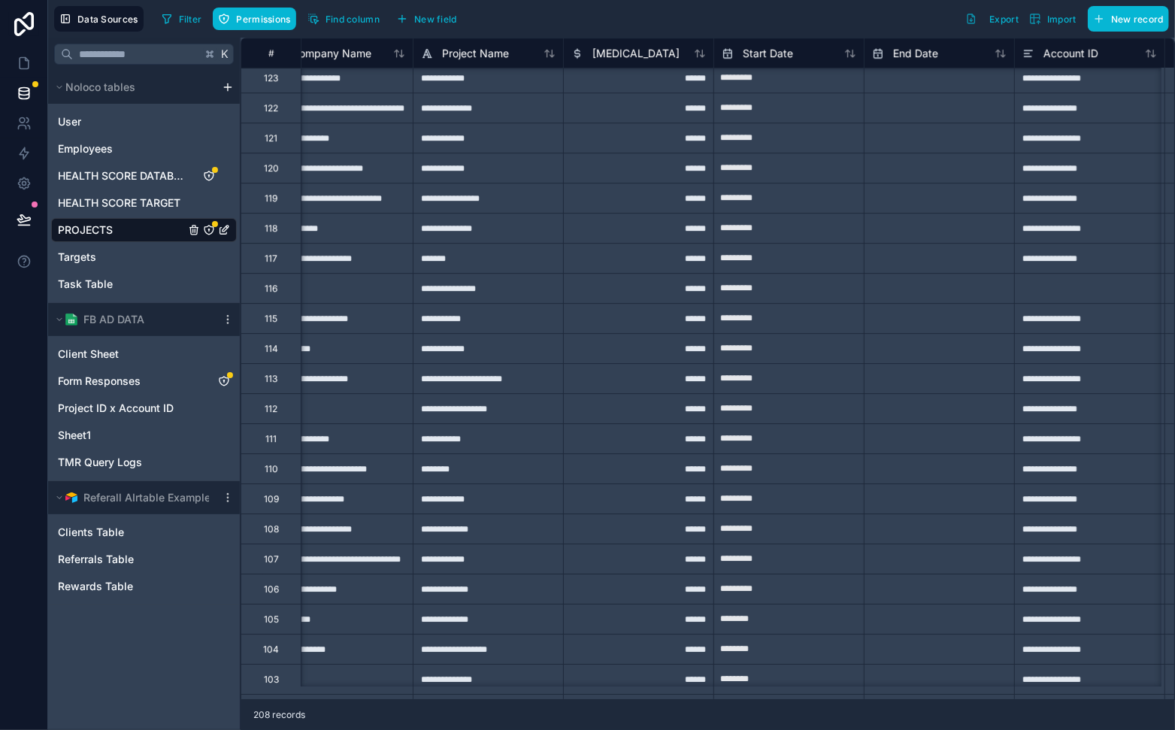
click at [265, 404] on div "112" at bounding box center [271, 409] width 13 height 12
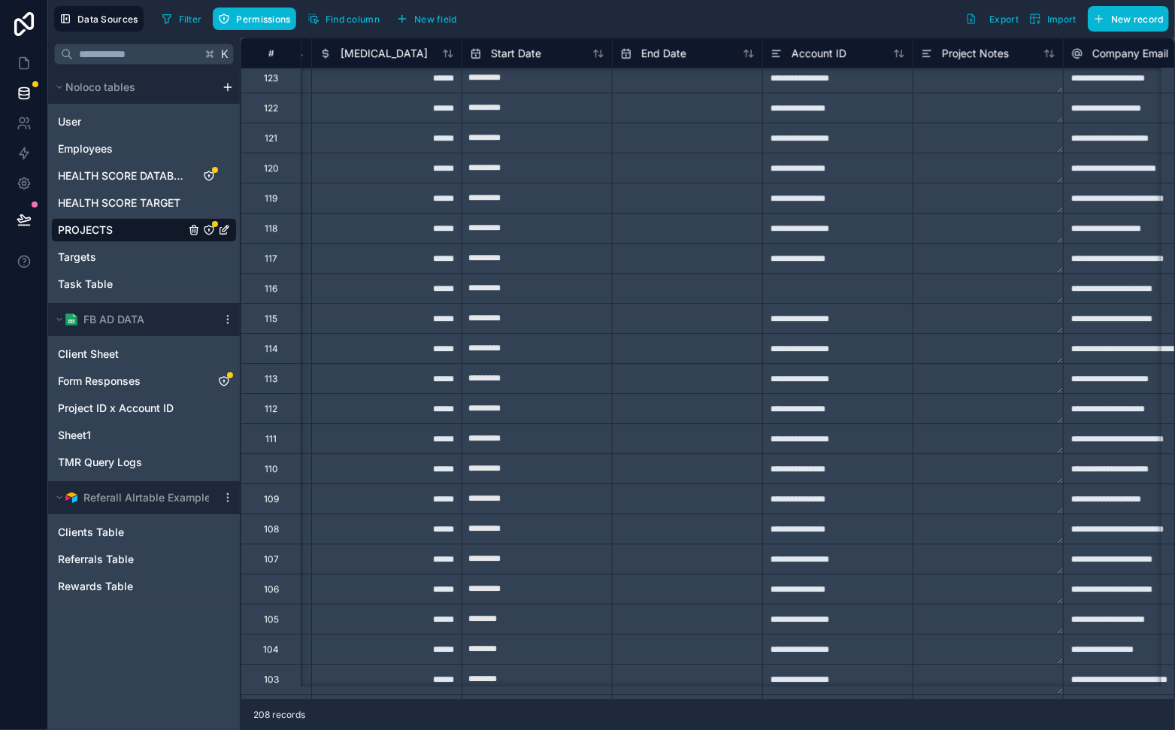
scroll to position [2742, 336]
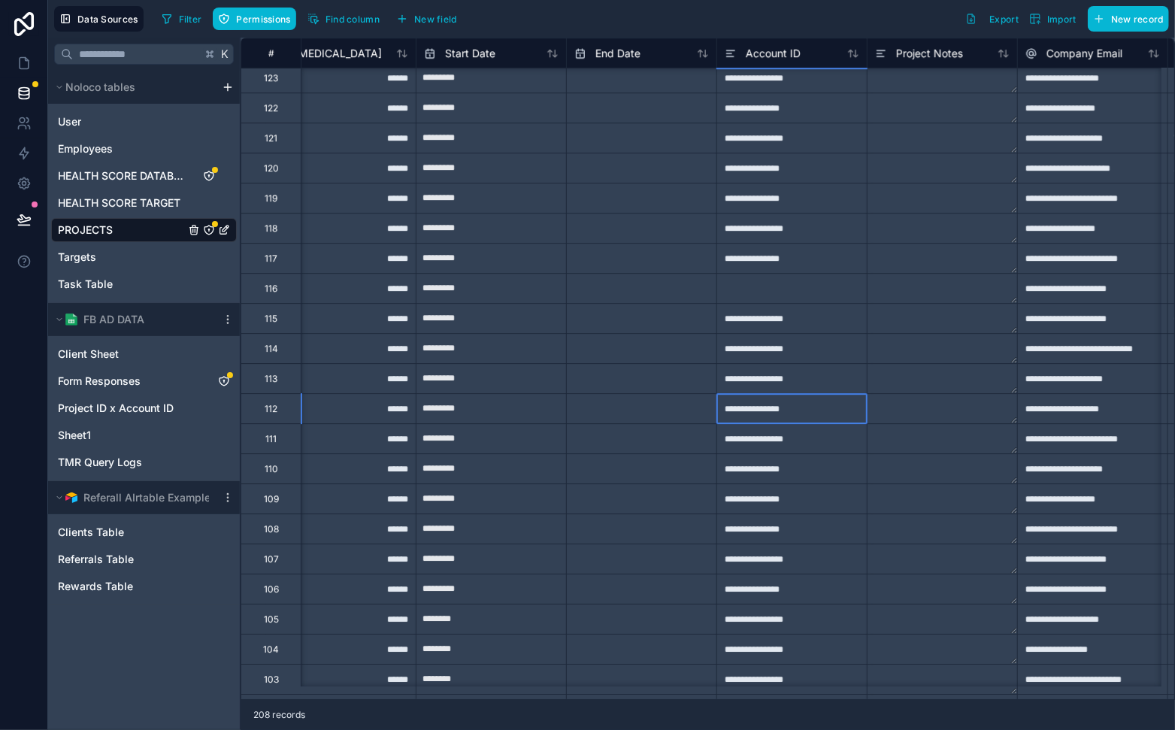
click at [742, 409] on div "**********" at bounding box center [791, 408] width 150 height 30
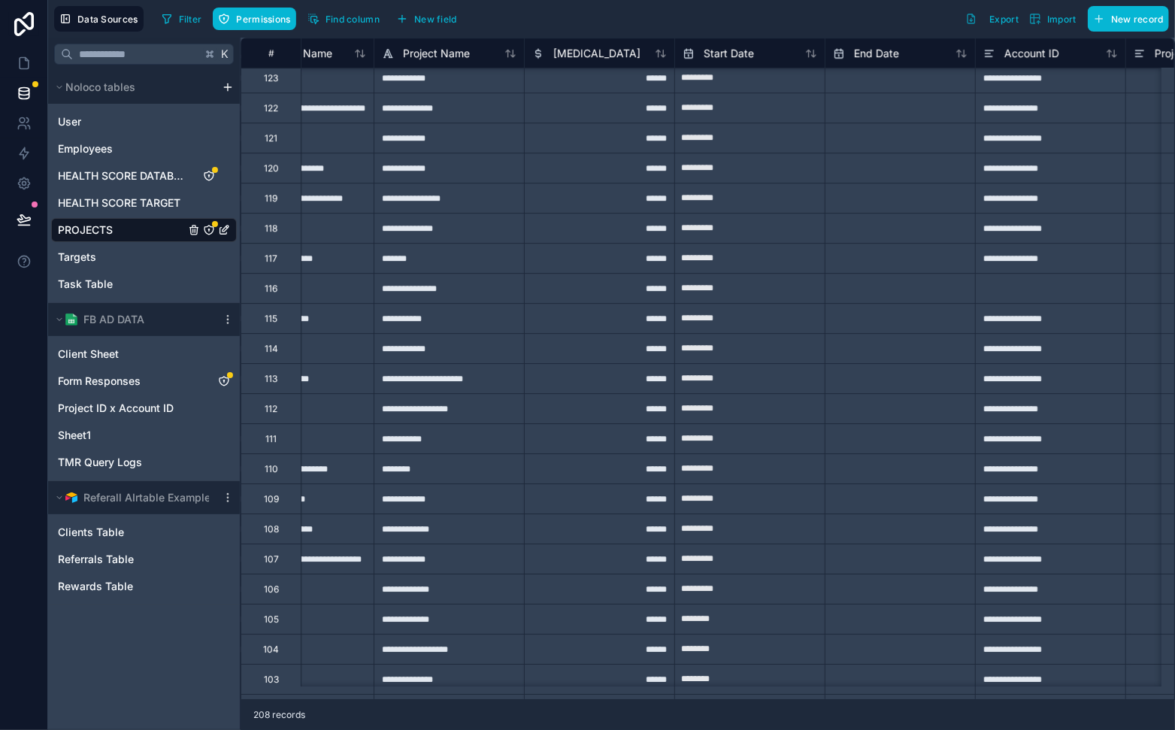
scroll to position [2742, 0]
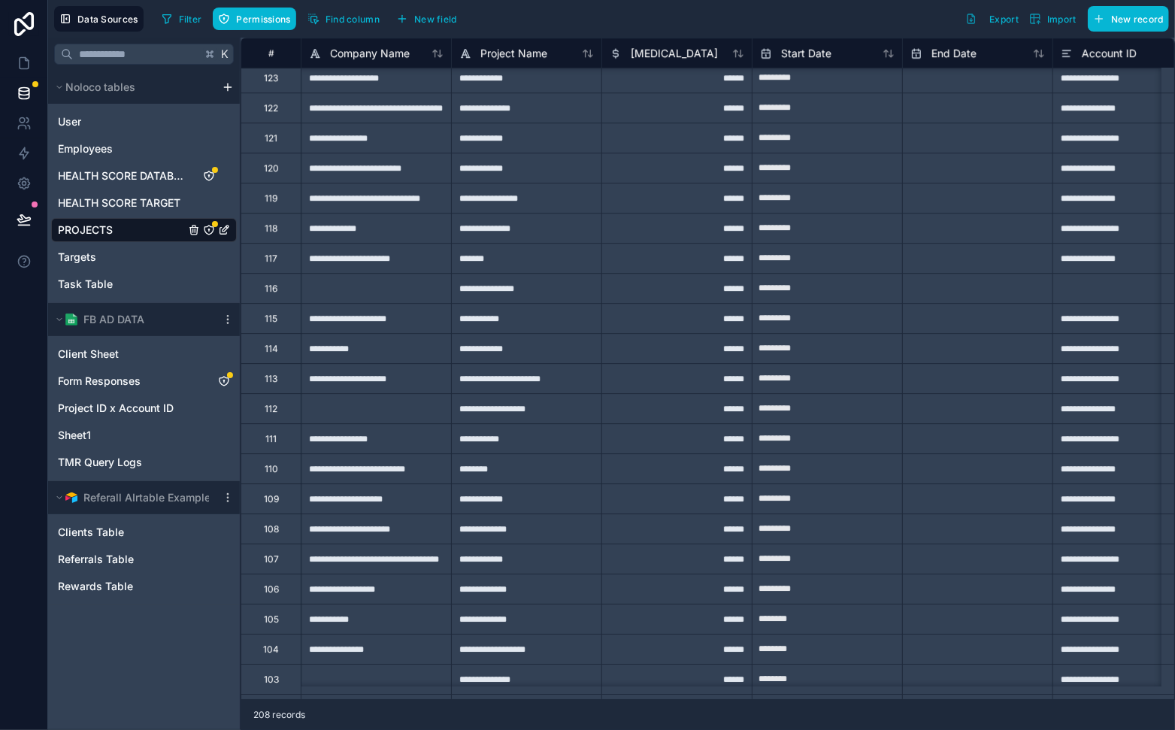
click at [286, 417] on div "112" at bounding box center [271, 408] width 60 height 30
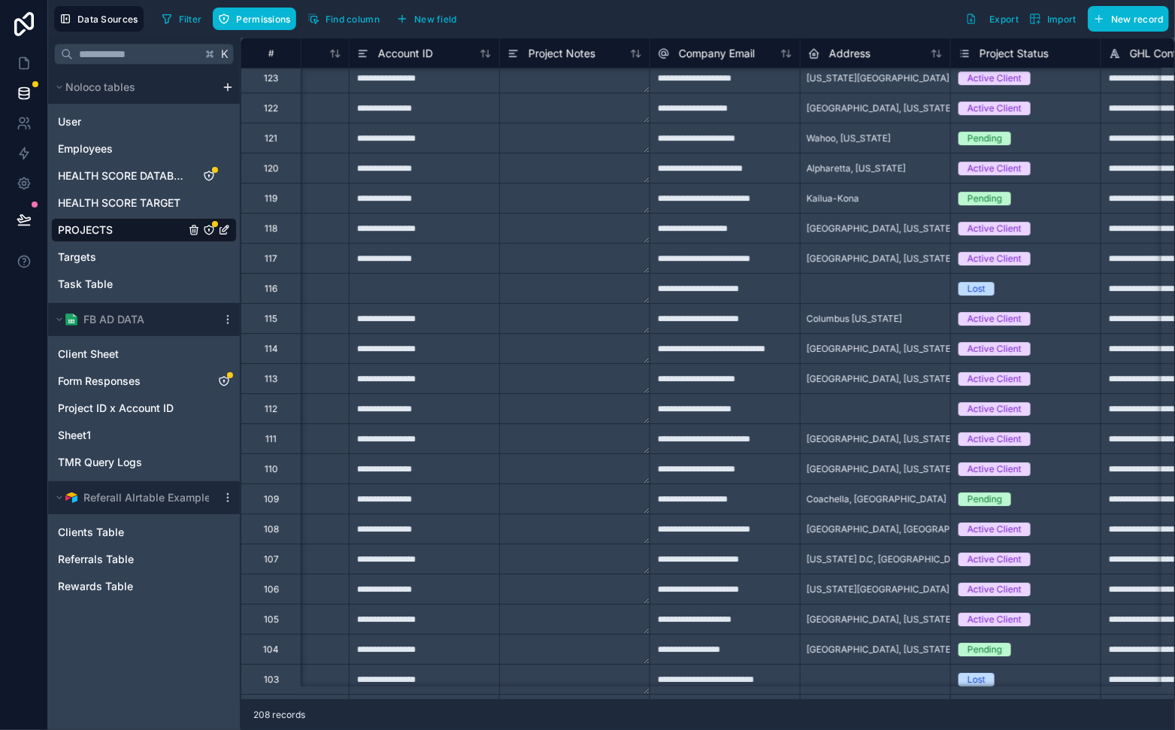
scroll to position [2742, 840]
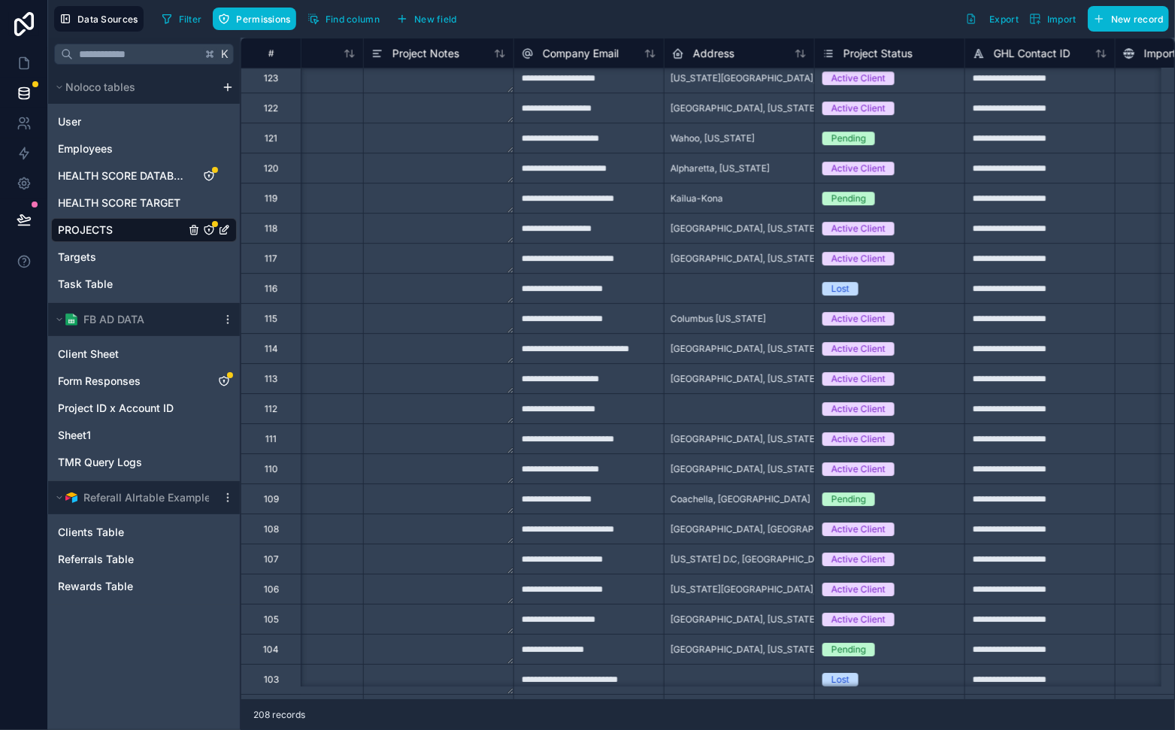
click at [283, 413] on div "112" at bounding box center [271, 408] width 60 height 30
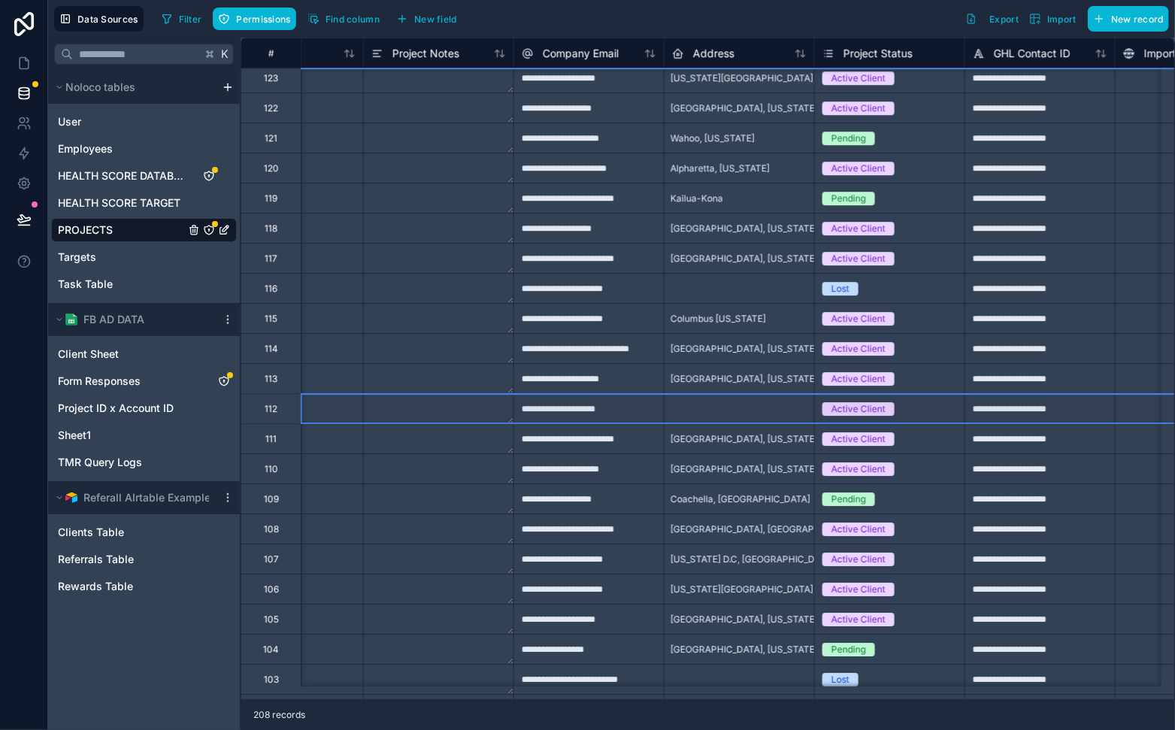
click at [858, 410] on div "Active Client" at bounding box center [859, 409] width 54 height 14
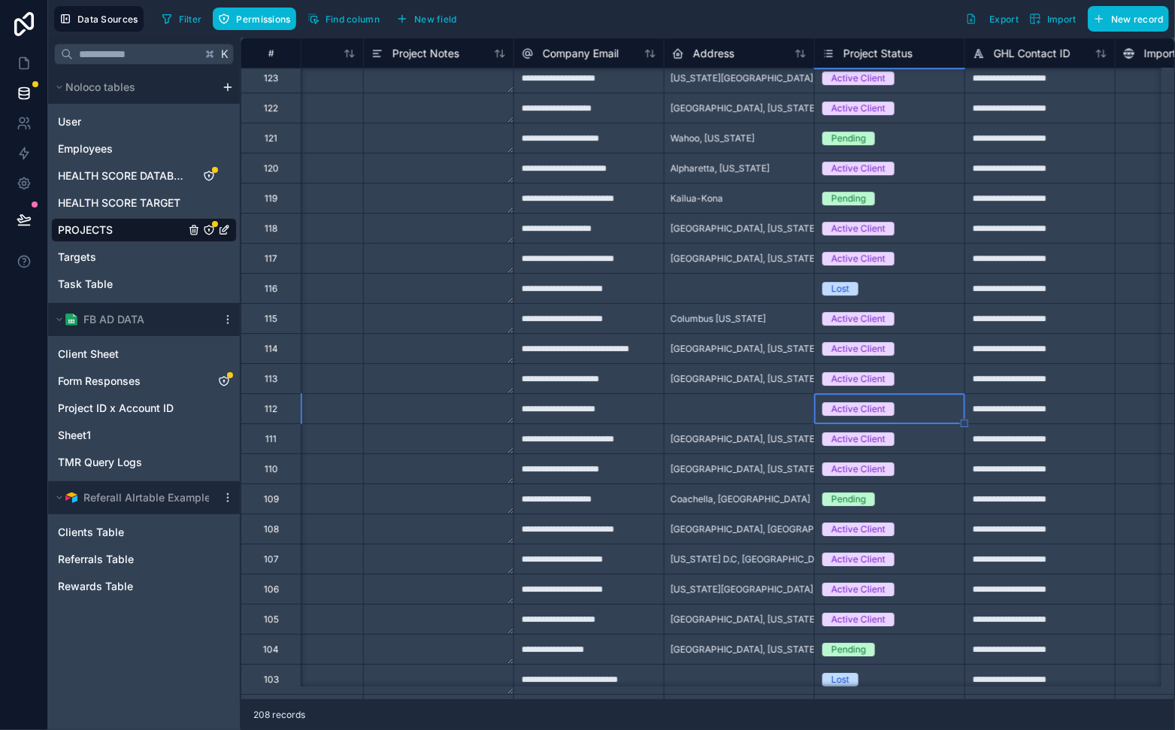
click at [858, 410] on div "Active Client" at bounding box center [859, 409] width 54 height 14
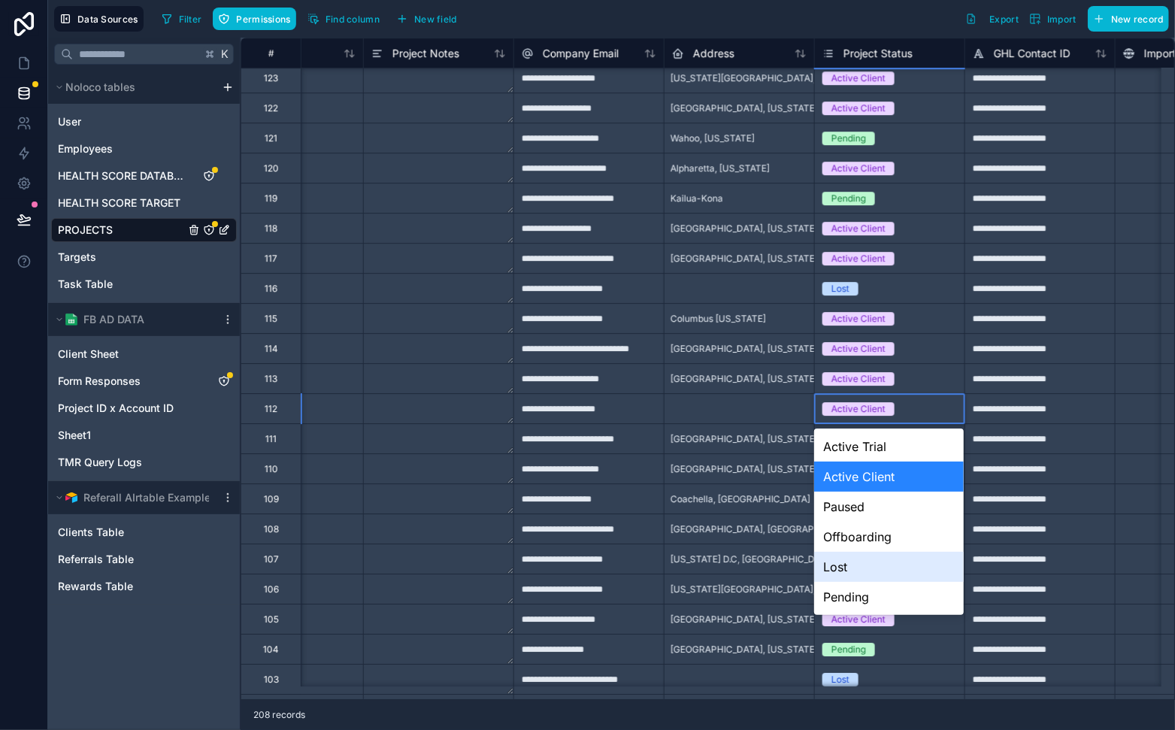
click at [878, 560] on div "Lost" at bounding box center [889, 567] width 150 height 30
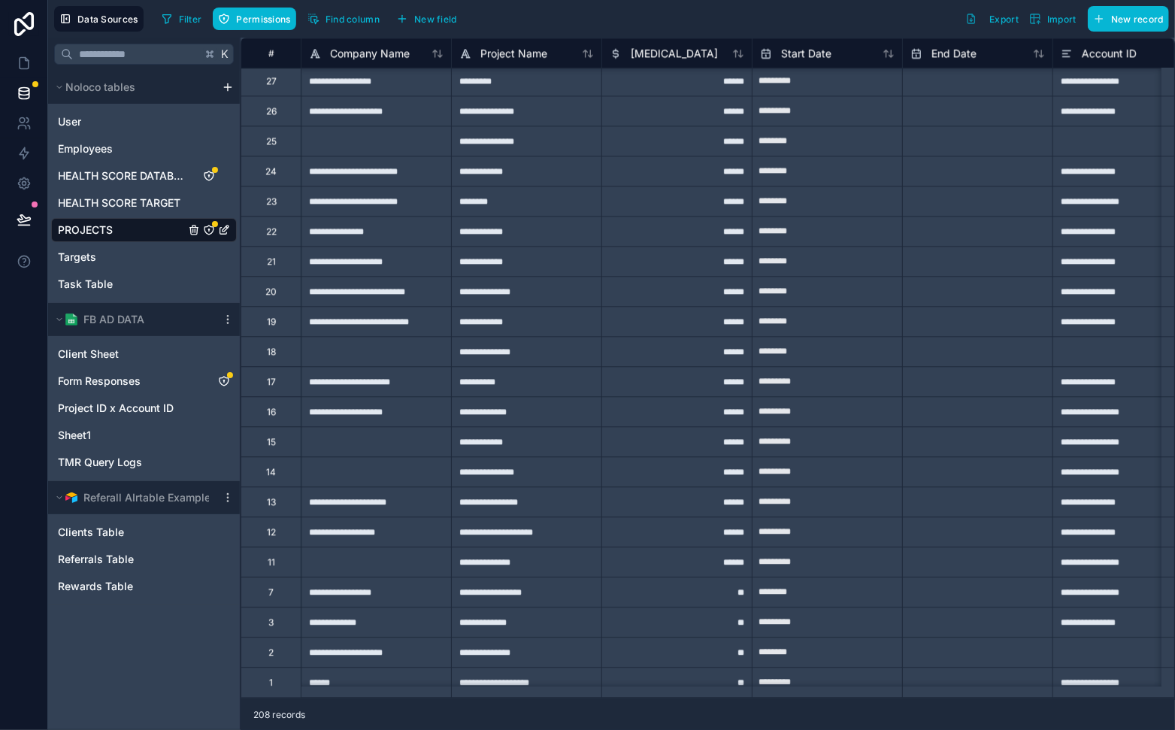
scroll to position [5639, 0]
click at [486, 426] on div "**********" at bounding box center [526, 441] width 150 height 30
drag, startPoint x: 290, startPoint y: 426, endPoint x: 298, endPoint y: 433, distance: 10.6
click at [289, 426] on div "15" at bounding box center [271, 441] width 60 height 30
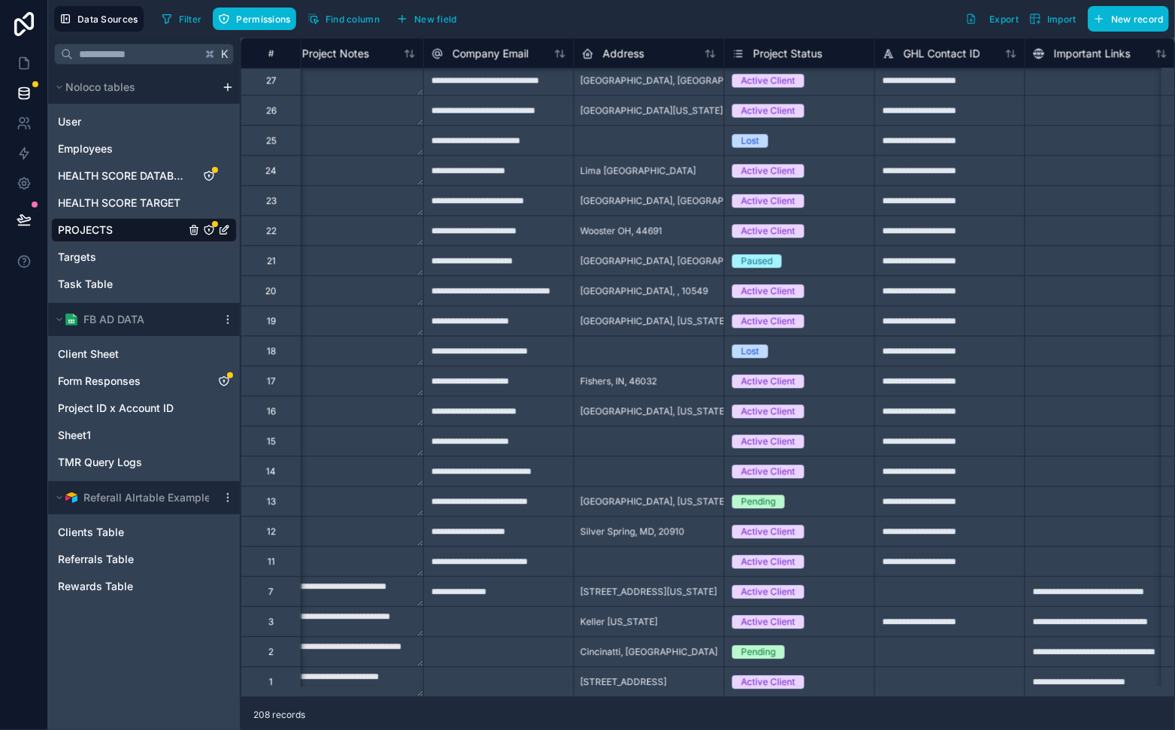
scroll to position [5639, 931]
click at [777, 426] on div "Active Client" at bounding box center [799, 440] width 150 height 29
click at [775, 435] on div "Active Client" at bounding box center [768, 442] width 54 height 14
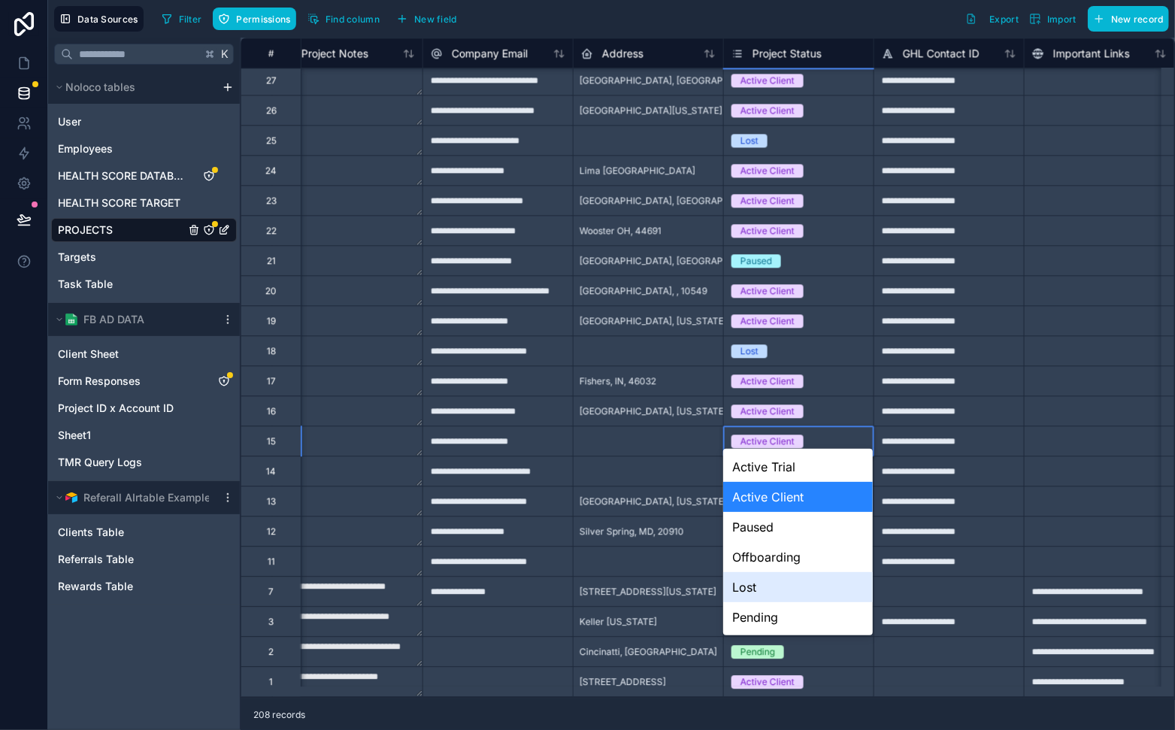
click at [753, 591] on div "Lost" at bounding box center [798, 587] width 150 height 30
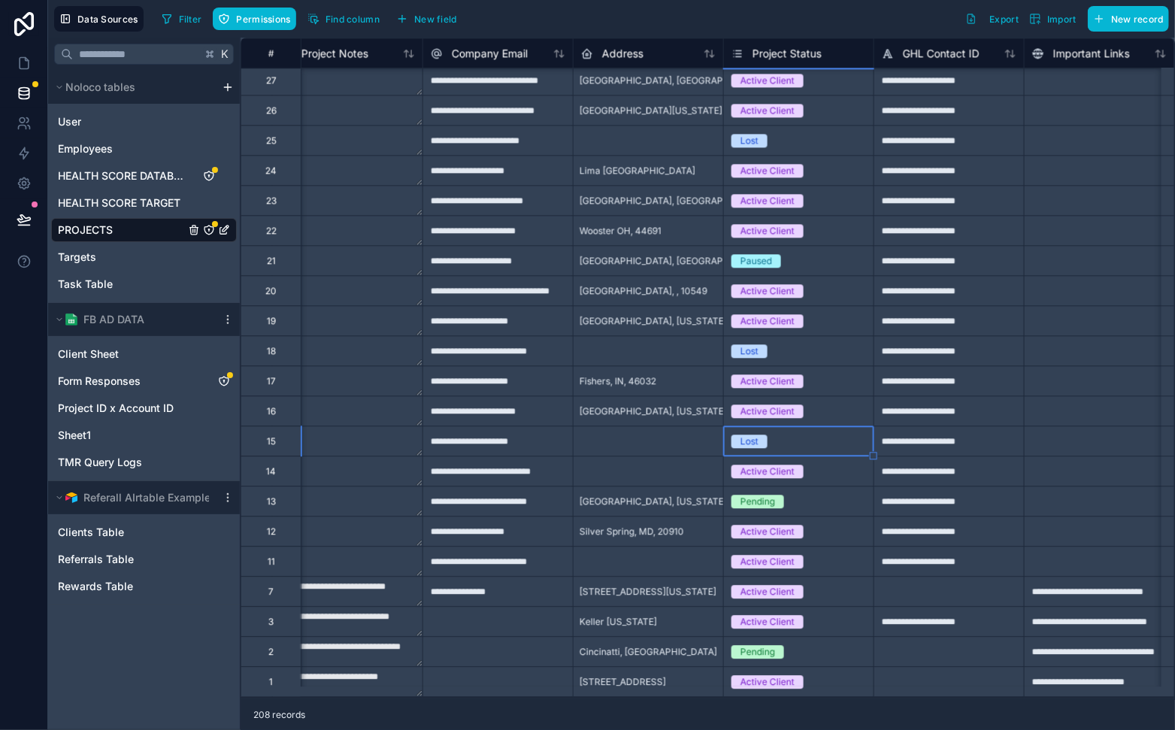
click at [745, 48] on div "Project Status" at bounding box center [777, 53] width 90 height 18
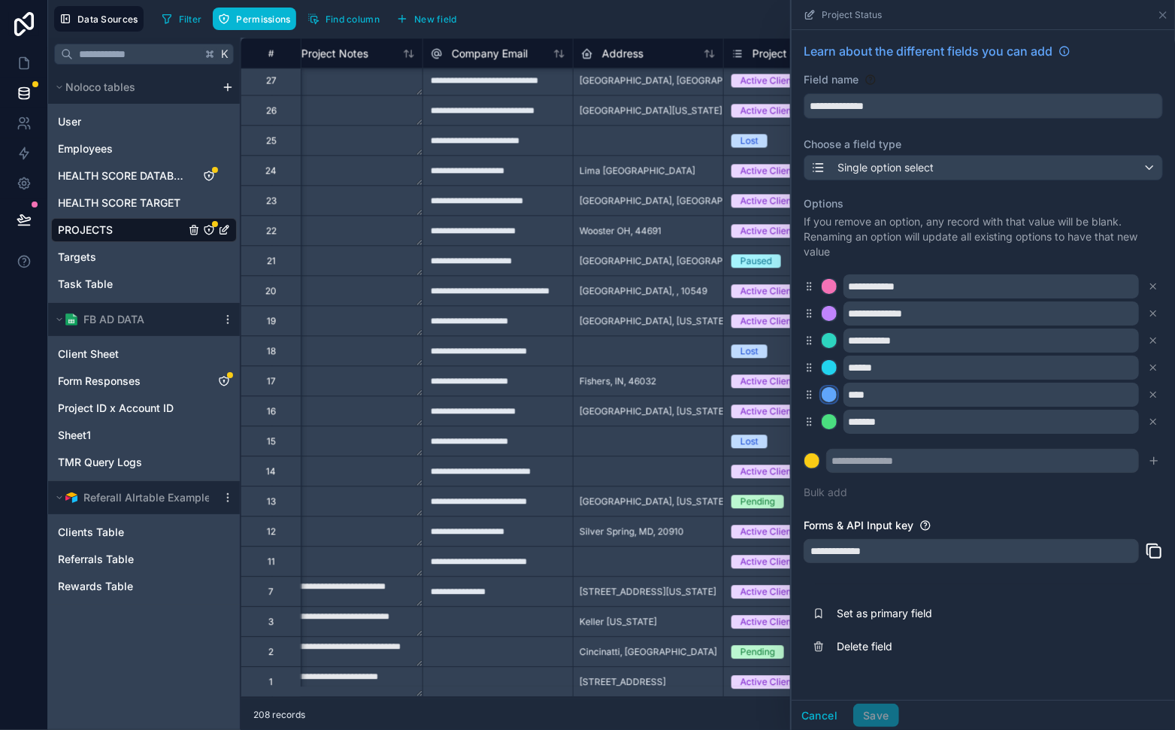
click at [832, 394] on div at bounding box center [829, 394] width 15 height 15
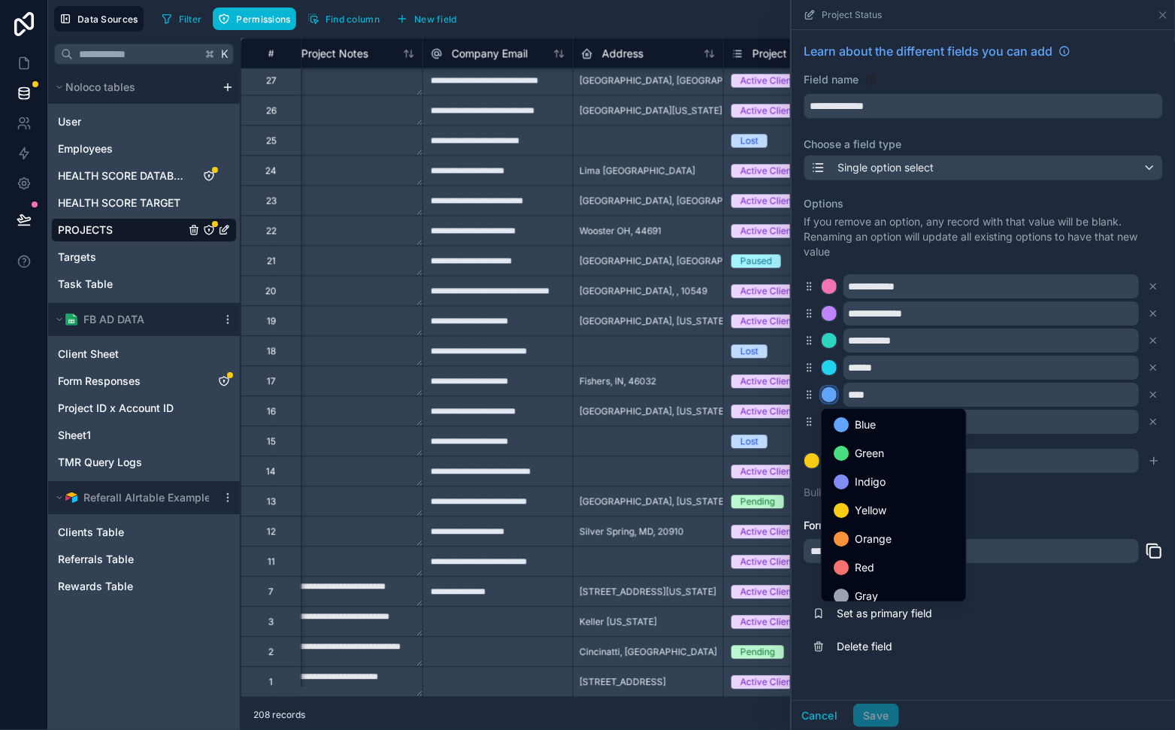
scroll to position [126, 0]
click at [889, 548] on div "Red" at bounding box center [894, 557] width 120 height 18
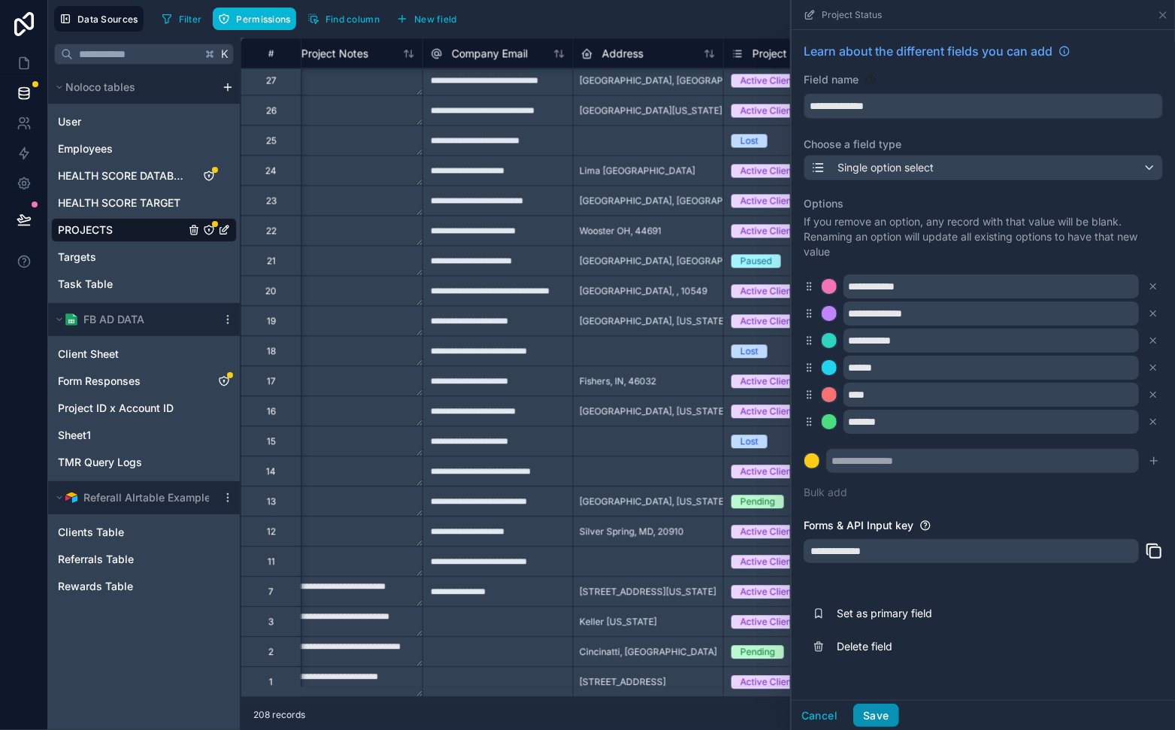
click at [890, 656] on button "Save" at bounding box center [875, 716] width 45 height 24
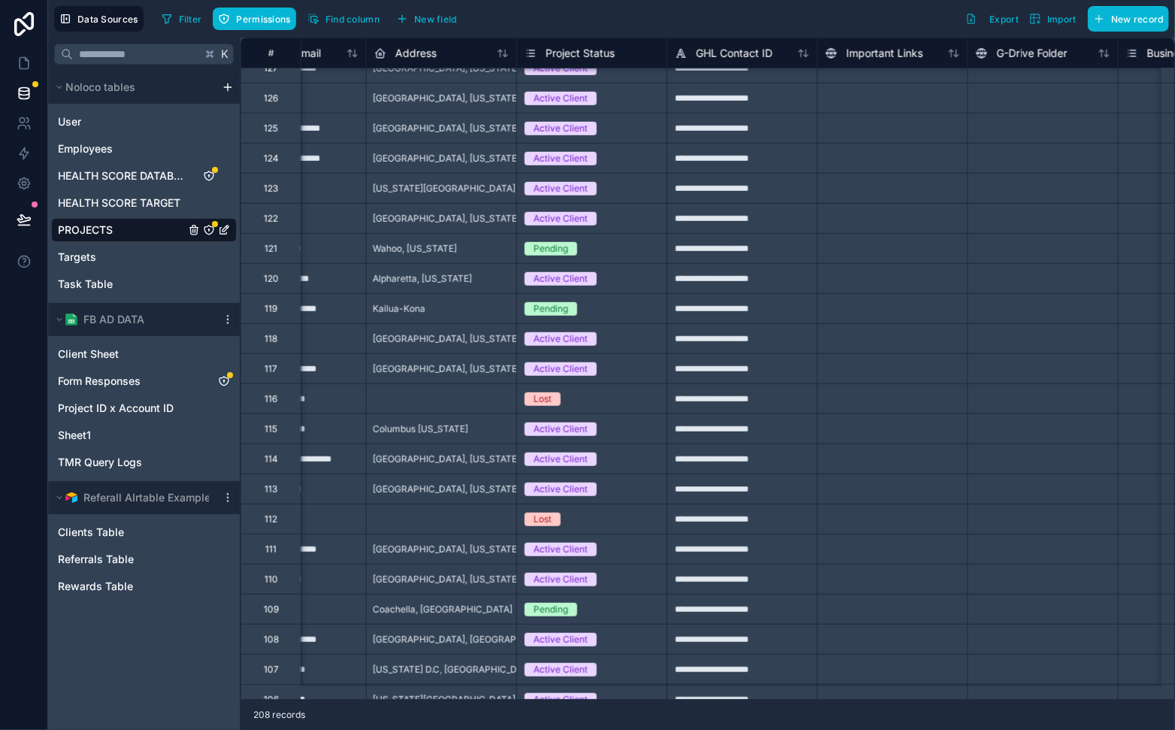
scroll to position [4136, 1138]
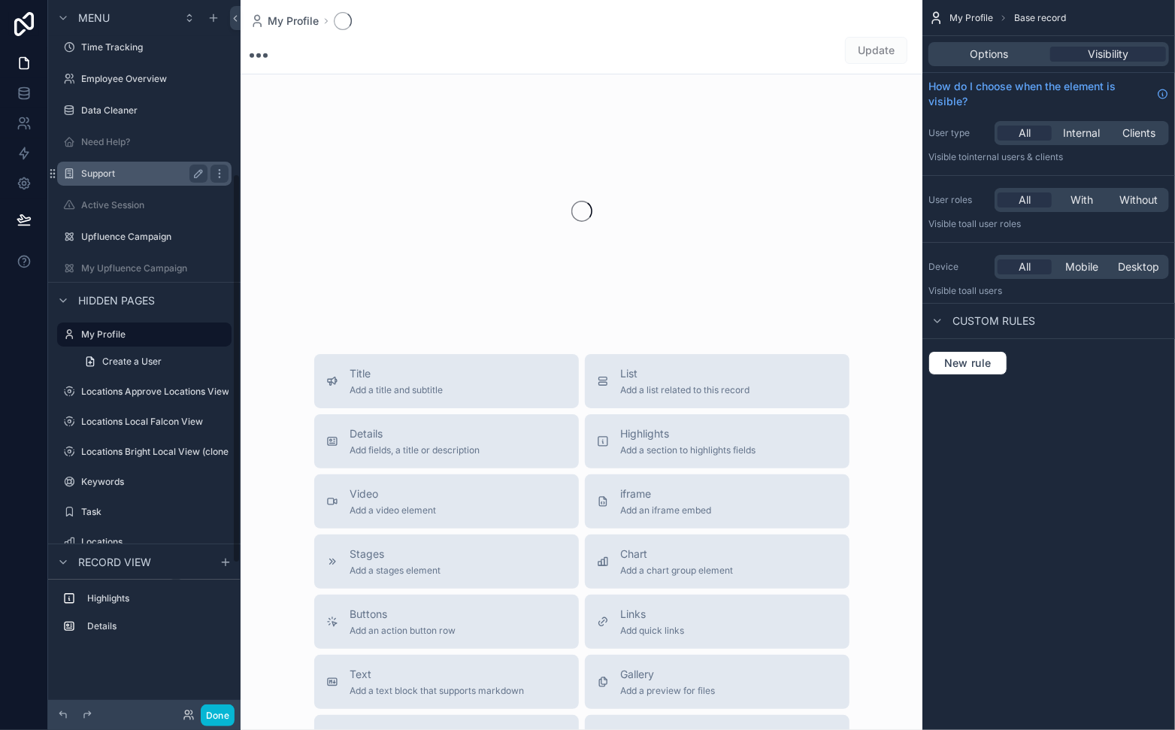
scroll to position [317, 0]
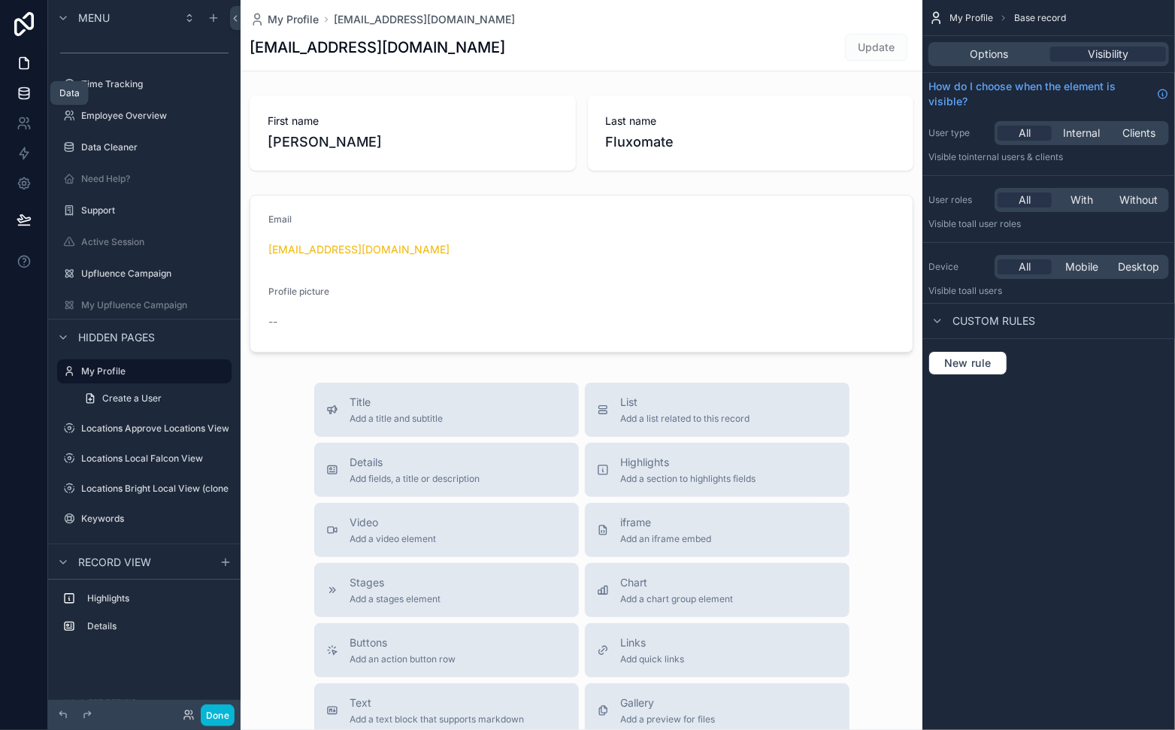
click at [29, 101] on link at bounding box center [23, 93] width 47 height 30
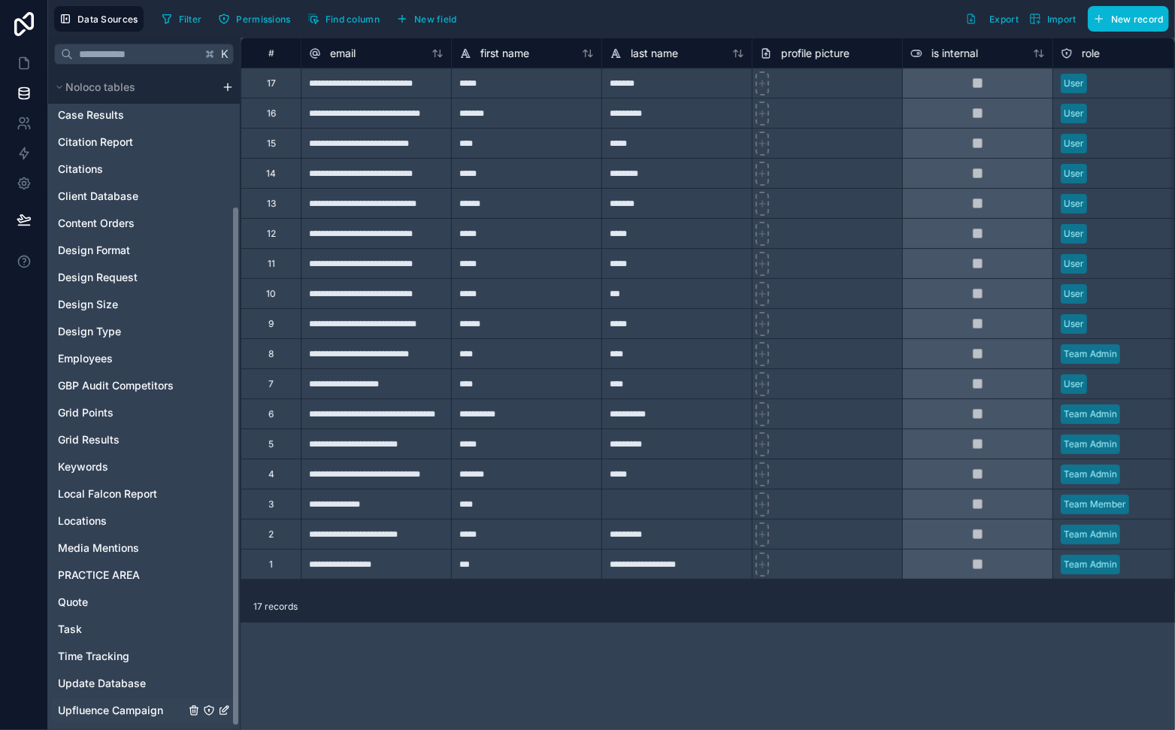
click at [132, 656] on span "Upfluence Campaign" at bounding box center [110, 710] width 105 height 15
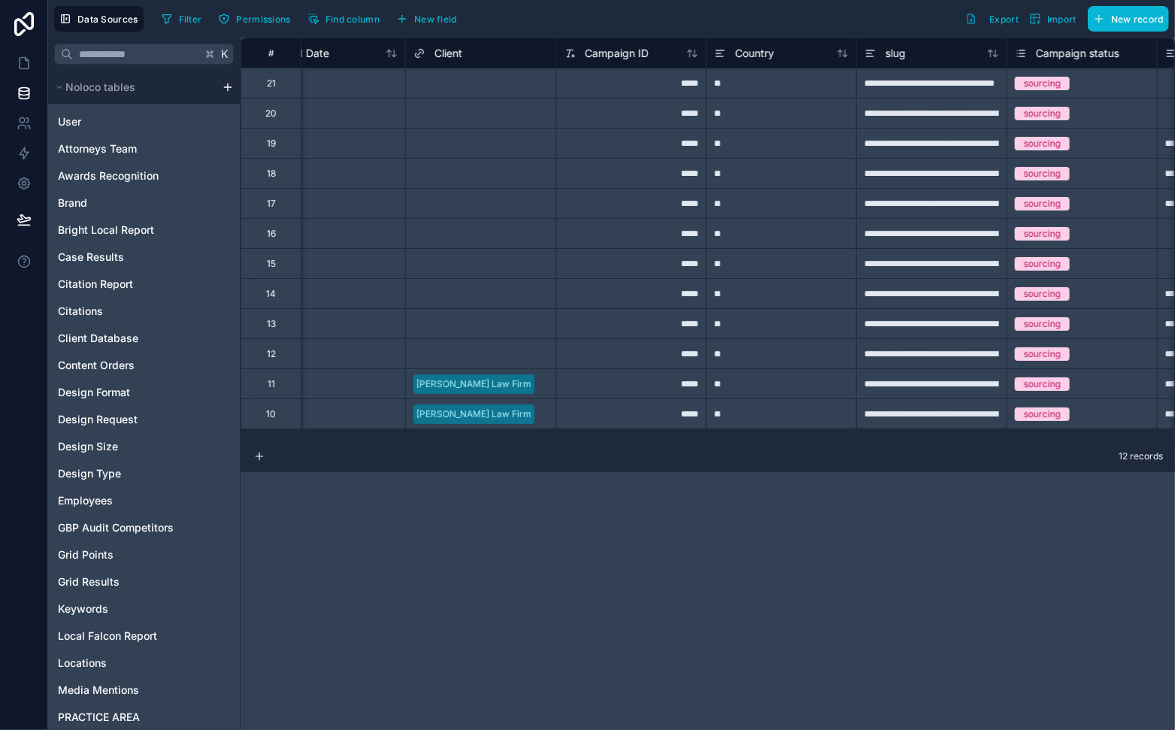
scroll to position [0, 652]
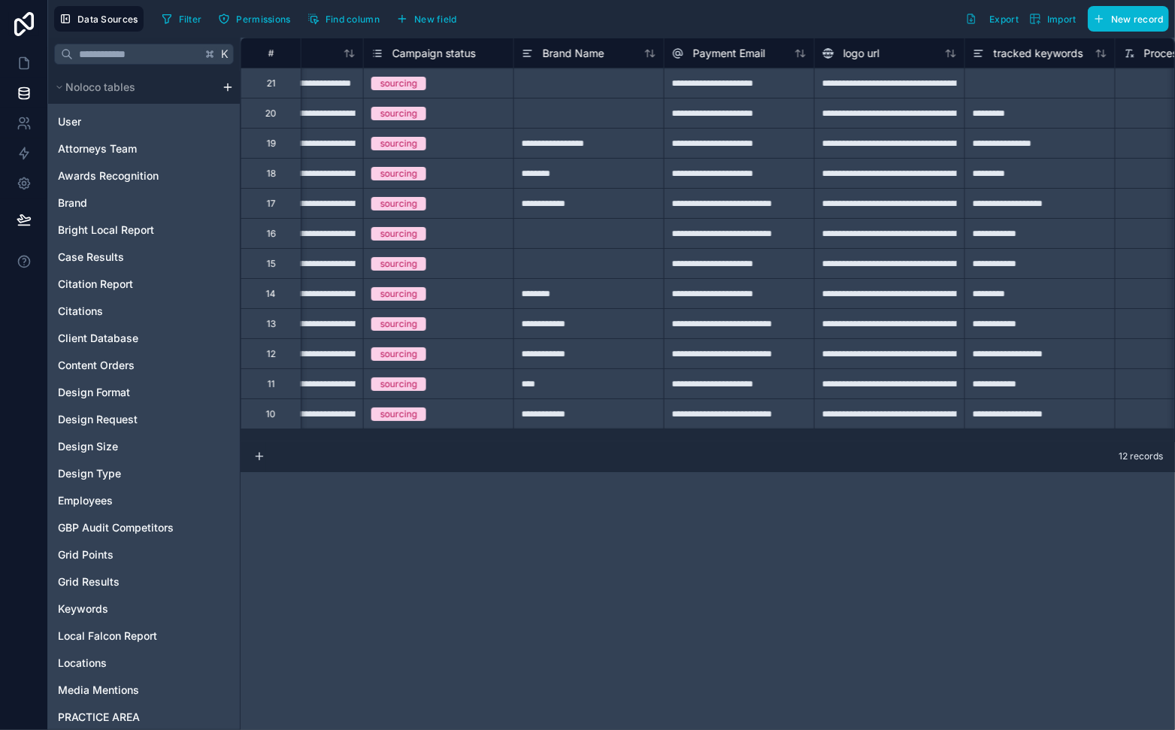
scroll to position [0, 1295]
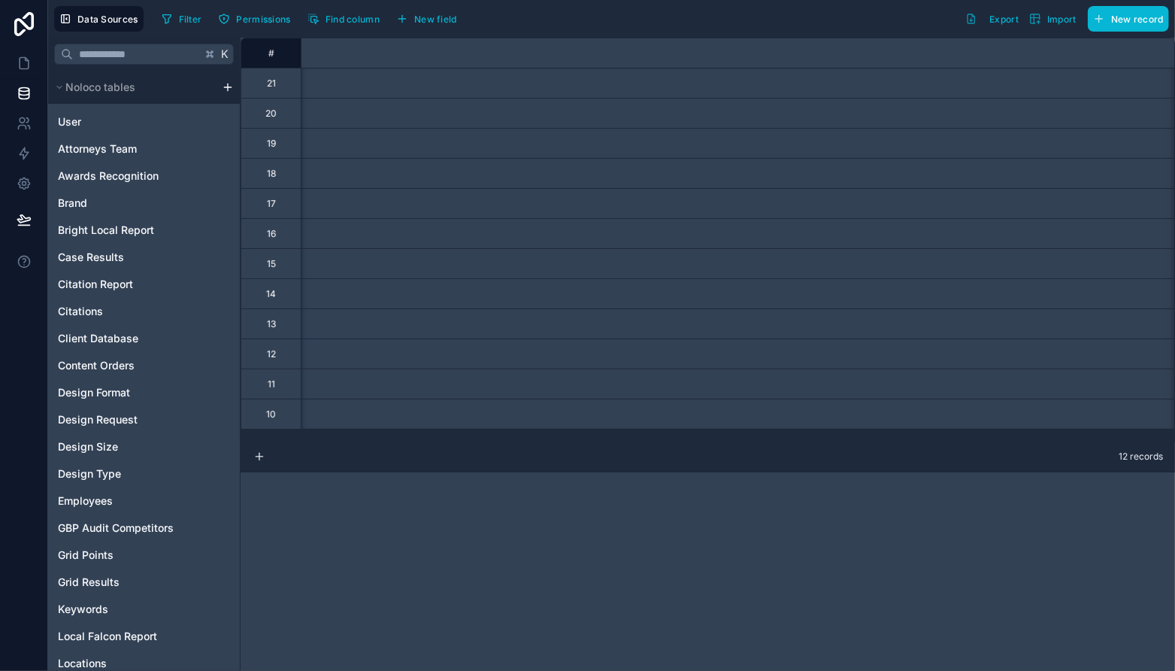
scroll to position [0, 1295]
